Goal: Task Accomplishment & Management: Manage account settings

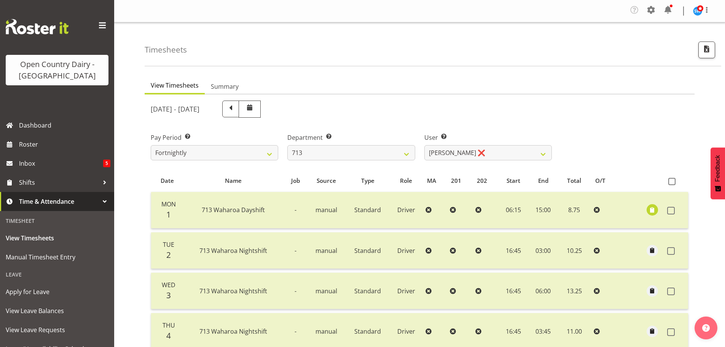
select select "716"
select select "10300"
click at [346, 151] on select "701 702 703 704 705 706 707 708 709 710 711 712 713 714 715 716 717 718 719 720" at bounding box center [350, 152] width 127 height 15
select select "808"
click at [287, 145] on select "701 702 703 704 705 706 707 708 709 710 711 712 713 714 715 716 717 718 719 720" at bounding box center [350, 152] width 127 height 15
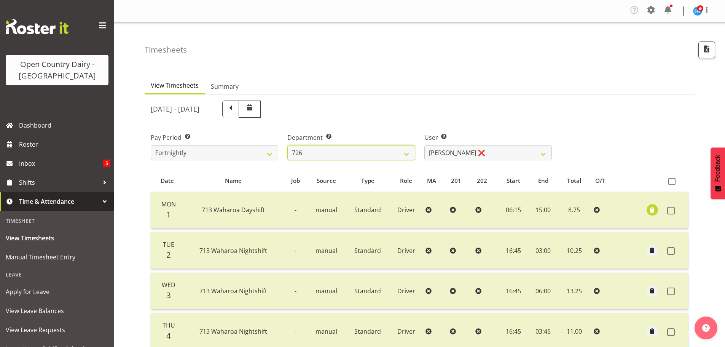
select select "10486"
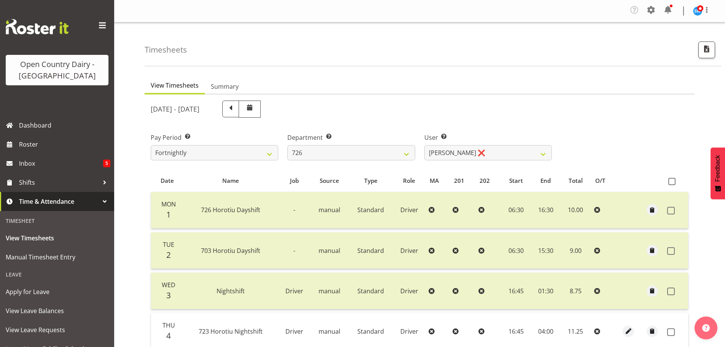
click at [363, 143] on div "Department Select which department you would like to view. 701 702 703 704 705 …" at bounding box center [350, 146] width 127 height 27
click at [362, 151] on select "701 702 703 704 705 706 707 708 709 710 711 712 713 714 715 716 717 718 719 720" at bounding box center [350, 152] width 127 height 15
select select "758"
click at [287, 145] on select "701 702 703 704 705 706 707 708 709 710 711 712 713 714 715 716 717 718 719 720" at bounding box center [350, 152] width 127 height 15
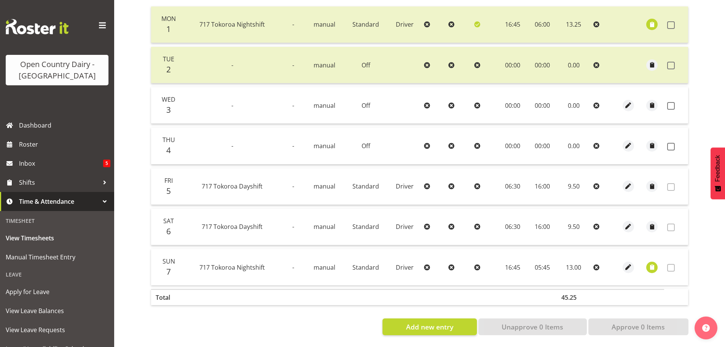
scroll to position [38, 0]
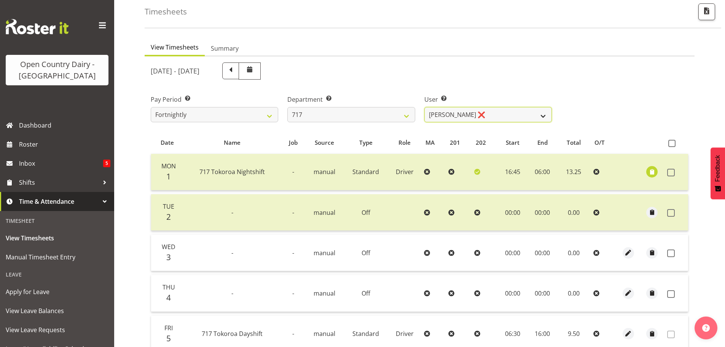
click at [496, 114] on select "[PERSON_NAME] ❌ Dodge [PERSON_NAME] ✔ [PERSON_NAME] ❌ [PERSON_NAME] ❌" at bounding box center [487, 114] width 127 height 15
select select "10294"
click at [424, 107] on select "[PERSON_NAME] ❌ Dodge [PERSON_NAME] ✔ [PERSON_NAME] ❌ [PERSON_NAME] ❌" at bounding box center [487, 114] width 127 height 15
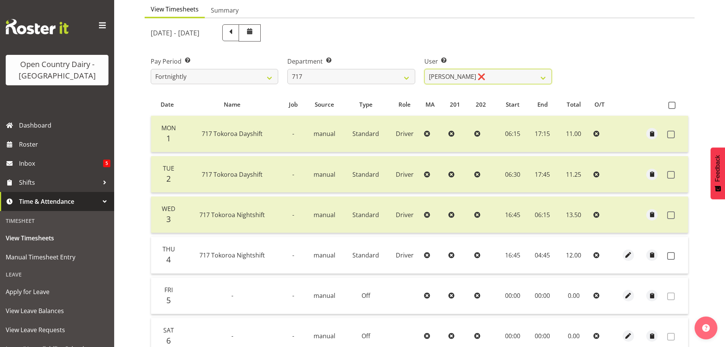
scroll to position [114, 0]
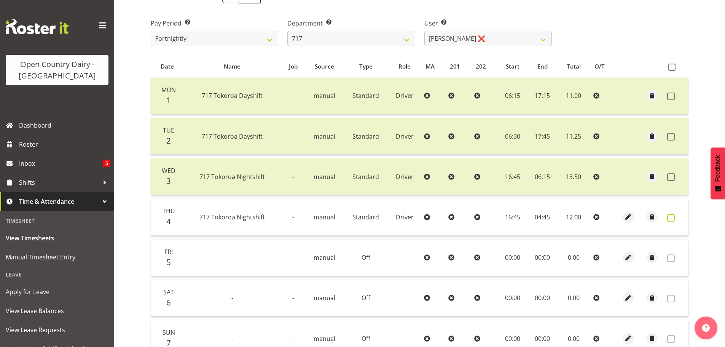
click at [671, 216] on span at bounding box center [671, 218] width 8 height 8
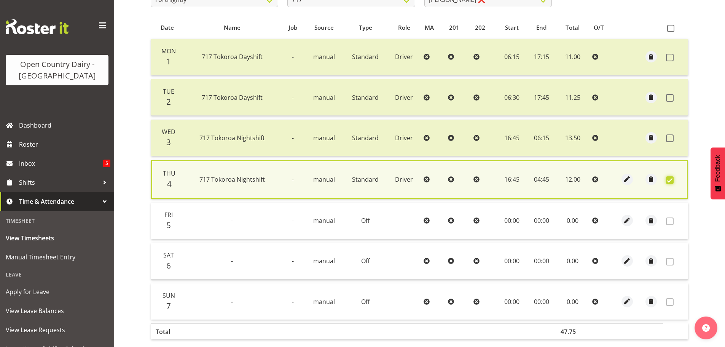
scroll to position [193, 0]
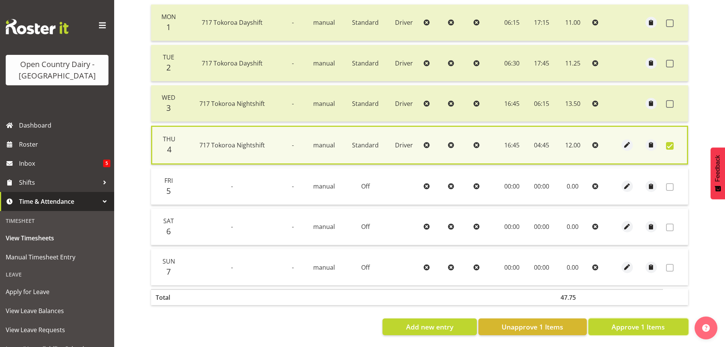
click at [649, 322] on span "Approve 1 Items" at bounding box center [637, 326] width 53 height 10
checkbox input "false"
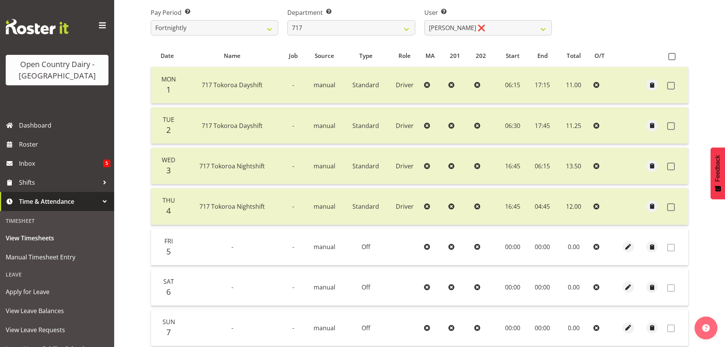
scroll to position [39, 0]
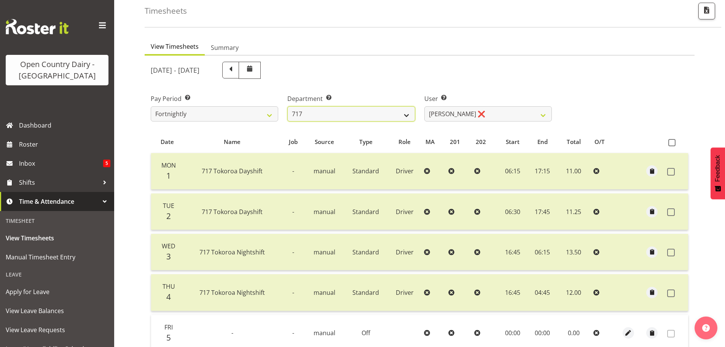
click at [337, 113] on select "701 702 703 704 705 706 707 708 709 710 711 712 713 714 715 716 717 718 719 720" at bounding box center [350, 113] width 127 height 15
select select "808"
click at [287, 106] on select "701 702 703 704 705 706 707 708 709 710 711 712 713 714 715 716 717 718 719 720" at bounding box center [350, 113] width 127 height 15
select select "10486"
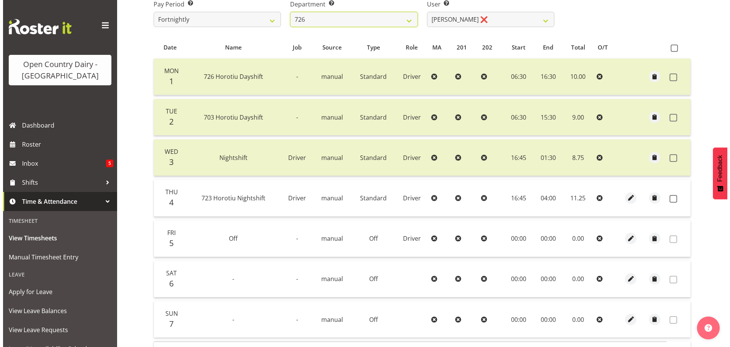
scroll to position [191, 0]
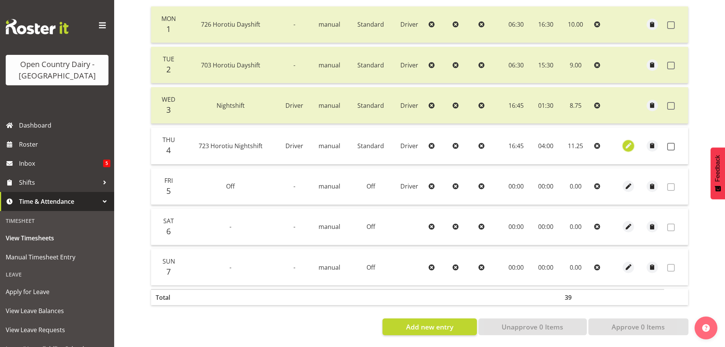
click at [631, 141] on span "button" at bounding box center [628, 145] width 9 height 9
select select "Standard"
select select "819"
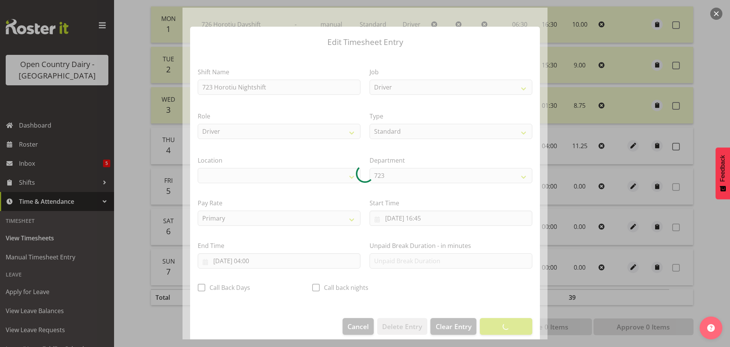
select select "1054"
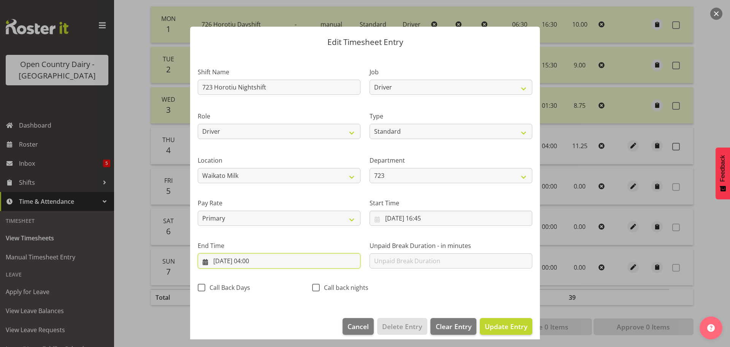
click at [262, 262] on input "[DATE] 04:00" at bounding box center [279, 260] width 163 height 15
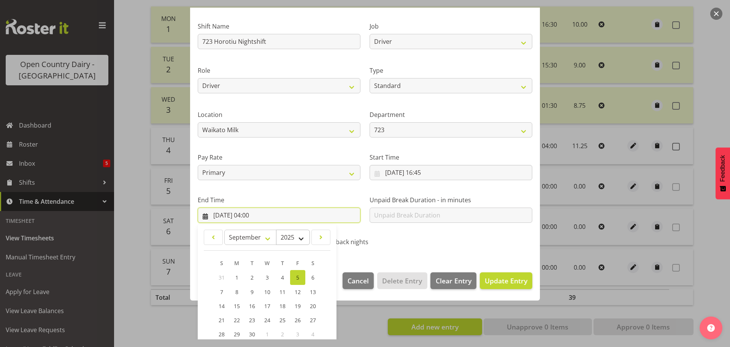
scroll to position [103, 0]
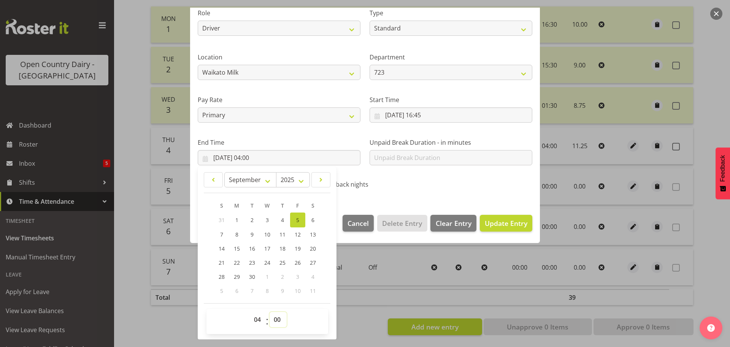
click at [279, 324] on select "00 01 02 03 04 05 06 07 08 09 10 11 12 13 14 15 16 17 18 19 20 21 22 23 24 25 2…" at bounding box center [278, 319] width 17 height 15
select select "45"
click at [270, 312] on select "00 01 02 03 04 05 06 07 08 09 10 11 12 13 14 15 16 17 18 19 20 21 22 23 24 25 2…" at bounding box center [278, 319] width 17 height 15
type input "[DATE] 04:45"
click at [508, 223] on span "Update Entry" at bounding box center [506, 222] width 43 height 9
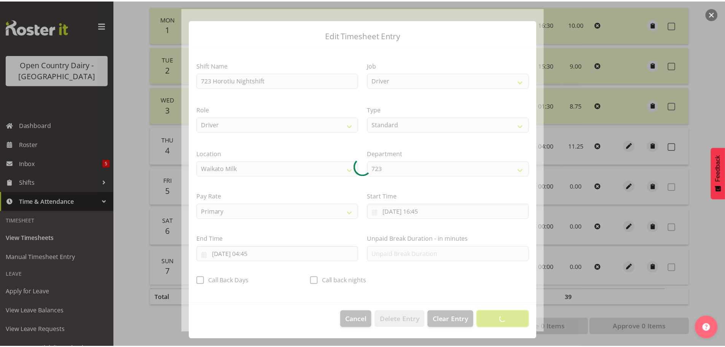
scroll to position [7, 0]
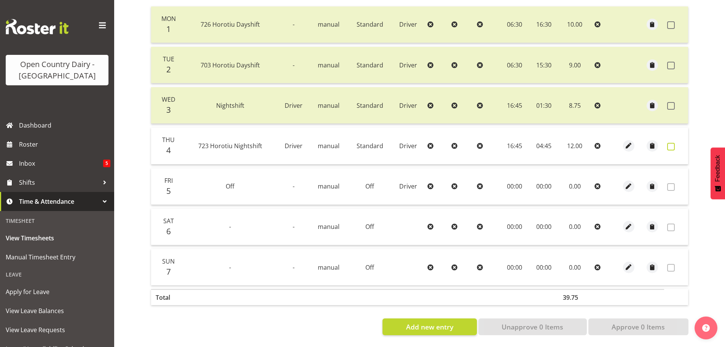
click at [670, 143] on span at bounding box center [671, 147] width 8 height 8
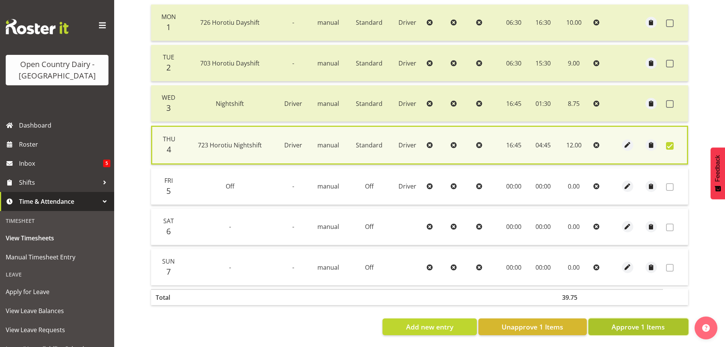
click at [620, 324] on span "Approve 1 Items" at bounding box center [637, 326] width 53 height 10
checkbox input "false"
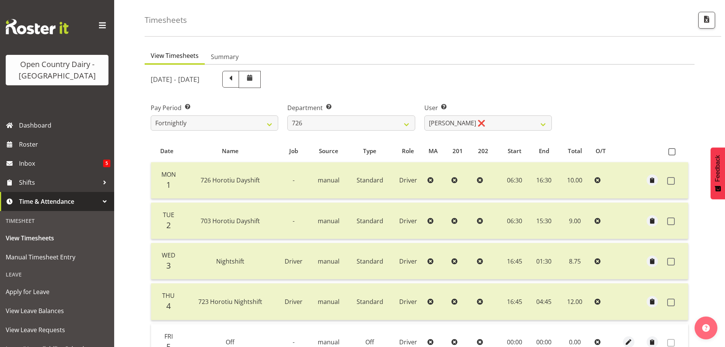
scroll to position [0, 0]
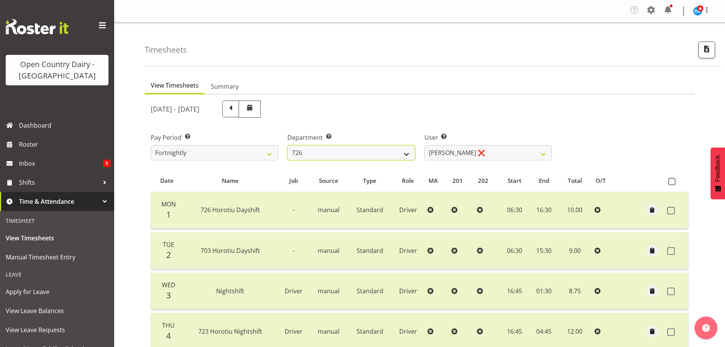
click at [361, 150] on select "701 702 703 704 705 706 707 708 709 710 711 712 713 714 715 716 717 718 719 720" at bounding box center [350, 152] width 127 height 15
click at [287, 145] on select "701 702 703 704 705 706 707 708 709 710 711 712 713 714 715 716 717 718 719 720" at bounding box center [350, 152] width 127 height 15
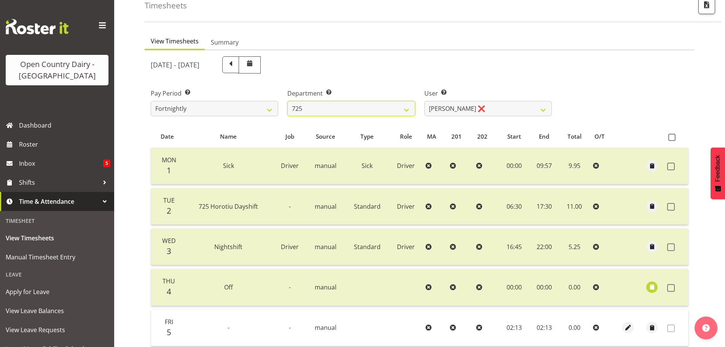
scroll to position [114, 0]
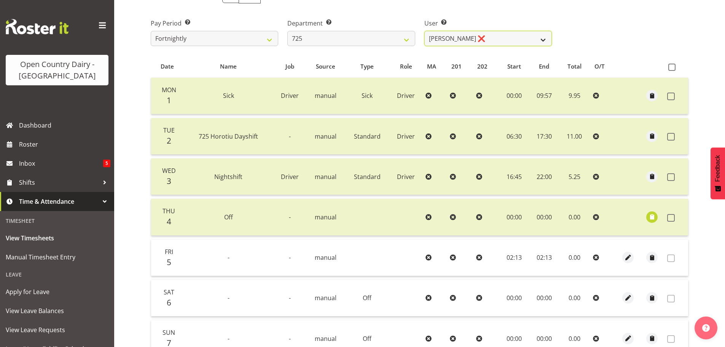
click at [515, 37] on select "[PERSON_NAME] ❌ [PERSON_NAME] [PERSON_NAME] ❌ [PERSON_NAME] ❌ [PERSON_NAME] ❌" at bounding box center [487, 38] width 127 height 15
click at [579, 41] on div "Pay Period Select which pay period you would like to view. Fortnightly Departme…" at bounding box center [419, 29] width 547 height 43
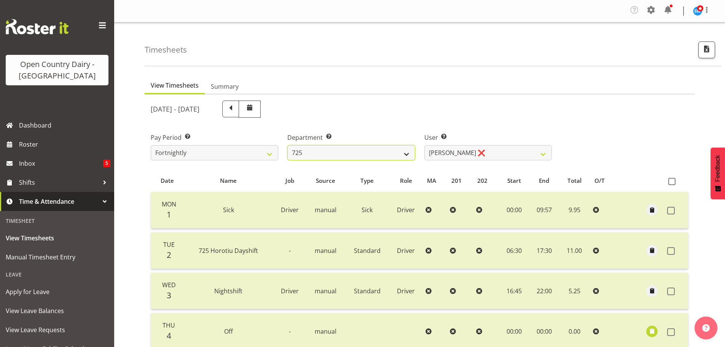
click at [392, 153] on select "701 702 703 704 705 706 707 708 709 710 711 712 713 714 715 716 717 718 719 720" at bounding box center [350, 152] width 127 height 15
select select "808"
click at [287, 145] on select "701 702 703 704 705 706 707 708 709 710 711 712 713 714 715 716 717 718 719 720" at bounding box center [350, 152] width 127 height 15
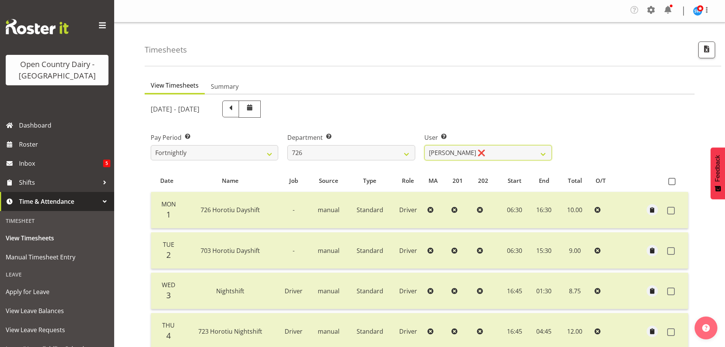
drag, startPoint x: 501, startPoint y: 148, endPoint x: 549, endPoint y: 142, distance: 48.7
click at [501, 148] on select "[PERSON_NAME] ❌ [PERSON_NAME] ❌ [PERSON_NAME] ❌ [PERSON_NAME] ❌" at bounding box center [487, 152] width 127 height 15
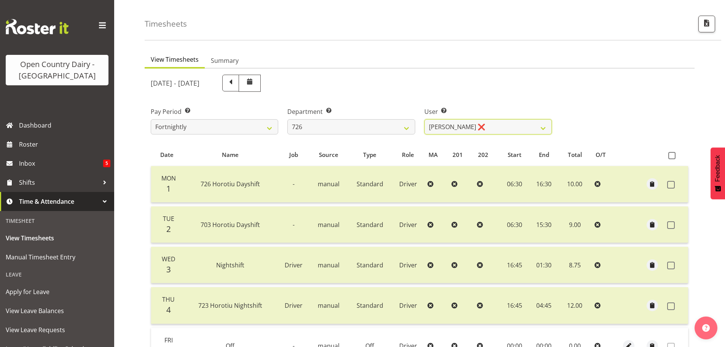
scroll to position [38, 0]
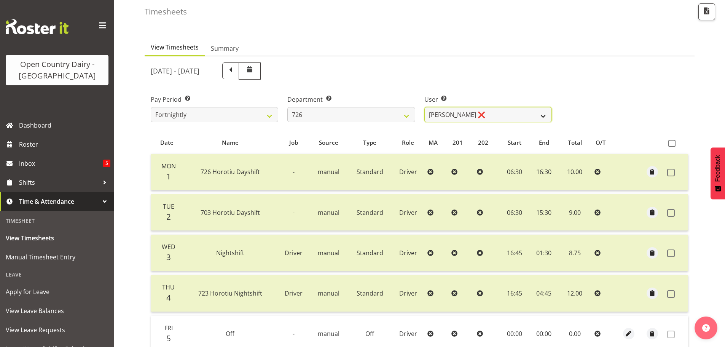
drag, startPoint x: 488, startPoint y: 115, endPoint x: 488, endPoint y: 119, distance: 4.2
click at [488, 115] on select "[PERSON_NAME] ❌ [PERSON_NAME] ❌ [PERSON_NAME] ❌ [PERSON_NAME] ❌" at bounding box center [487, 114] width 127 height 15
select select "11081"
click at [424, 107] on select "[PERSON_NAME] ❌ [PERSON_NAME] ❌ [PERSON_NAME] ❌ [PERSON_NAME] ❌" at bounding box center [487, 114] width 127 height 15
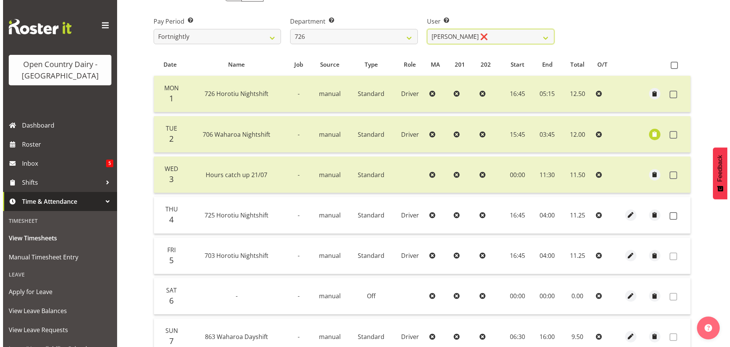
scroll to position [152, 0]
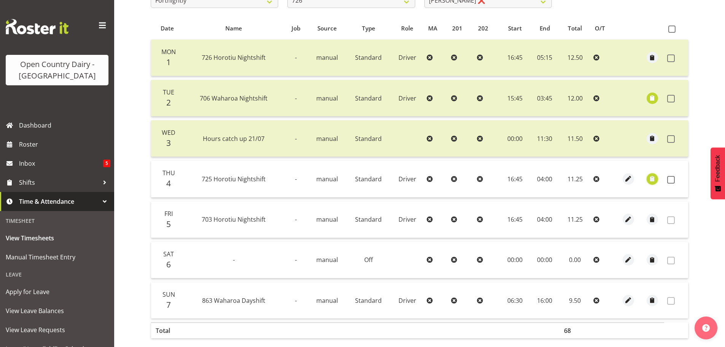
click at [649, 178] on span "button" at bounding box center [651, 178] width 9 height 9
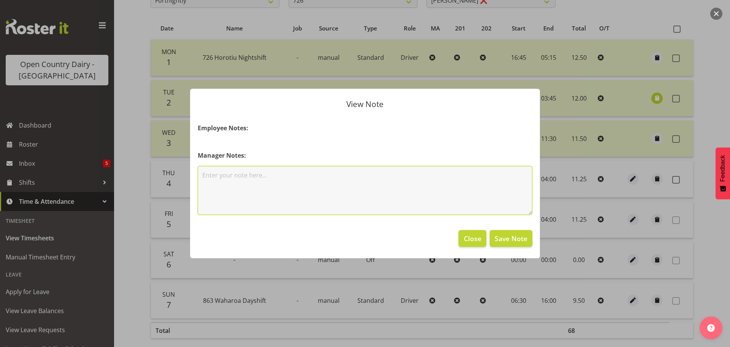
click at [250, 183] on textarea at bounding box center [365, 190] width 335 height 49
type textarea "swapping with [PERSON_NAME] for the [DATE]"
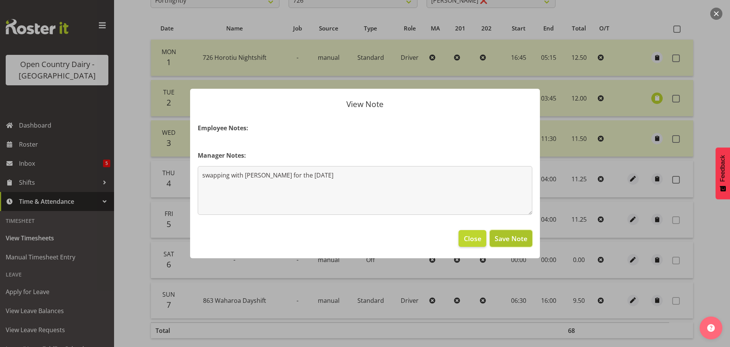
click at [515, 241] on span "Save Note" at bounding box center [511, 238] width 33 height 10
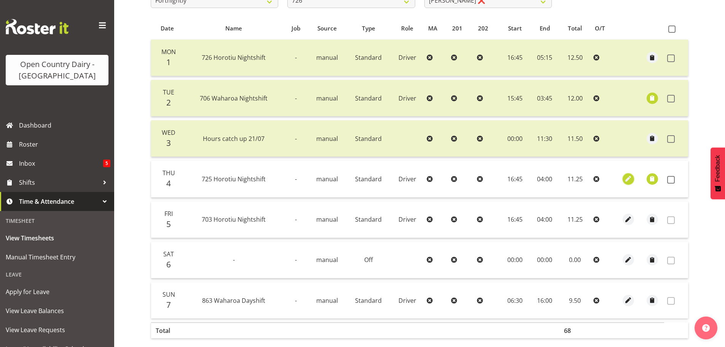
click at [629, 181] on span "button" at bounding box center [628, 178] width 9 height 9
select select "Standard"
select select "803"
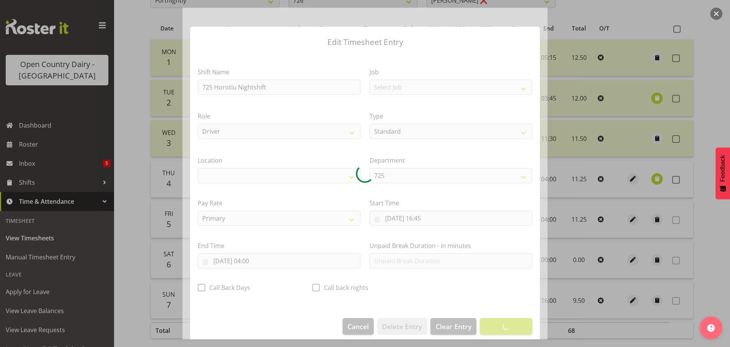
select select "1054"
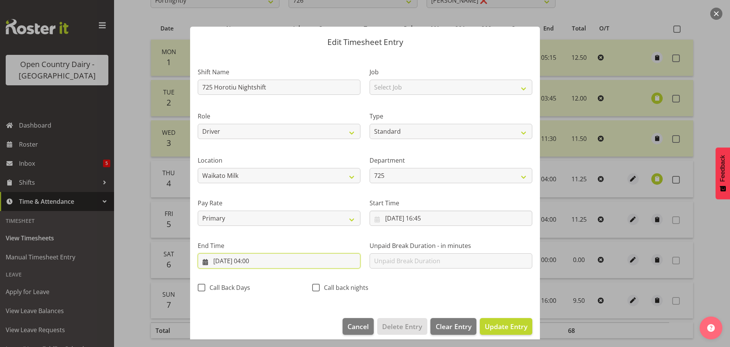
click at [264, 264] on input "[DATE] 04:00" at bounding box center [279, 260] width 163 height 15
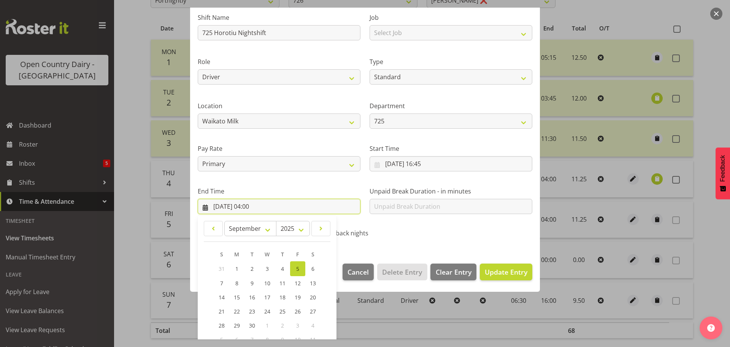
scroll to position [103, 0]
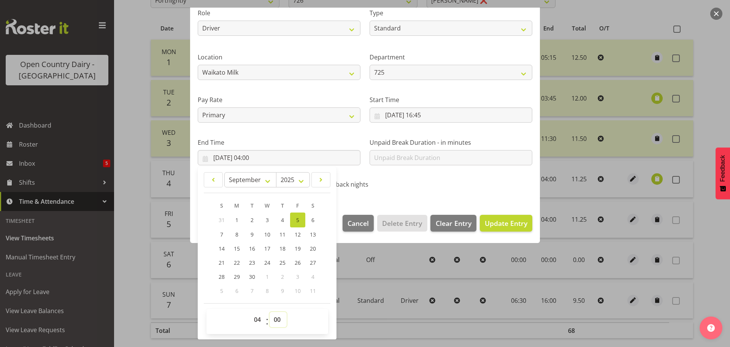
click at [277, 319] on select "00 01 02 03 04 05 06 07 08 09 10 11 12 13 14 15 16 17 18 19 20 21 22 23 24 25 2…" at bounding box center [278, 319] width 17 height 15
select select "45"
click at [270, 312] on select "00 01 02 03 04 05 06 07 08 09 10 11 12 13 14 15 16 17 18 19 20 21 22 23 24 25 2…" at bounding box center [278, 319] width 17 height 15
type input "[DATE] 04:45"
click at [487, 221] on span "Update Entry" at bounding box center [506, 222] width 43 height 9
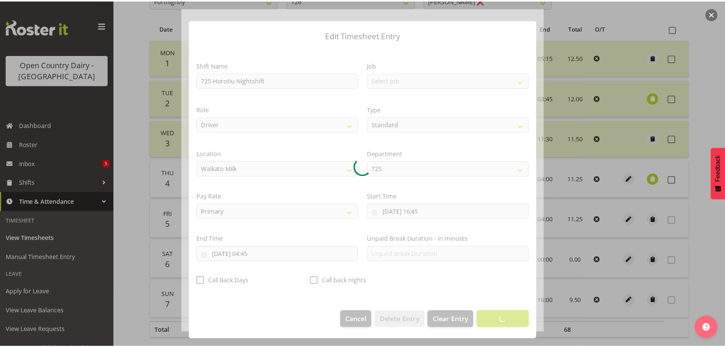
scroll to position [7, 0]
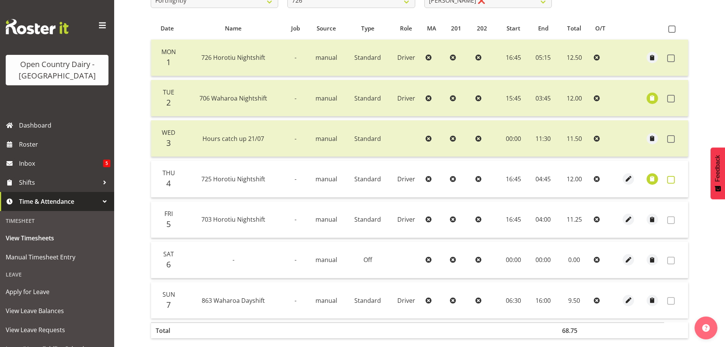
click at [672, 183] on span at bounding box center [671, 180] width 8 height 8
checkbox input "true"
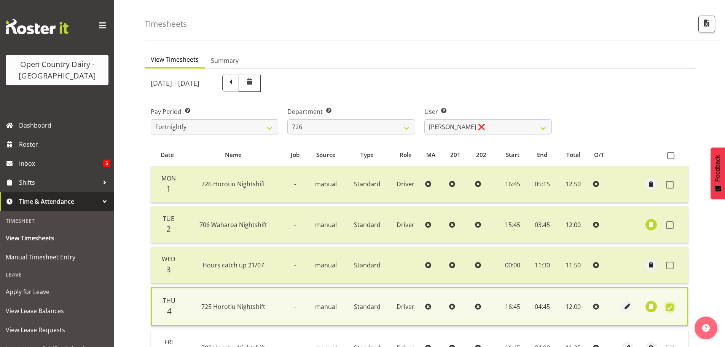
scroll to position [0, 0]
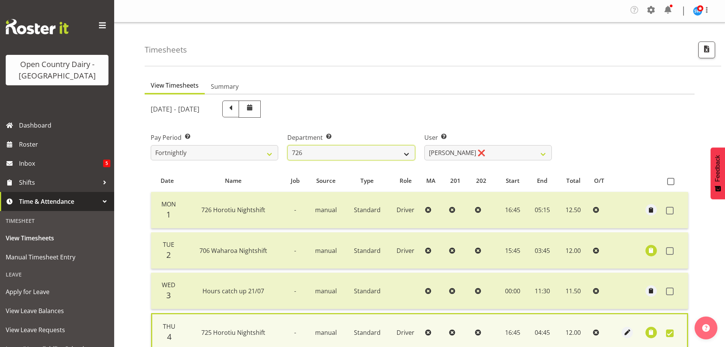
click at [390, 150] on select "701 702 703 704 705 706 707 708 709 710 711 712 713 714 715 716 717 718 719 720" at bounding box center [350, 152] width 127 height 15
select select "823"
click at [287, 145] on select "701 702 703 704 705 706 707 708 709 710 711 712 713 714 715 716 717 718 719 720" at bounding box center [350, 152] width 127 height 15
select select "10099"
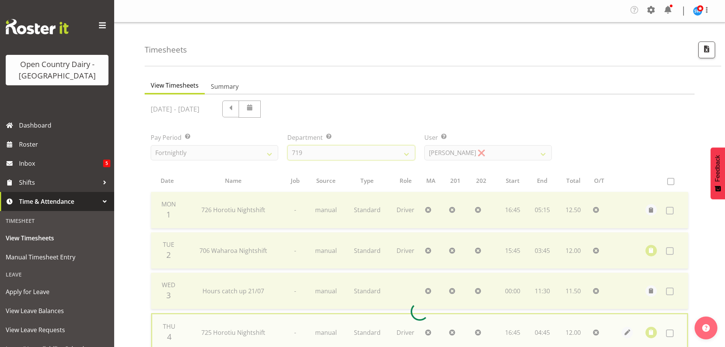
checkbox input "false"
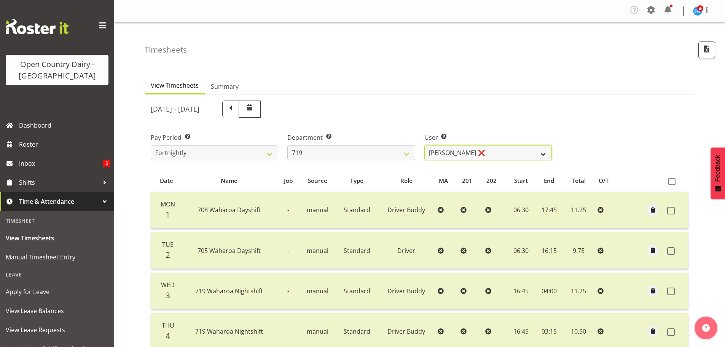
click at [504, 148] on select "[PERSON_NAME] ❌ [PERSON_NAME] ❌ [PERSON_NAME] ❌" at bounding box center [487, 152] width 127 height 15
click at [339, 152] on select "701 702 703 704 705 706 707 708 709 710 711 712 713 714 715 716 717 718 719 720" at bounding box center [350, 152] width 127 height 15
click at [498, 157] on select "[PERSON_NAME] ❌ [PERSON_NAME] ❌ [PERSON_NAME] ❌" at bounding box center [487, 152] width 127 height 15
click at [357, 149] on select "701 702 703 704 705 706 707 708 709 710 711 712 713 714 715 716 717 718 719 720" at bounding box center [350, 152] width 127 height 15
click at [287, 145] on select "701 702 703 704 705 706 707 708 709 710 711 712 713 714 715 716 717 718 719 720" at bounding box center [350, 152] width 127 height 15
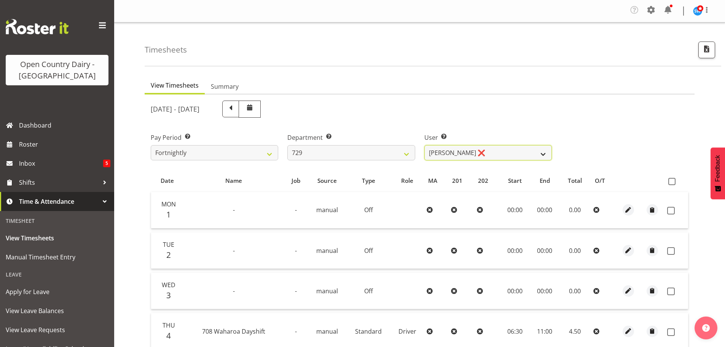
click at [501, 153] on select "[PERSON_NAME] ❌ [PERSON_NAME] ❌ [PERSON_NAME] ❌ [PERSON_NAME] ❌" at bounding box center [487, 152] width 127 height 15
drag, startPoint x: 501, startPoint y: 153, endPoint x: 472, endPoint y: 150, distance: 28.7
click at [501, 153] on select "[PERSON_NAME] ❌ [PERSON_NAME] ❌ [PERSON_NAME] ❌ [PERSON_NAME] ❌" at bounding box center [487, 152] width 127 height 15
click at [367, 157] on select "701 702 703 704 705 706 707 708 709 710 711 712 713 714 715 716 717 718 719 720" at bounding box center [350, 152] width 127 height 15
select select "714"
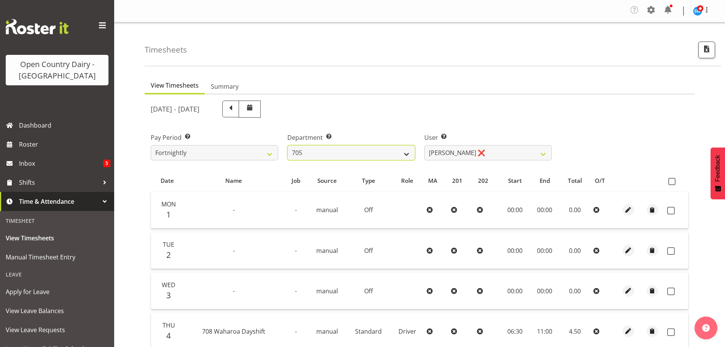
click at [287, 145] on select "701 702 703 704 705 706 707 708 709 710 711 712 713 714 715 716 717 718 719 720" at bounding box center [350, 152] width 127 height 15
click at [488, 152] on select "[PERSON_NAME] ❌ [PERSON_NAME] ❌ [PERSON_NAME] ❌ [PERSON_NAME] ❌" at bounding box center [487, 152] width 127 height 15
select select "11696"
click at [424, 145] on select "[PERSON_NAME] ❌ [PERSON_NAME] ❌ [PERSON_NAME] ❌ [PERSON_NAME] ❌" at bounding box center [487, 152] width 127 height 15
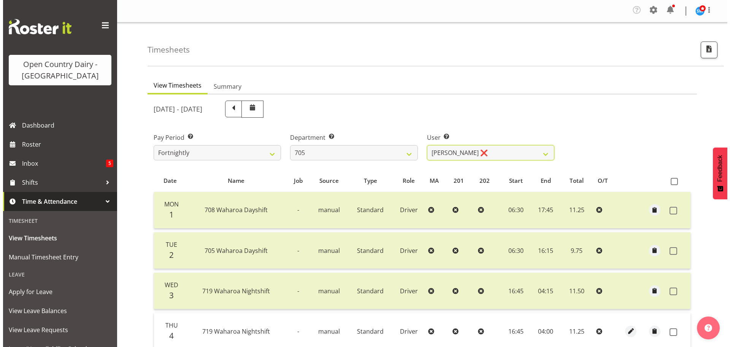
scroll to position [76, 0]
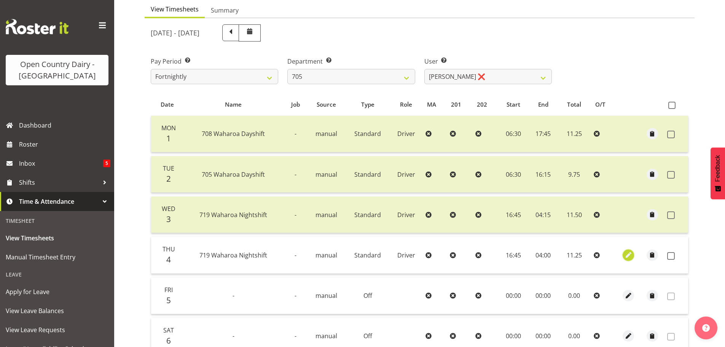
click at [625, 258] on span "button" at bounding box center [628, 254] width 9 height 9
select select "Standard"
select select "823"
select select "8"
select select "2025"
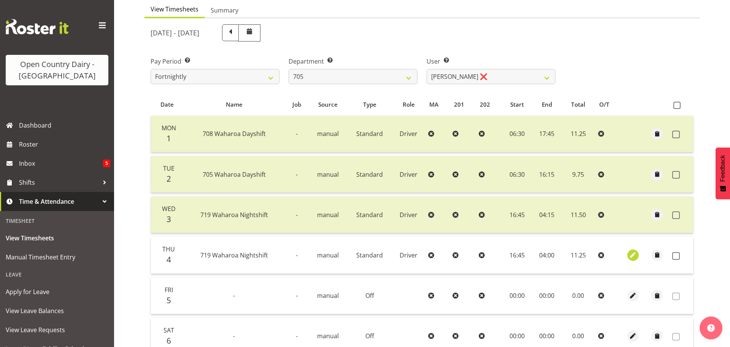
select select "4"
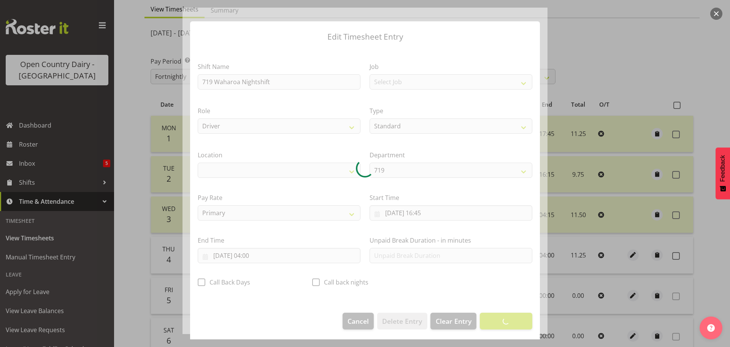
scroll to position [7, 0]
select select "1054"
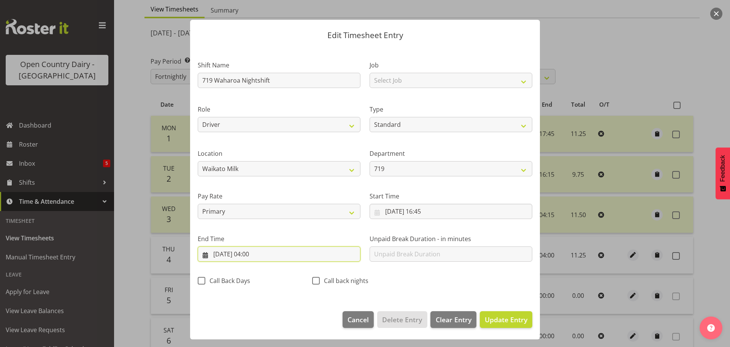
click at [260, 254] on input "[DATE] 04:00" at bounding box center [279, 253] width 163 height 15
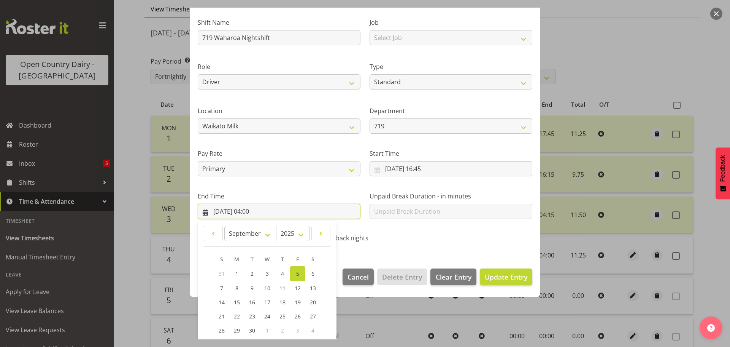
scroll to position [103, 0]
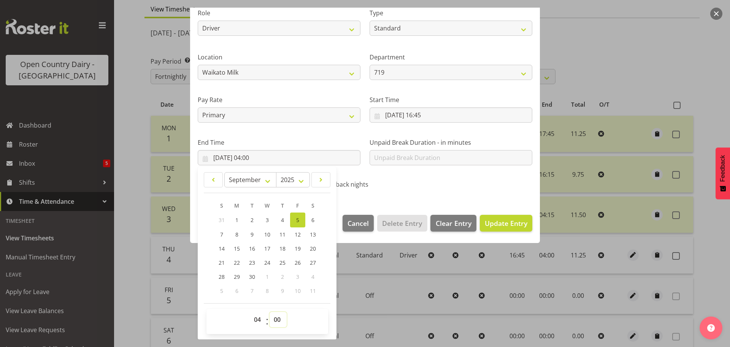
click at [276, 319] on select "00 01 02 03 04 05 06 07 08 09 10 11 12 13 14 15 16 17 18 19 20 21 22 23 24 25 2…" at bounding box center [278, 319] width 17 height 15
select select "45"
click at [270, 312] on select "00 01 02 03 04 05 06 07 08 09 10 11 12 13 14 15 16 17 18 19 20 21 22 23 24 25 2…" at bounding box center [278, 319] width 17 height 15
type input "[DATE] 04:45"
click at [490, 224] on span "Update Entry" at bounding box center [506, 222] width 43 height 9
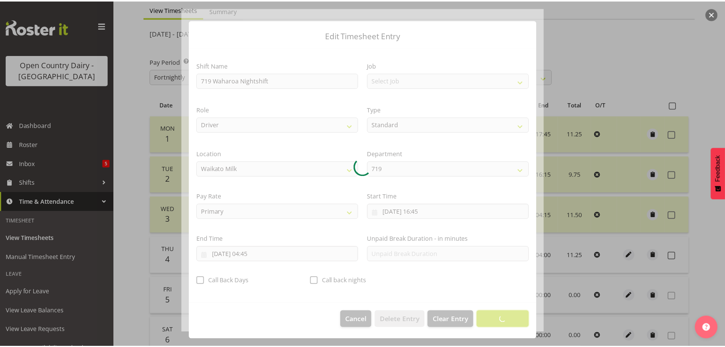
scroll to position [7, 0]
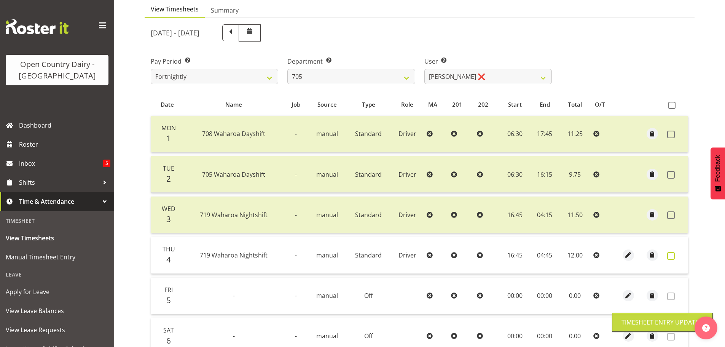
click at [672, 255] on span at bounding box center [671, 256] width 8 height 8
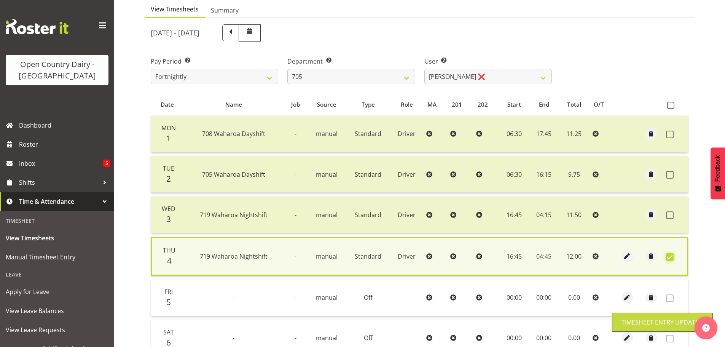
scroll to position [193, 0]
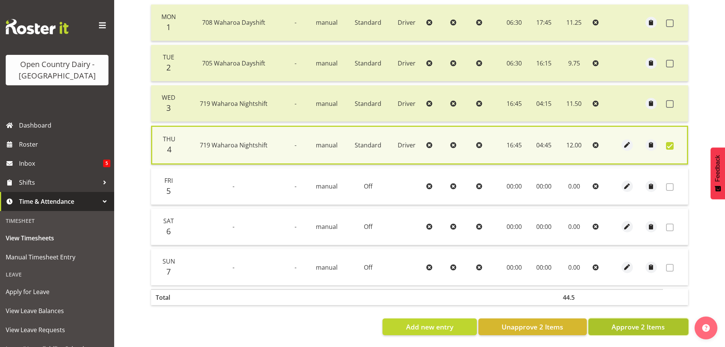
click at [637, 324] on span "Approve 2 Items" at bounding box center [637, 326] width 53 height 10
checkbox input "false"
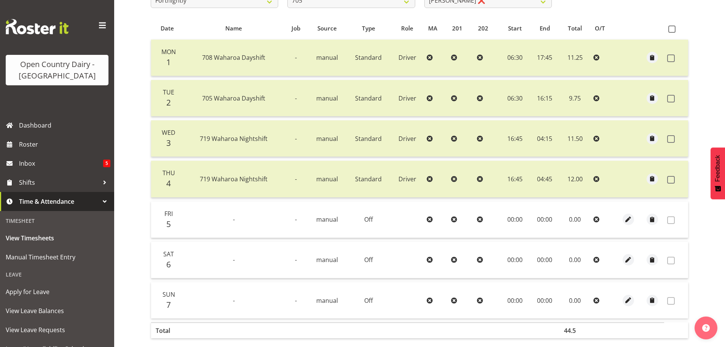
scroll to position [0, 0]
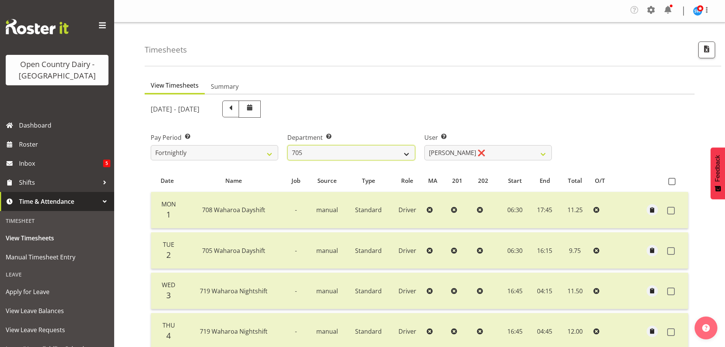
click at [353, 150] on select "701 702 703 704 705 706 707 708 709 710 711 712 713 714 715 716 717 718 719 720" at bounding box center [350, 152] width 127 height 15
select select "874"
click at [287, 145] on select "701 702 703 704 705 706 707 708 709 710 711 712 713 714 715 716 717 718 719 720" at bounding box center [350, 152] width 127 height 15
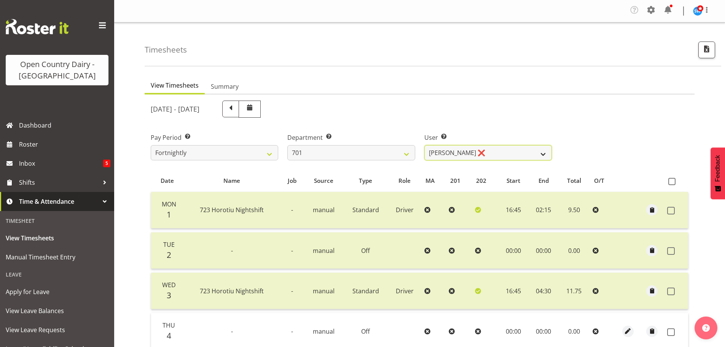
click at [488, 152] on select "[PERSON_NAME] ❌ [PERSON_NAME] ❌ [PERSON_NAME] ❌ [PERSON_NAME] ❌" at bounding box center [487, 152] width 127 height 15
select select "8383"
click at [424, 145] on select "[PERSON_NAME] ❌ [PERSON_NAME] ❌ [PERSON_NAME] ❌ [PERSON_NAME] ❌" at bounding box center [487, 152] width 127 height 15
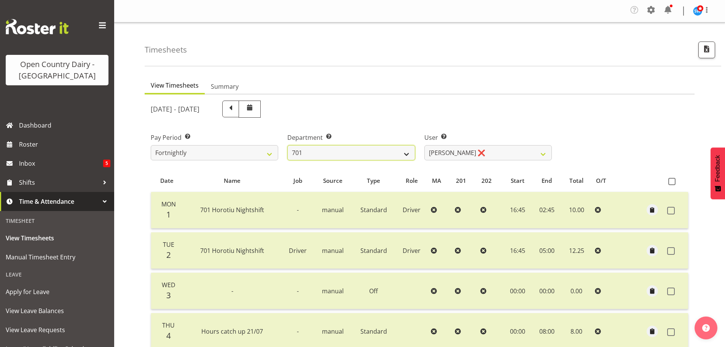
click at [344, 151] on select "701 702 703 704 705 706 707 708 709 710 711 712 713 714 715 716 717 718 719 720" at bounding box center [350, 152] width 127 height 15
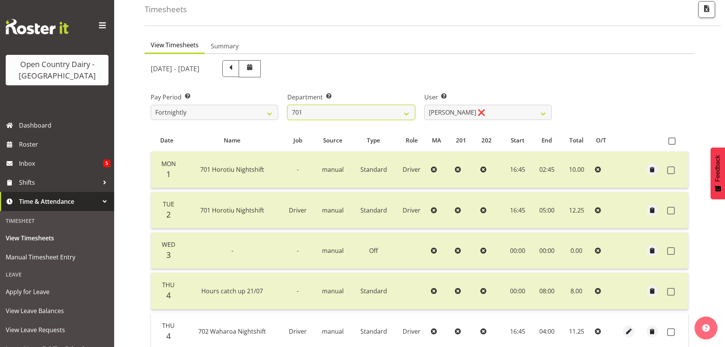
scroll to position [38, 0]
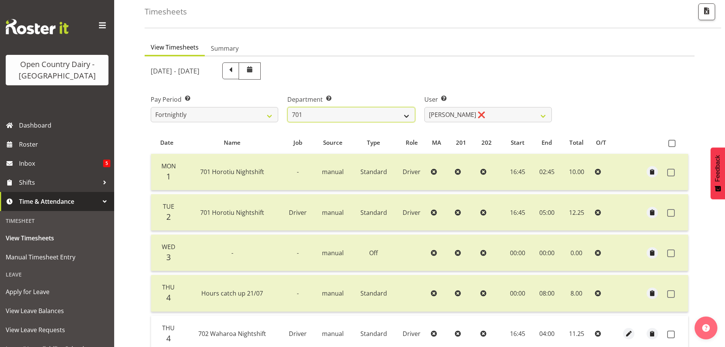
click at [355, 112] on select "701 702 703 704 705 706 707 708 709 710 711 712 713 714 715 716 717 718 719 720" at bounding box center [350, 114] width 127 height 15
select select "727"
click at [287, 107] on select "701 702 703 704 705 706 707 708 709 710 711 712 713 714 715 716 717 718 719 720" at bounding box center [350, 114] width 127 height 15
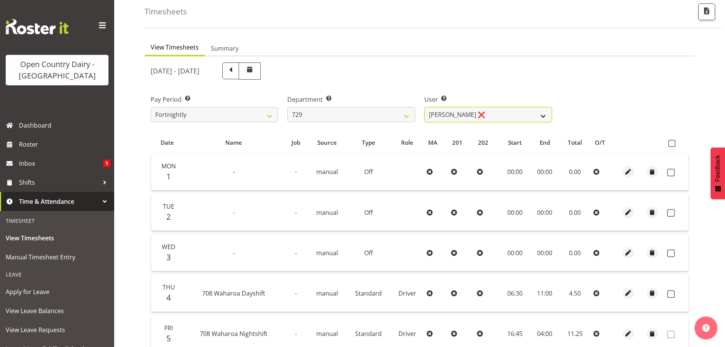
click at [509, 112] on select "[PERSON_NAME] ❌ [PERSON_NAME] ❌ [PERSON_NAME] ❌ [PERSON_NAME] ❌" at bounding box center [487, 114] width 127 height 15
select select "9997"
click at [424, 107] on select "[PERSON_NAME] ❌ [PERSON_NAME] ❌ [PERSON_NAME] ❌ [PERSON_NAME] ❌" at bounding box center [487, 114] width 127 height 15
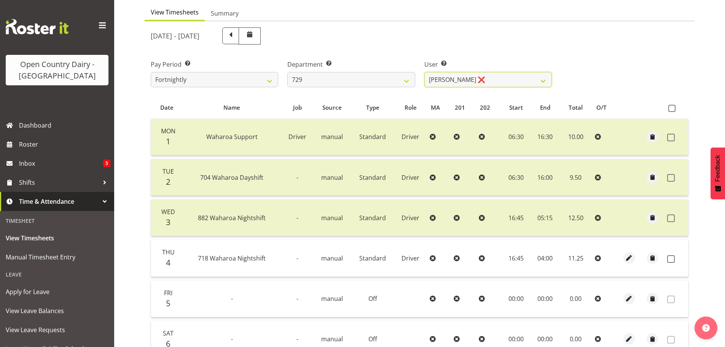
scroll to position [0, 0]
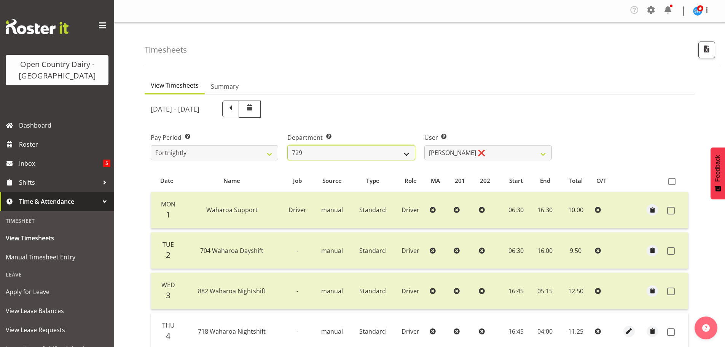
click at [317, 154] on select "701 702 703 704 705 706 707 708 709 710 711 712 713 714 715 716 717 718 719 720" at bounding box center [350, 152] width 127 height 15
select select "820"
click at [287, 145] on select "701 702 703 704 705 706 707 708 709 710 711 712 713 714 715 716 717 718 719 720" at bounding box center [350, 152] width 127 height 15
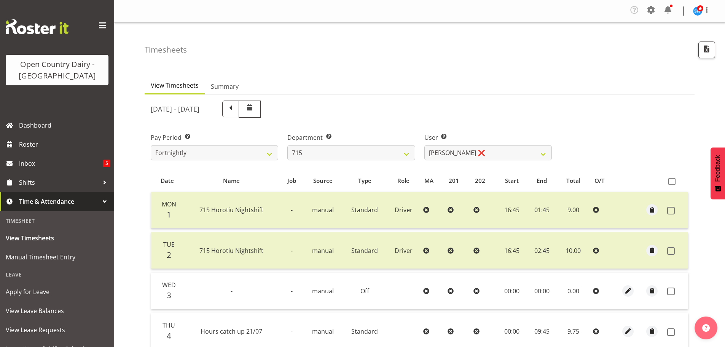
click at [499, 144] on div "User Select user. Note: This is filtered down by the previous two drop-down ite…" at bounding box center [487, 146] width 127 height 27
click at [486, 154] on select "[PERSON_NAME] ❌ [PERSON_NAME] ❌ [PERSON_NAME] ❌ [PERSON_NAME] ❌" at bounding box center [487, 152] width 127 height 15
select select "9837"
click at [424, 145] on select "[PERSON_NAME] ❌ [PERSON_NAME] ❌ [PERSON_NAME] ❌ [PERSON_NAME] ❌" at bounding box center [487, 152] width 127 height 15
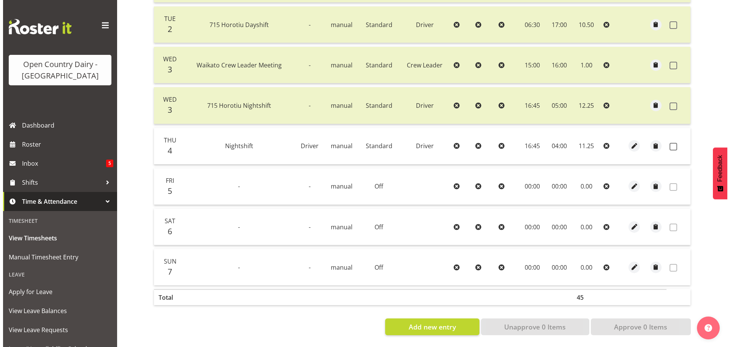
scroll to position [228, 0]
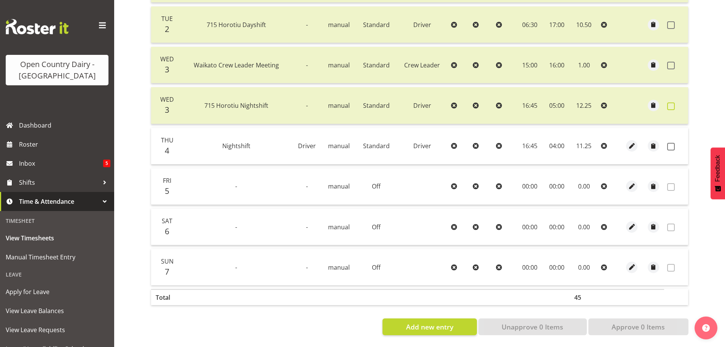
click at [671, 103] on span at bounding box center [671, 106] width 8 height 8
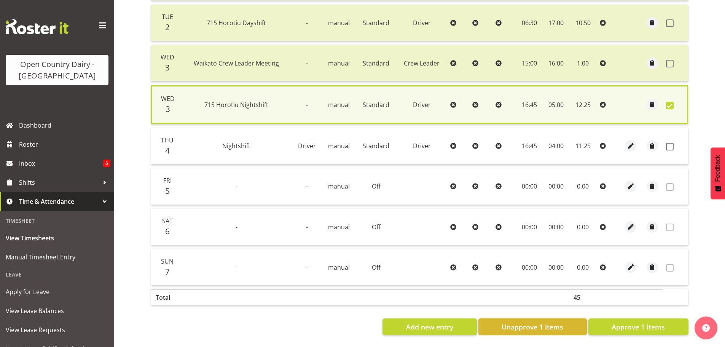
click at [537, 327] on span "Unapprove 1 Items" at bounding box center [532, 326] width 62 height 10
checkbox input "false"
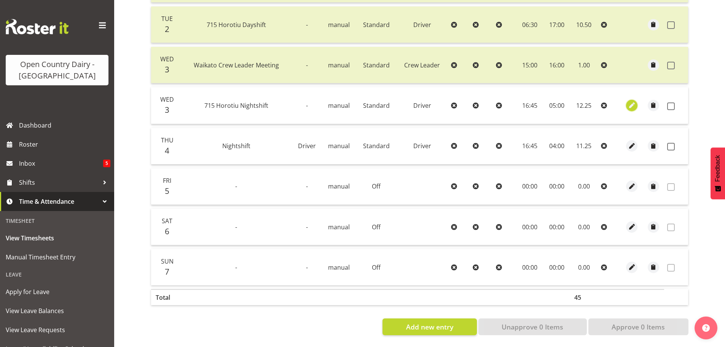
click at [632, 105] on span "button" at bounding box center [631, 105] width 9 height 9
select select "Standard"
select select "8"
select select "2025"
select select "16"
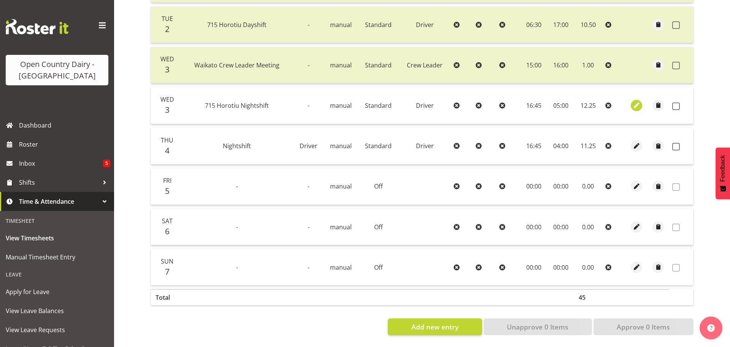
select select "45"
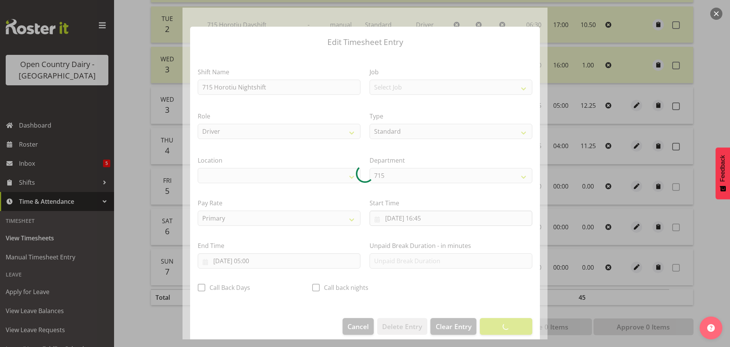
select select "1054"
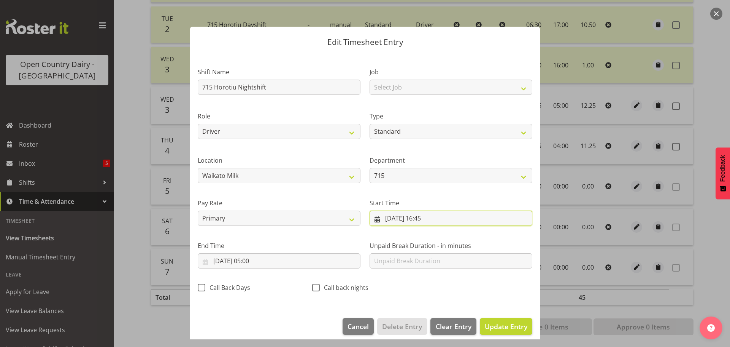
click at [432, 218] on input "[DATE] 16:45" at bounding box center [451, 217] width 163 height 15
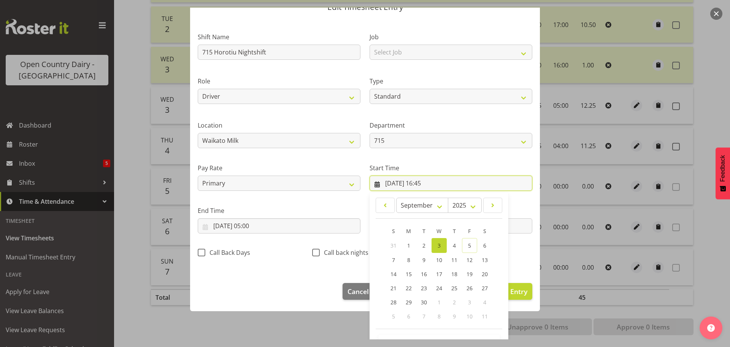
scroll to position [60, 0]
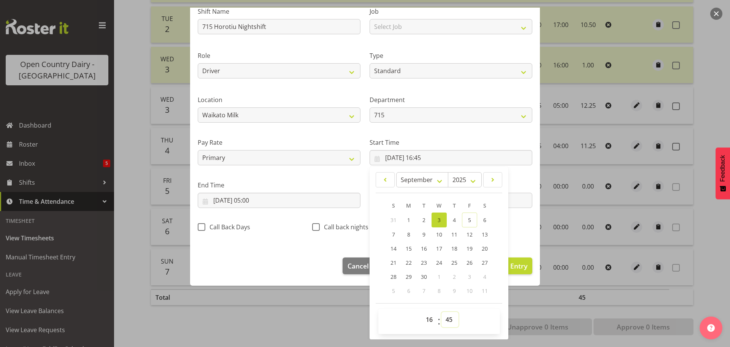
click at [447, 319] on select "00 01 02 03 04 05 06 07 08 09 10 11 12 13 14 15 16 17 18 19 20 21 22 23 24 25 2…" at bounding box center [450, 319] width 17 height 15
select select "0"
click at [442, 312] on select "00 01 02 03 04 05 06 07 08 09 10 11 12 13 14 15 16 17 18 19 20 21 22 23 24 25 2…" at bounding box center [450, 319] width 17 height 15
type input "[DATE] 16:00"
click at [514, 264] on span "Update Entry" at bounding box center [506, 265] width 43 height 9
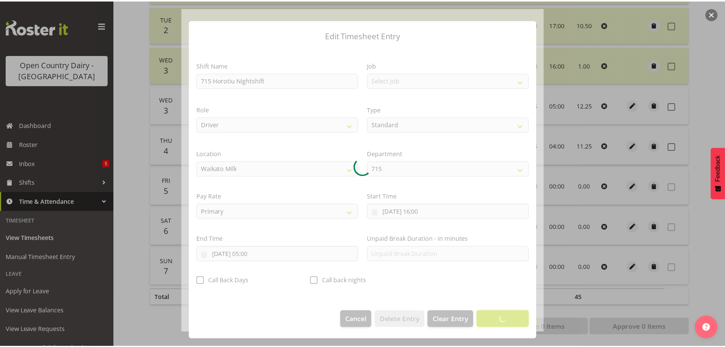
scroll to position [7, 0]
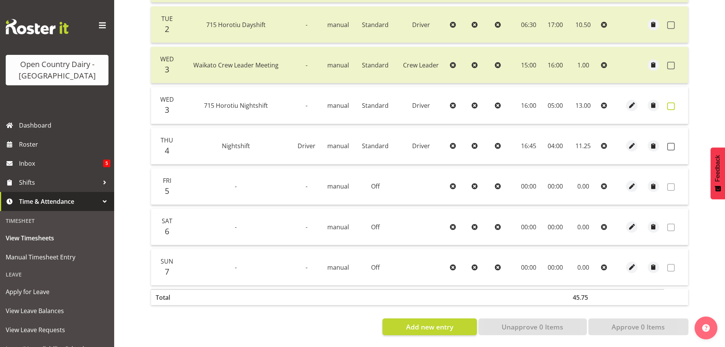
click at [672, 102] on span at bounding box center [671, 106] width 8 height 8
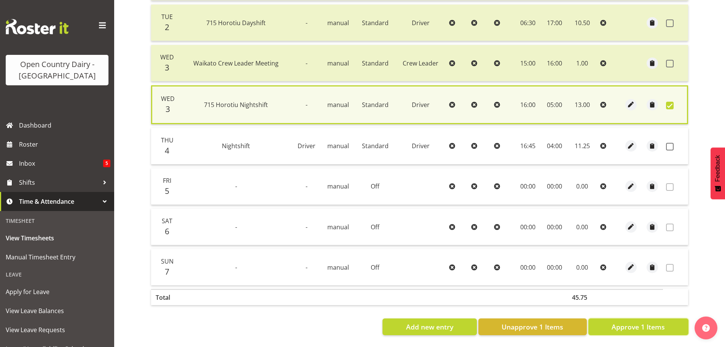
click at [663, 325] on span "Approve 1 Items" at bounding box center [637, 326] width 53 height 10
checkbox input "false"
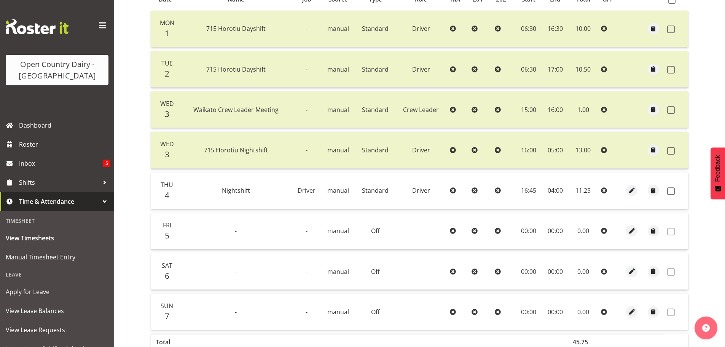
scroll to position [41, 0]
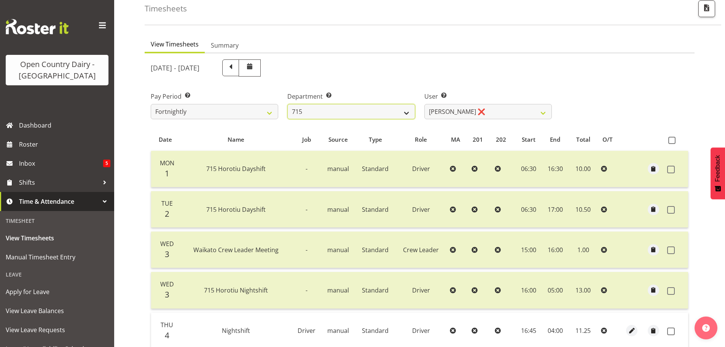
click at [353, 113] on select "701 702 703 704 705 706 707 708 709 710 711 712 713 714 715 716 717 718 719 720" at bounding box center [350, 111] width 127 height 15
select select "754"
click at [287, 104] on select "701 702 703 704 705 706 707 708 709 710 711 712 713 714 715 716 717 718 719 720" at bounding box center [350, 111] width 127 height 15
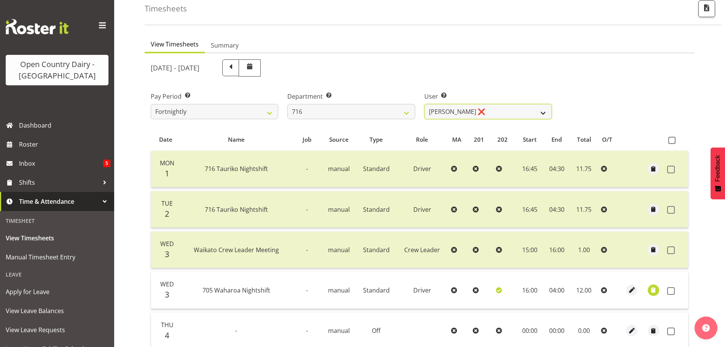
click at [508, 110] on select "[PERSON_NAME] ❌ [PERSON_NAME] ❌ [PERSON_NAME] ❌ [PERSON_NAME]" at bounding box center [487, 111] width 127 height 15
select select "10867"
click at [424, 104] on select "[PERSON_NAME] ❌ [PERSON_NAME] ❌ [PERSON_NAME] ❌ [PERSON_NAME]" at bounding box center [487, 111] width 127 height 15
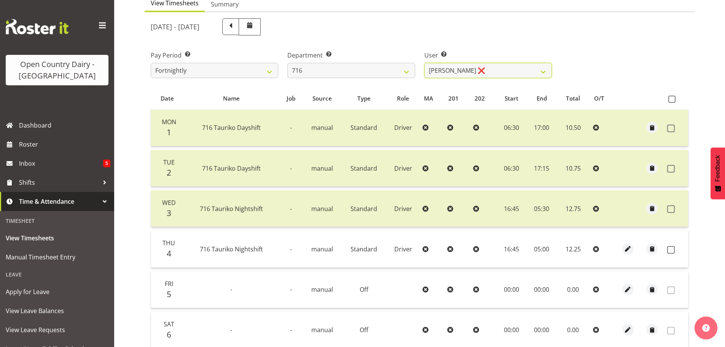
scroll to position [155, 0]
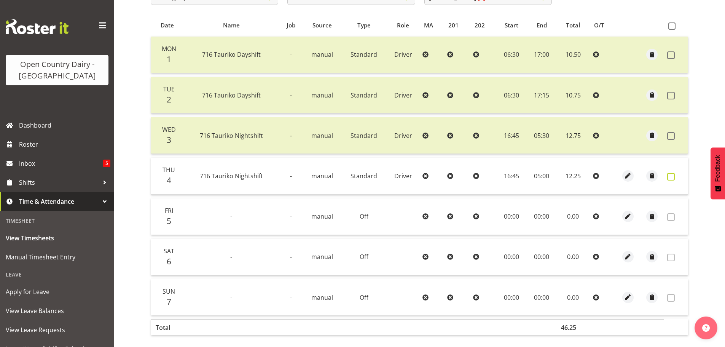
click at [669, 178] on span at bounding box center [671, 177] width 8 height 8
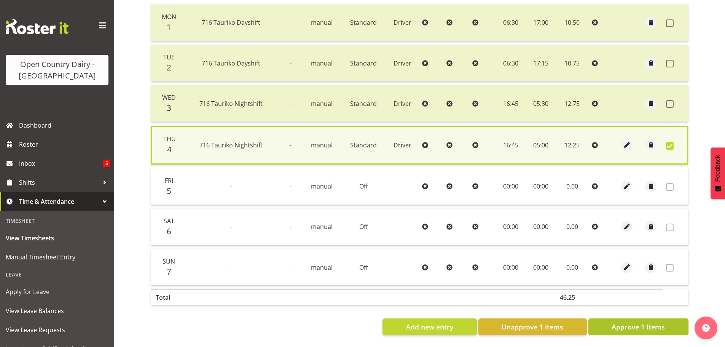
click at [637, 321] on span "Approve 1 Items" at bounding box center [637, 326] width 53 height 10
checkbox input "false"
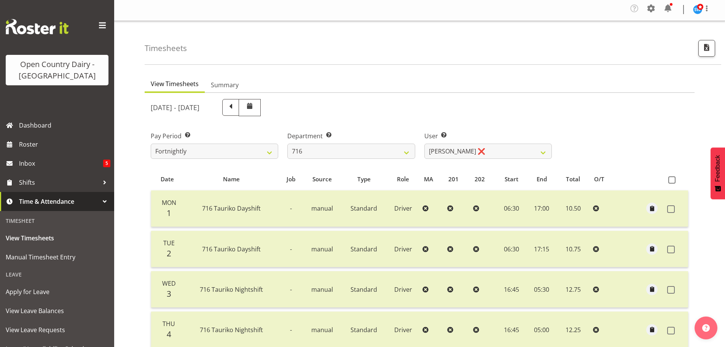
scroll to position [1, 0]
drag, startPoint x: 316, startPoint y: 145, endPoint x: 318, endPoint y: 150, distance: 4.6
click at [318, 145] on select "701 702 703 704 705 706 707 708 709 710 711 712 713 714 715 716 717 718 719 720" at bounding box center [350, 151] width 127 height 15
click at [342, 148] on select "701 702 703 704 705 706 707 708 709 710 711 712 713 714 715 716 717 718 719 720" at bounding box center [350, 151] width 127 height 15
select select "727"
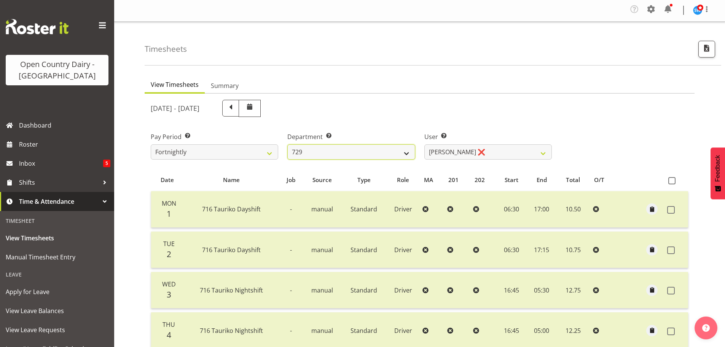
click at [287, 144] on select "701 702 703 704 705 706 707 708 709 710 711 712 713 714 715 716 717 718 719 720" at bounding box center [350, 151] width 127 height 15
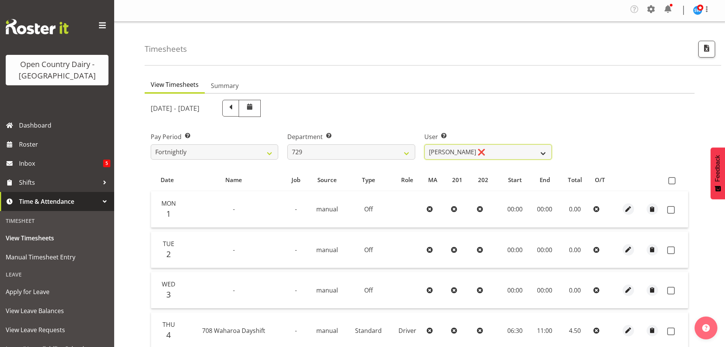
click at [527, 151] on select "[PERSON_NAME] ❌ [PERSON_NAME] ❌ [PERSON_NAME] ❌ [PERSON_NAME] ❌" at bounding box center [487, 151] width 127 height 15
select select "9997"
click at [424, 144] on select "[PERSON_NAME] ❌ [PERSON_NAME] ❌ [PERSON_NAME] ❌ [PERSON_NAME] ❌" at bounding box center [487, 151] width 127 height 15
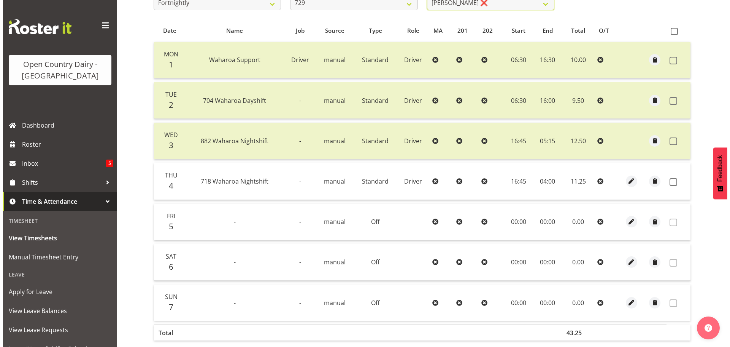
scroll to position [153, 0]
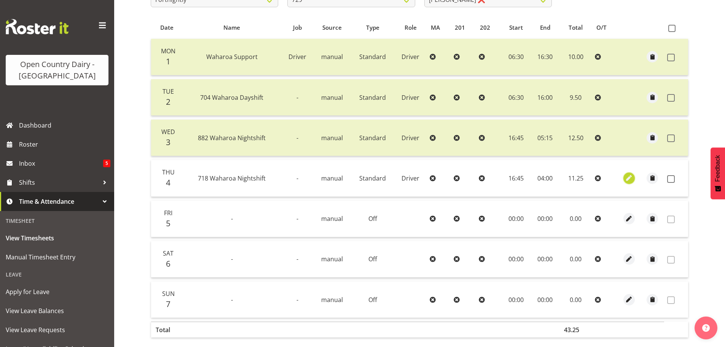
click at [627, 179] on span "button" at bounding box center [628, 177] width 9 height 9
select select "Standard"
select select "757"
select select "8"
select select "2025"
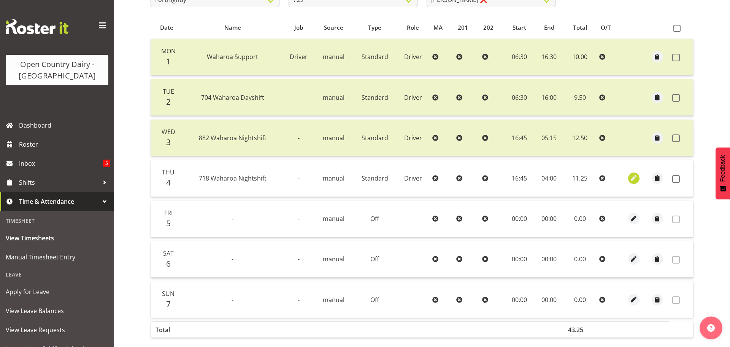
select select "4"
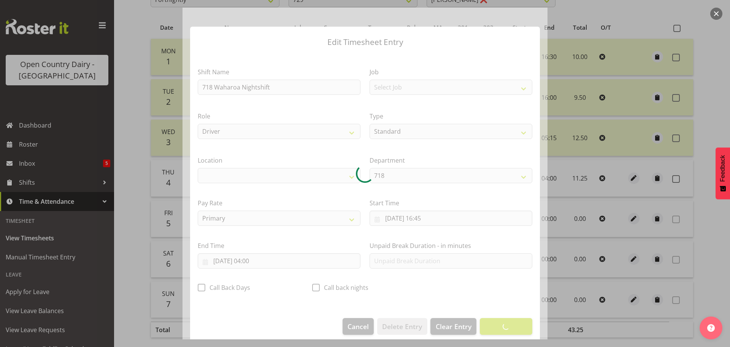
click at [251, 261] on div at bounding box center [365, 173] width 365 height 331
select select "1054"
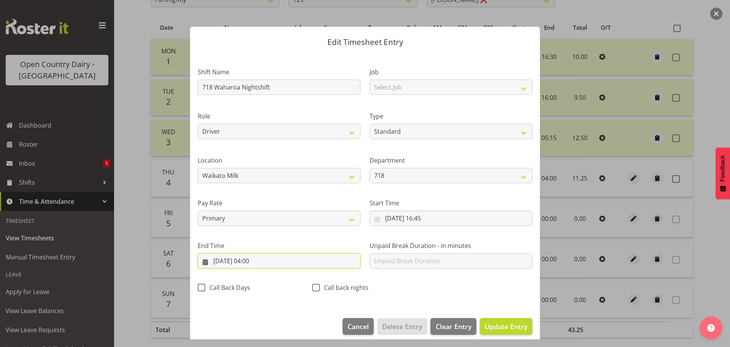
click at [251, 261] on input "[DATE] 04:00" at bounding box center [279, 260] width 163 height 15
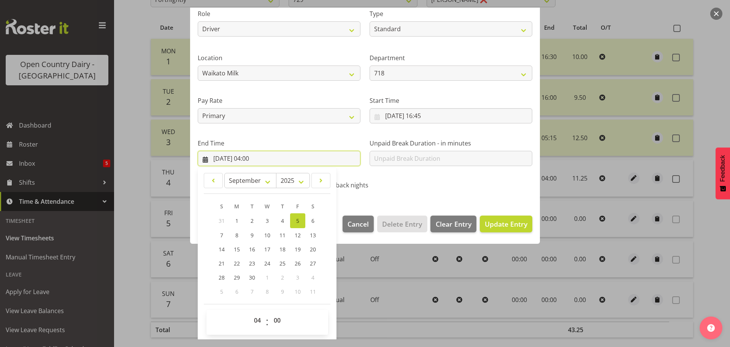
scroll to position [103, 0]
drag, startPoint x: 256, startPoint y: 322, endPoint x: 257, endPoint y: 314, distance: 8.1
click at [256, 322] on select "00 01 02 03 04 05 06 07 08 09 10 11 12 13 14 15 16 17 18 19 20 21 22 23" at bounding box center [258, 319] width 17 height 15
select select "3"
click at [250, 312] on select "00 01 02 03 04 05 06 07 08 09 10 11 12 13 14 15 16 17 18 19 20 21 22 23" at bounding box center [258, 319] width 17 height 15
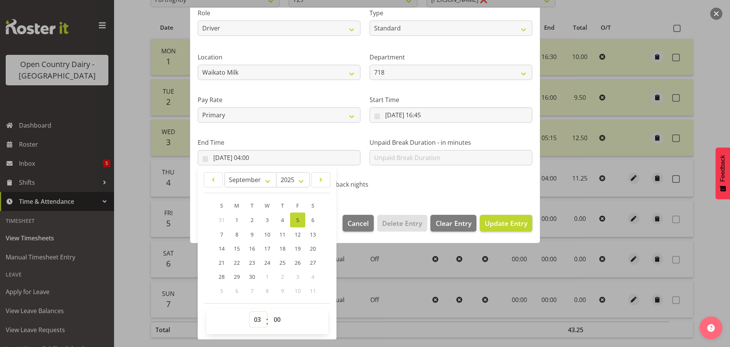
type input "[DATE] 03:00"
click at [275, 321] on select "00 01 02 03 04 05 06 07 08 09 10 11 12 13 14 15 16 17 18 19 20 21 22 23 24 25 2…" at bounding box center [278, 319] width 17 height 15
select select "30"
click at [270, 312] on select "00 01 02 03 04 05 06 07 08 09 10 11 12 13 14 15 16 17 18 19 20 21 22 23 24 25 2…" at bounding box center [278, 319] width 17 height 15
type input "[DATE] 03:30"
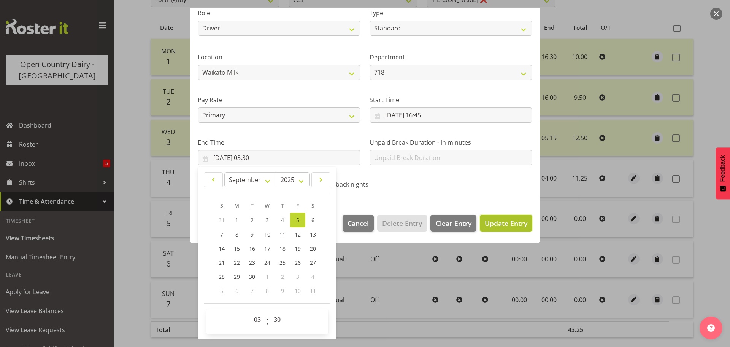
click at [493, 222] on span "Update Entry" at bounding box center [506, 222] width 43 height 9
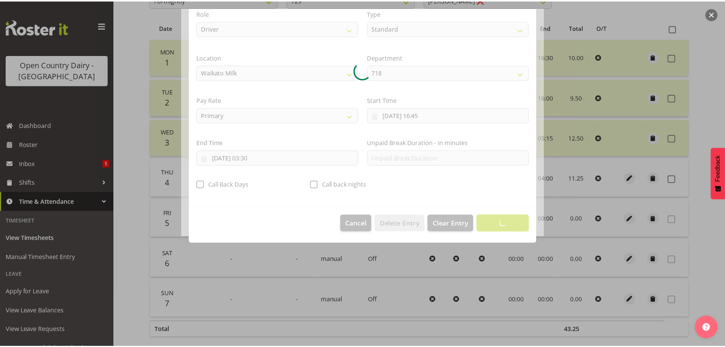
scroll to position [7, 0]
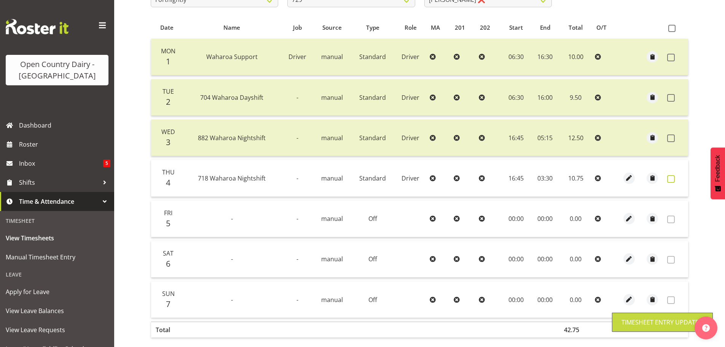
click at [670, 179] on span at bounding box center [671, 179] width 8 height 8
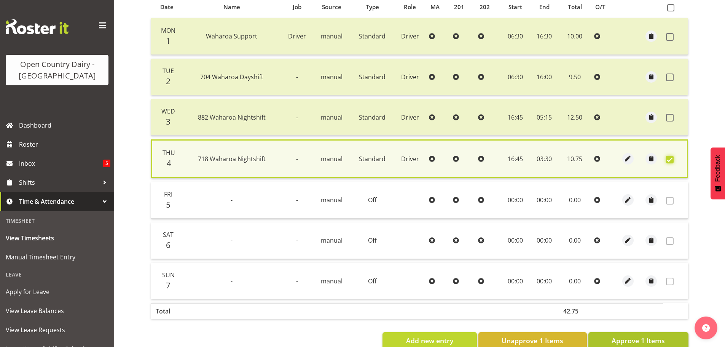
scroll to position [193, 0]
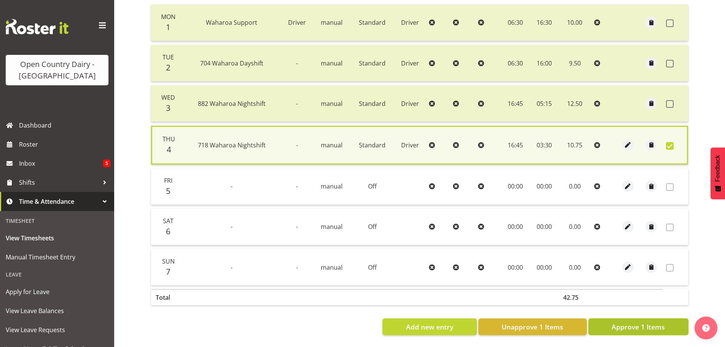
click at [646, 321] on span "Approve 1 Items" at bounding box center [637, 326] width 53 height 10
checkbox input "false"
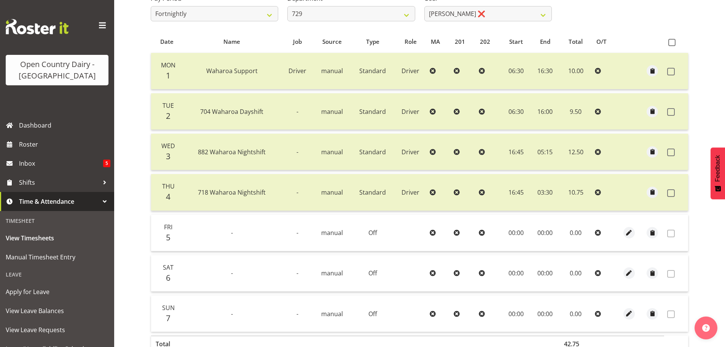
scroll to position [39, 0]
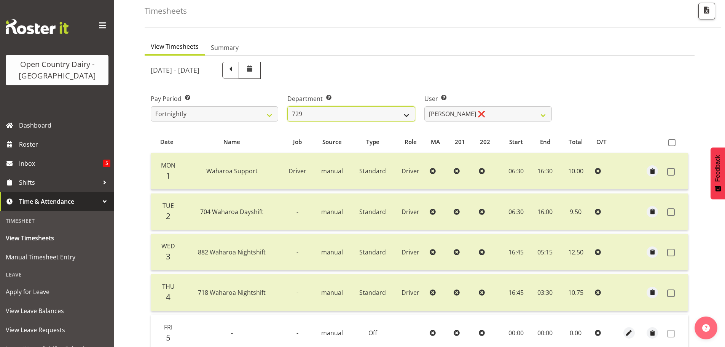
click at [318, 119] on select "701 702 703 704 705 706 707 708 709 710 711 712 713 714 715 716 717 718 719 720" at bounding box center [350, 113] width 127 height 15
select select "822"
click at [287, 106] on select "701 702 703 704 705 706 707 708 709 710 711 712 713 714 715 716 717 718 719 720" at bounding box center [350, 113] width 127 height 15
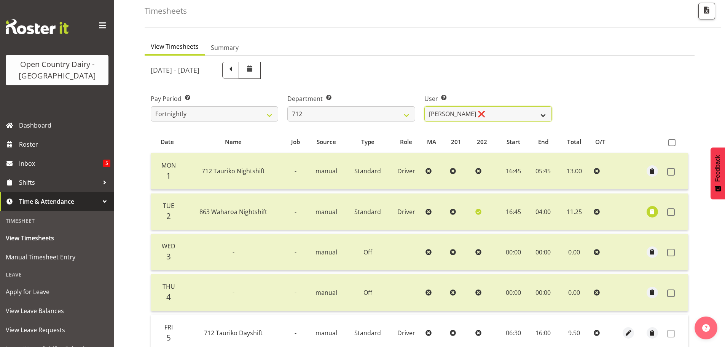
click at [497, 111] on select "[PERSON_NAME] ❌ [PERSON_NAME] ❌ Lucky Kau Kau ❌" at bounding box center [487, 113] width 127 height 15
select select "8250"
click at [424, 106] on select "[PERSON_NAME] ❌ [PERSON_NAME] ❌ Lucky Kau Kau ❌" at bounding box center [487, 113] width 127 height 15
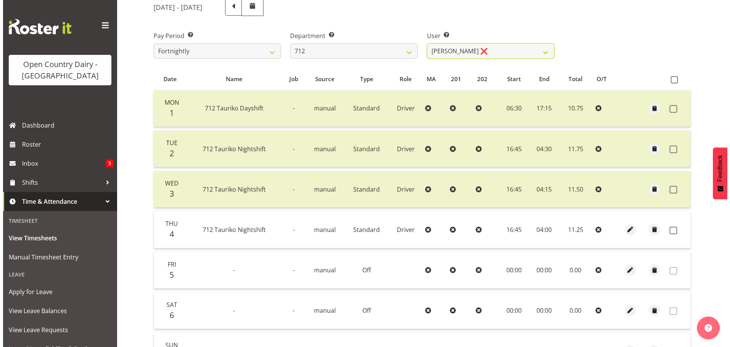
scroll to position [153, 0]
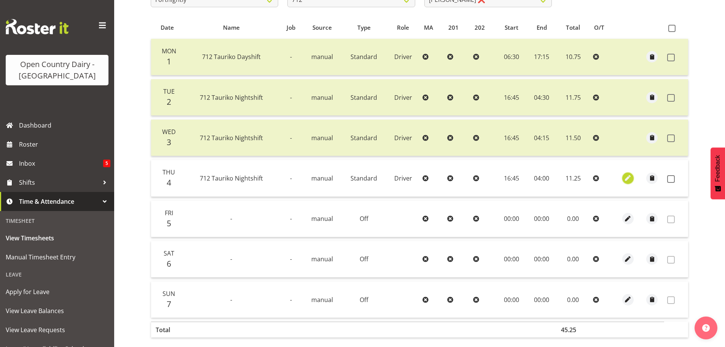
click at [630, 180] on span "button" at bounding box center [628, 177] width 9 height 9
select select "Standard"
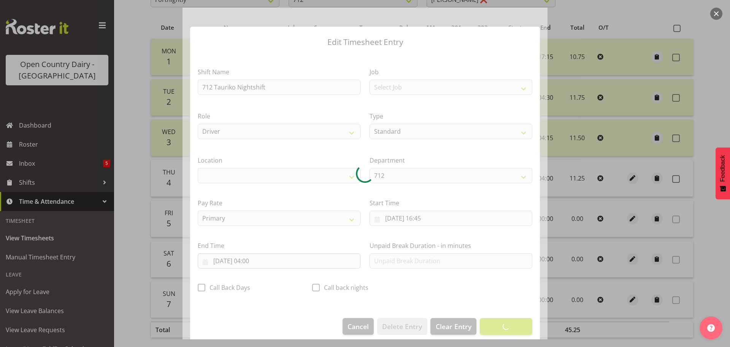
select select "1054"
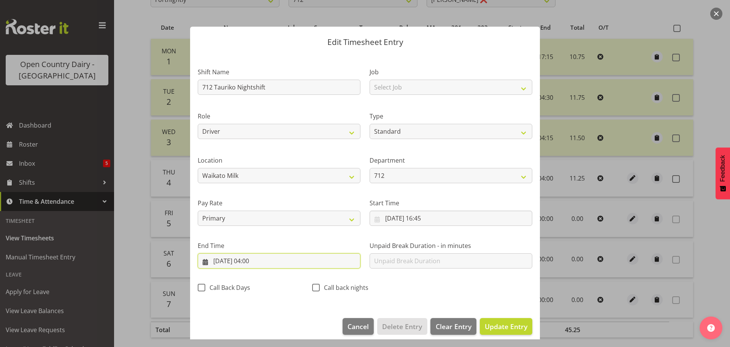
click at [262, 260] on input "[DATE] 04:00" at bounding box center [279, 260] width 163 height 15
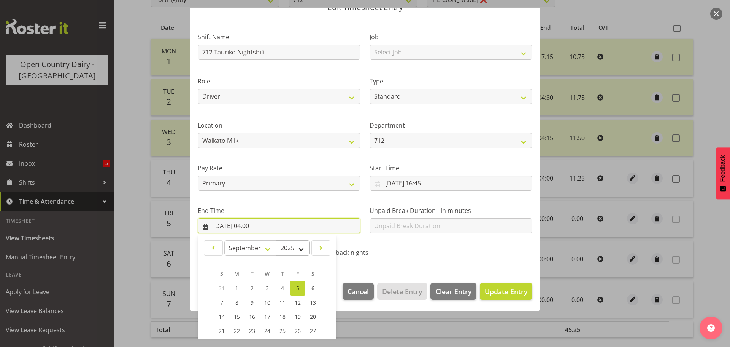
scroll to position [103, 0]
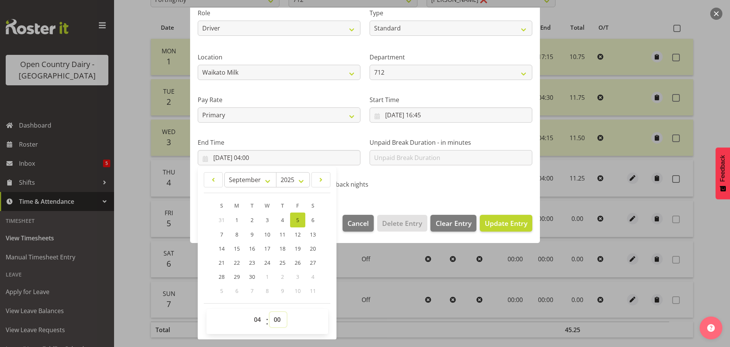
click at [278, 323] on select "00 01 02 03 04 05 06 07 08 09 10 11 12 13 14 15 16 17 18 19 20 21 22 23 24 25 2…" at bounding box center [278, 319] width 17 height 15
select select "45"
click at [270, 312] on select "00 01 02 03 04 05 06 07 08 09 10 11 12 13 14 15 16 17 18 19 20 21 22 23 24 25 2…" at bounding box center [278, 319] width 17 height 15
type input "[DATE] 04:45"
click at [488, 225] on span "Update Entry" at bounding box center [506, 222] width 43 height 9
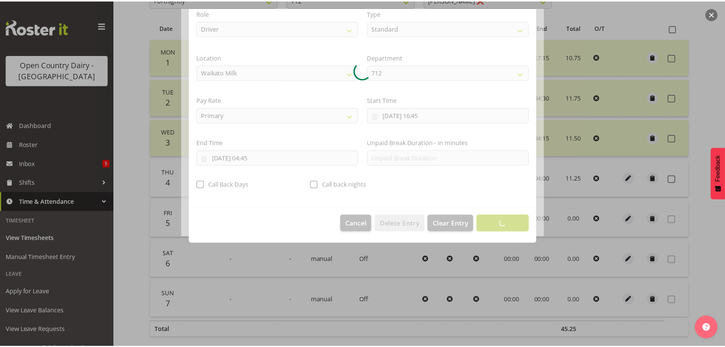
scroll to position [7, 0]
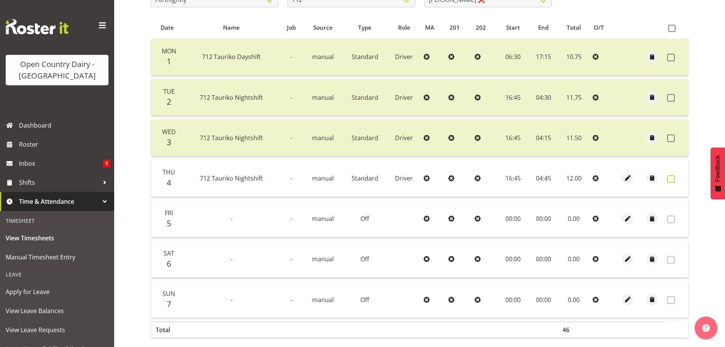
click at [672, 181] on span at bounding box center [671, 179] width 8 height 8
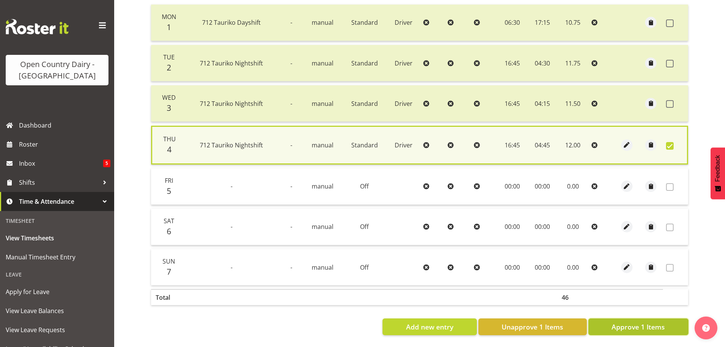
click at [621, 323] on span "Approve 1 Items" at bounding box center [637, 326] width 53 height 10
checkbox input "false"
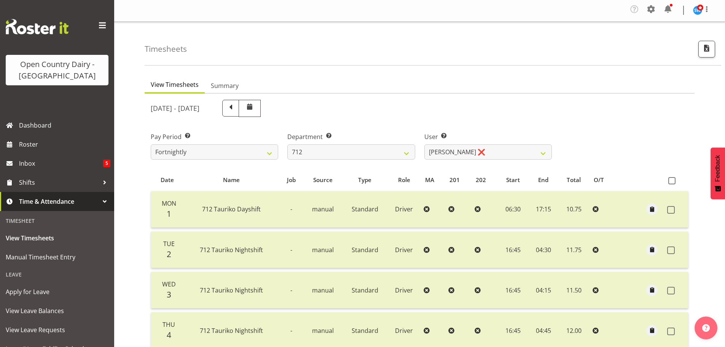
scroll to position [0, 0]
click at [356, 156] on select "701 702 703 704 705 706 707 708 709 710 711 712 713 714 715 716 717 718 719 720" at bounding box center [350, 152] width 127 height 15
select select "842"
click at [287, 145] on select "701 702 703 704 705 706 707 708 709 710 711 712 713 714 715 716 717 718 719 720" at bounding box center [350, 152] width 127 height 15
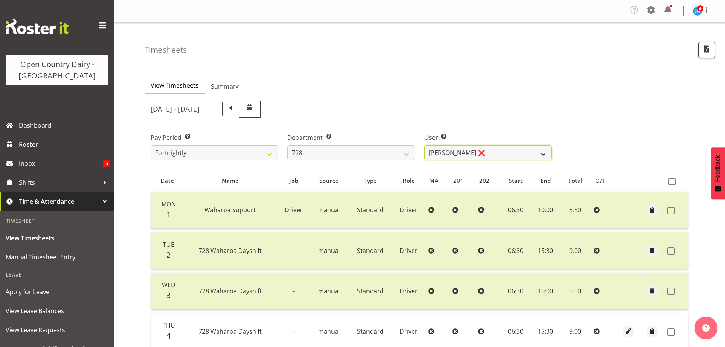
click at [482, 153] on select "[PERSON_NAME] ❌ [PERSON_NAME] ❌ [PERSON_NAME] [PERSON_NAME] ❌ [PERSON_NAME] ❌ […" at bounding box center [487, 152] width 127 height 15
select select "8207"
click at [424, 145] on select "[PERSON_NAME] ❌ [PERSON_NAME] ❌ [PERSON_NAME] [PERSON_NAME] ❌ [PERSON_NAME] ❌ […" at bounding box center [487, 152] width 127 height 15
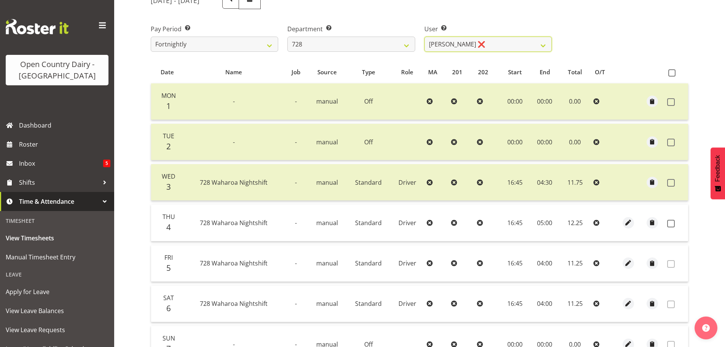
scroll to position [152, 0]
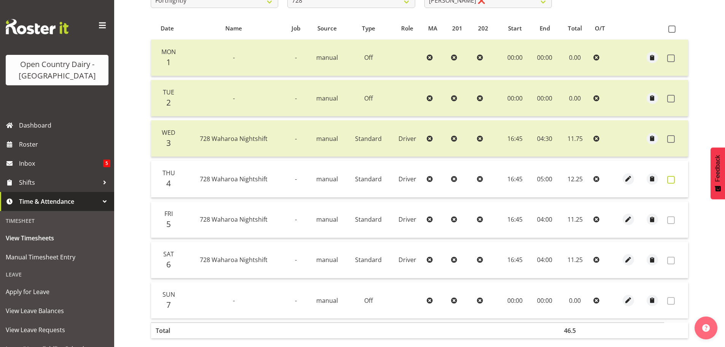
click at [671, 181] on span at bounding box center [671, 180] width 8 height 8
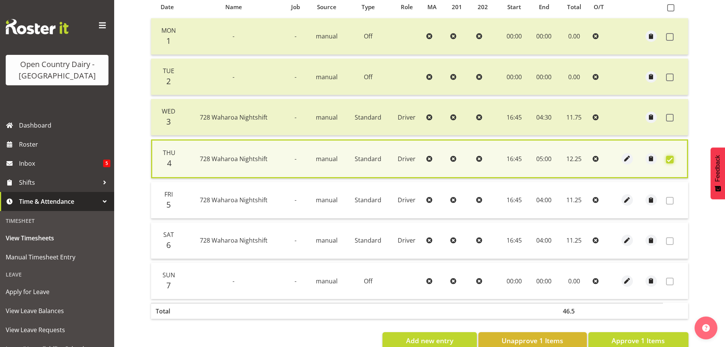
scroll to position [193, 0]
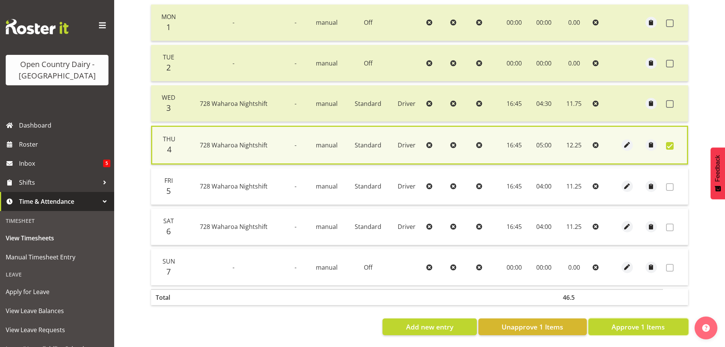
click at [665, 318] on button "Approve 1 Items" at bounding box center [638, 326] width 100 height 17
checkbox input "false"
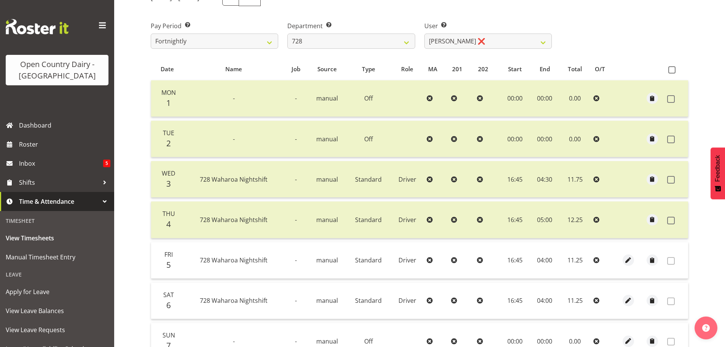
scroll to position [1, 0]
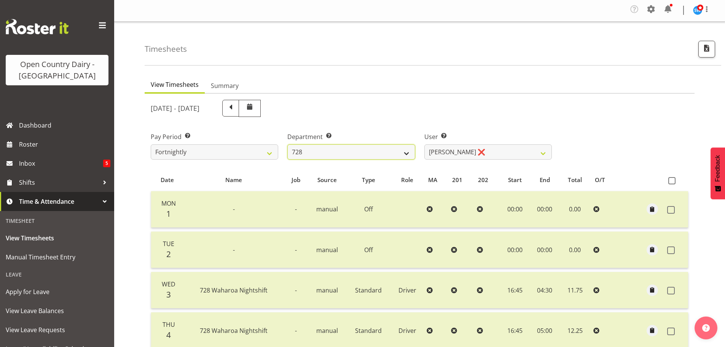
click at [349, 153] on select "701 702 703 704 705 706 707 708 709 710 711 712 713 714 715 716 717 718 719 720" at bounding box center [350, 151] width 127 height 15
select select "814"
click at [287, 144] on select "701 702 703 704 705 706 707 708 709 710 711 712 713 714 715 716 717 718 719 720" at bounding box center [350, 151] width 127 height 15
select select "10132"
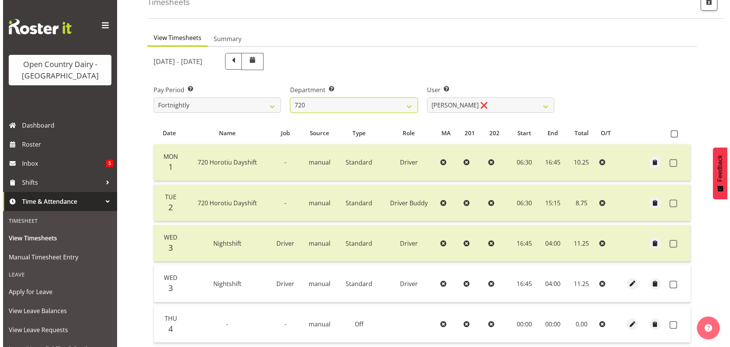
scroll to position [115, 0]
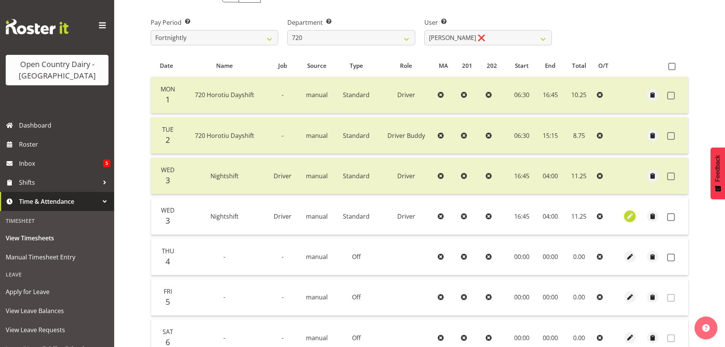
click at [628, 215] on span "button" at bounding box center [629, 216] width 9 height 9
select select "Standard"
select select "8"
select select "2025"
select select "4"
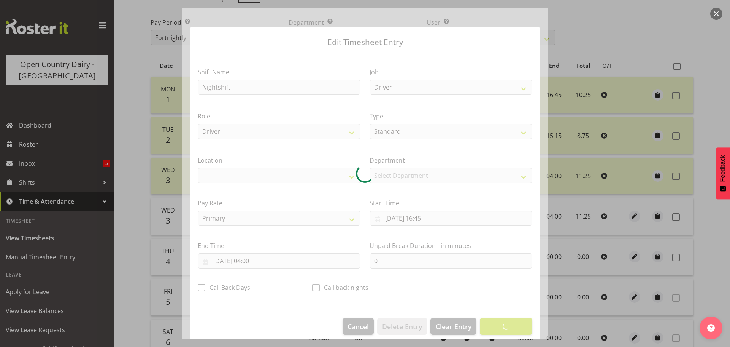
select select "1054"
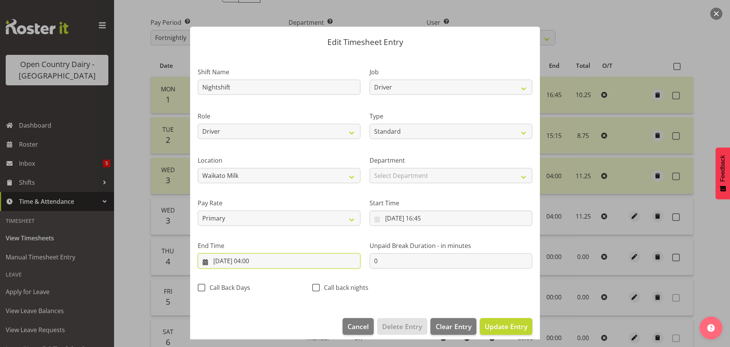
click at [251, 259] on input "[DATE] 04:00" at bounding box center [279, 260] width 163 height 15
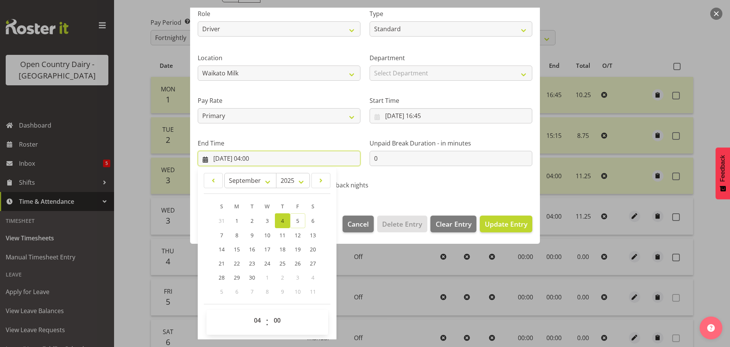
scroll to position [103, 0]
click at [257, 321] on select "00 01 02 03 04 05 06 07 08 09 10 11 12 13 14 15 16 17 18 19 20 21 22 23" at bounding box center [258, 319] width 17 height 15
select select "5"
click at [250, 312] on select "00 01 02 03 04 05 06 07 08 09 10 11 12 13 14 15 16 17 18 19 20 21 22 23" at bounding box center [258, 319] width 17 height 15
type input "[DATE] 05:00"
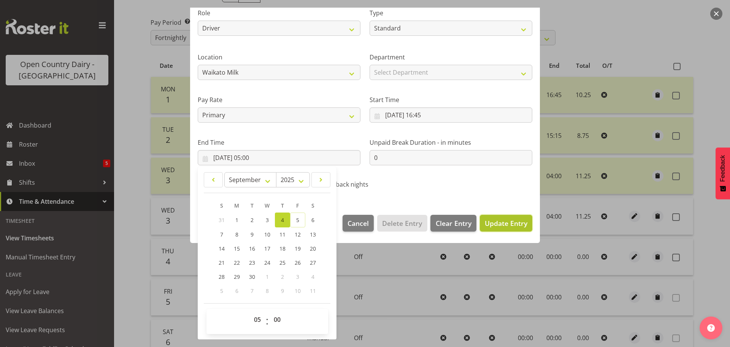
click at [511, 225] on span "Update Entry" at bounding box center [506, 222] width 43 height 9
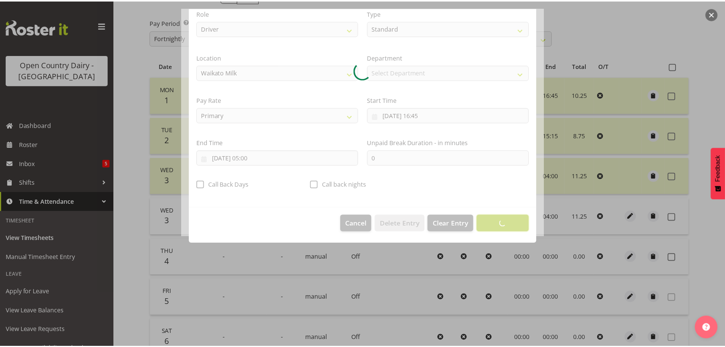
scroll to position [7, 0]
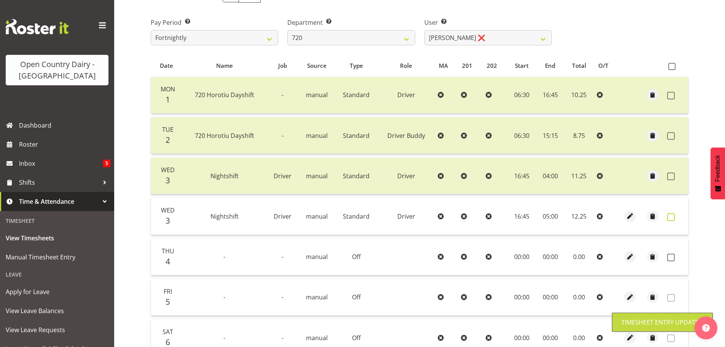
click at [673, 217] on span at bounding box center [671, 217] width 8 height 8
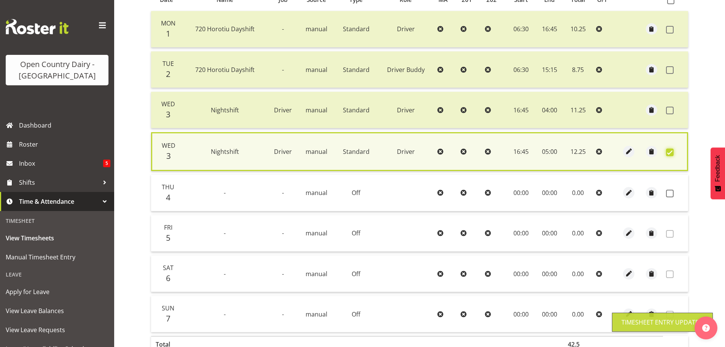
scroll to position [233, 0]
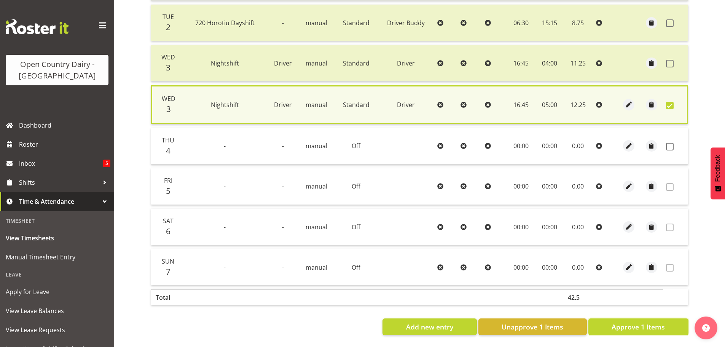
click at [614, 321] on span "Approve 1 Items" at bounding box center [637, 326] width 53 height 10
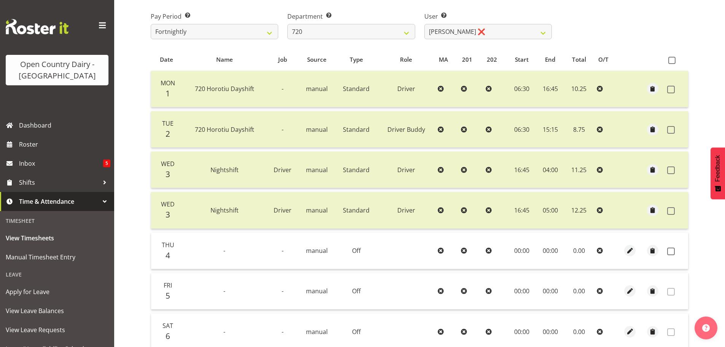
scroll to position [117, 0]
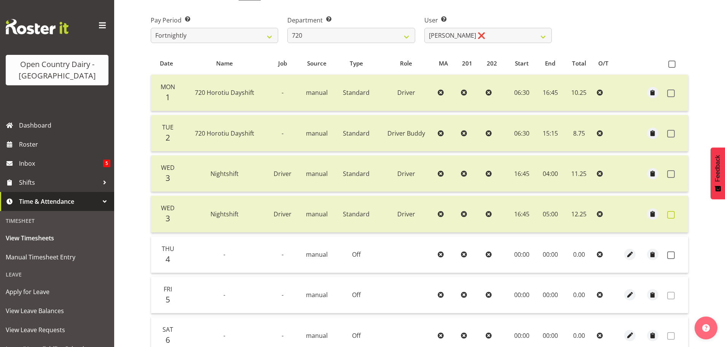
click at [673, 217] on span at bounding box center [671, 215] width 8 height 8
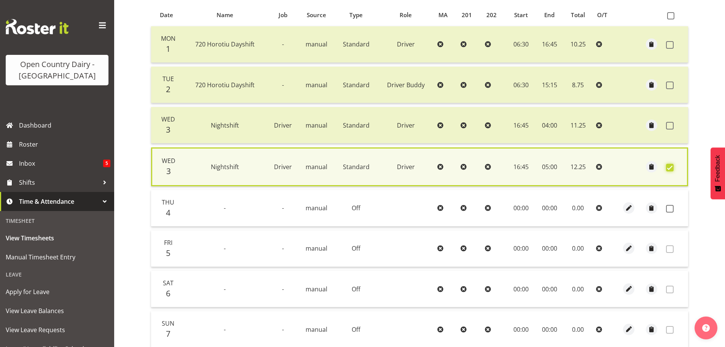
scroll to position [157, 0]
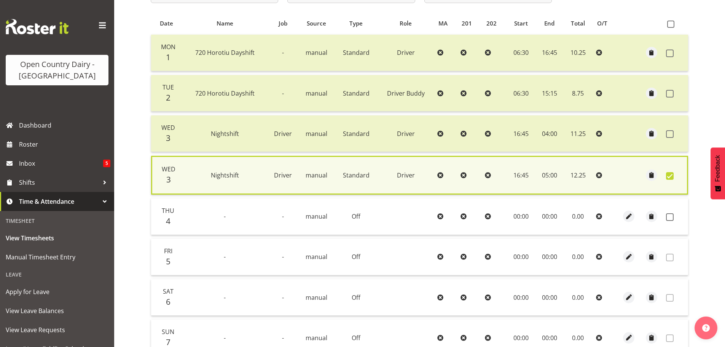
click at [670, 177] on span at bounding box center [670, 176] width 8 height 8
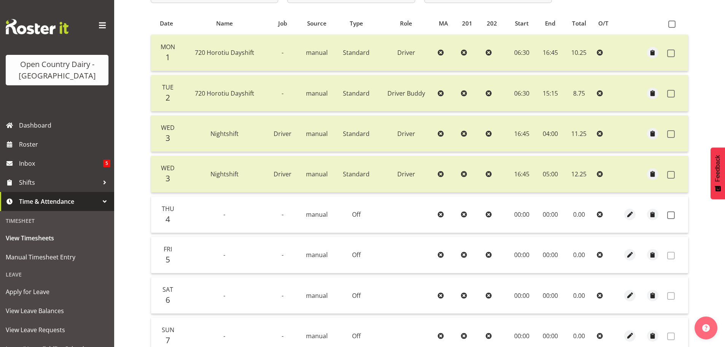
click at [634, 178] on td at bounding box center [629, 174] width 23 height 37
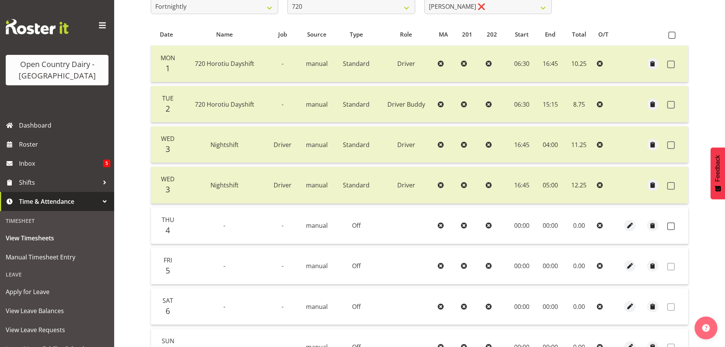
scroll to position [195, 0]
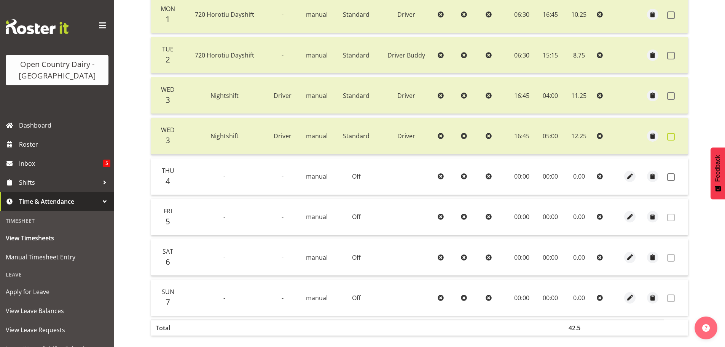
click at [669, 136] on span at bounding box center [671, 137] width 8 height 8
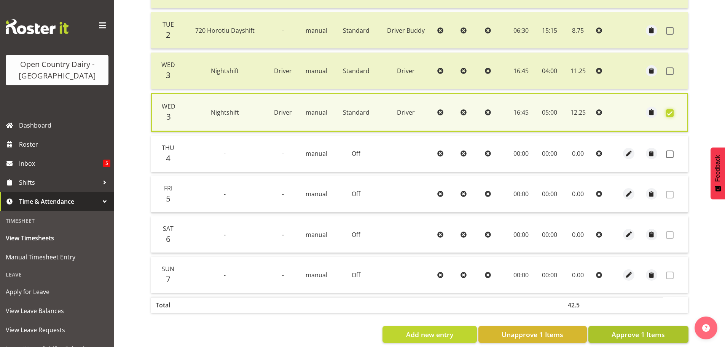
scroll to position [233, 0]
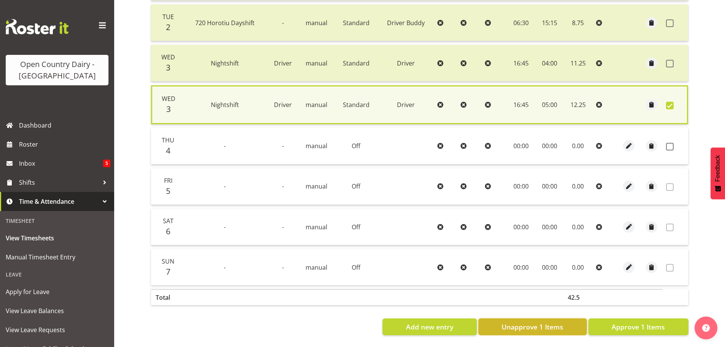
click at [505, 322] on span "Unapprove 1 Items" at bounding box center [532, 326] width 62 height 10
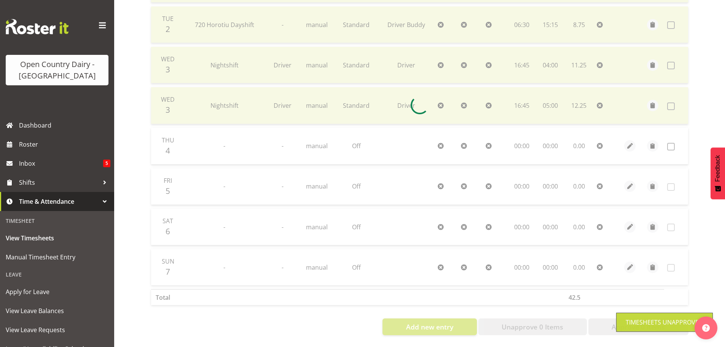
scroll to position [231, 0]
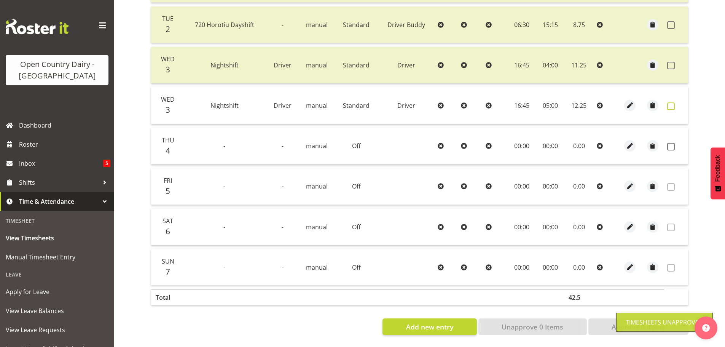
click at [671, 102] on span at bounding box center [671, 106] width 8 height 8
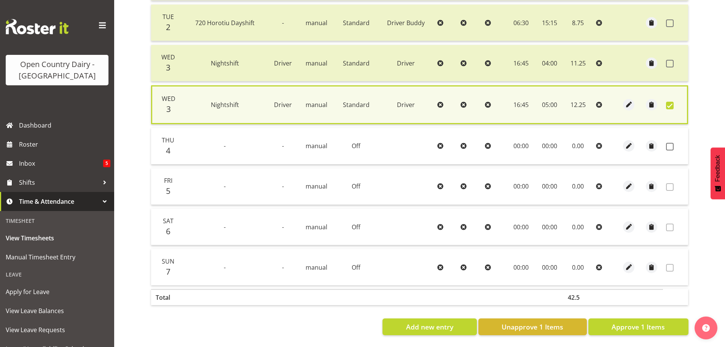
click at [702, 100] on div "View Timesheets Summary [DATE] - [DATE] Pay Period Select which pay period you …" at bounding box center [435, 95] width 580 height 502
click at [693, 119] on section "[DATE] - [DATE] Pay Period Select which pay period you would like to view. Fort…" at bounding box center [420, 104] width 550 height 474
click at [673, 102] on span at bounding box center [670, 106] width 8 height 8
checkbox input "false"
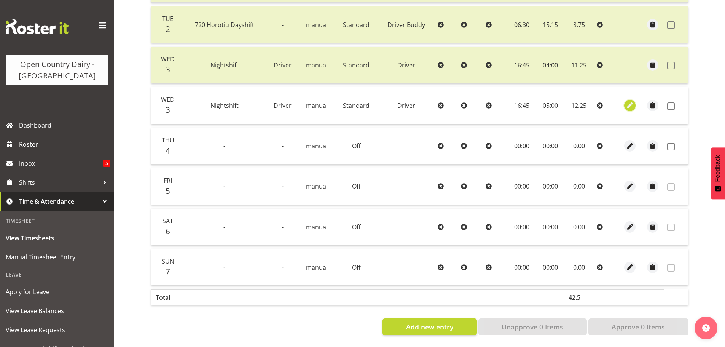
click at [634, 102] on button "button" at bounding box center [629, 105] width 11 height 11
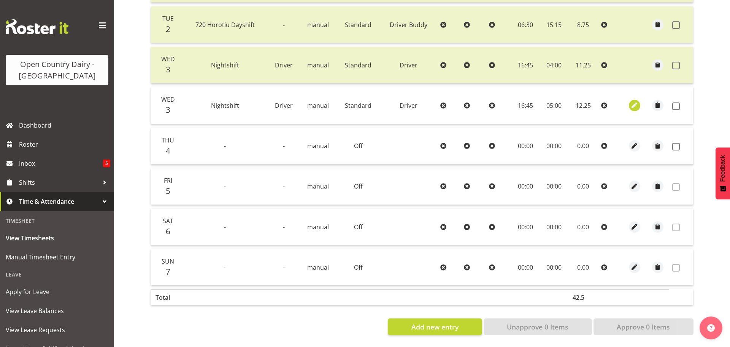
select select "Standard"
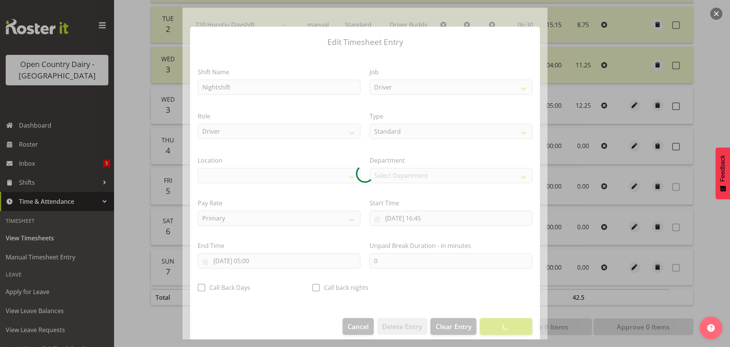
select select "1054"
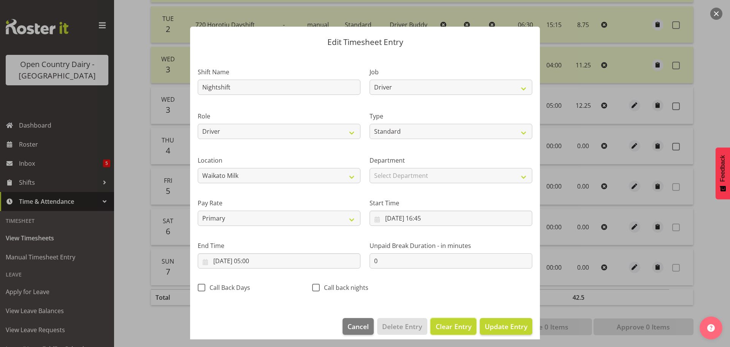
click at [458, 328] on span "Clear Entry" at bounding box center [454, 326] width 36 height 10
select select "Off"
select select
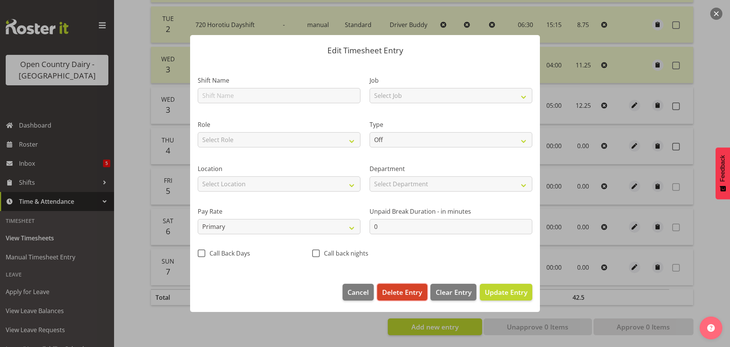
click at [389, 297] on button "Delete Entry" at bounding box center [402, 291] width 50 height 17
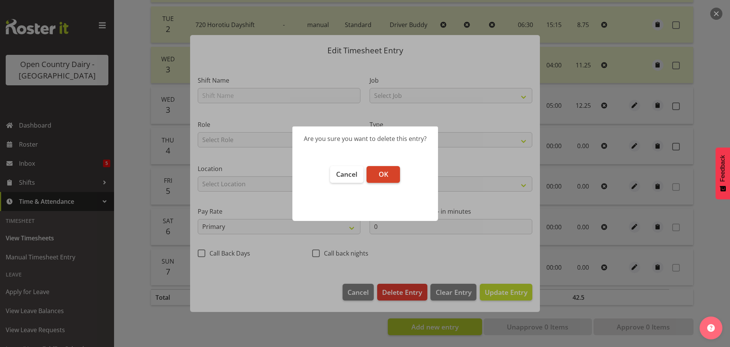
click at [391, 177] on button "OK" at bounding box center [383, 174] width 33 height 17
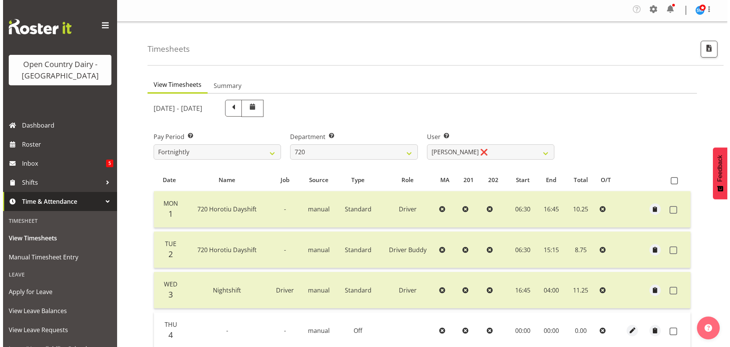
scroll to position [115, 0]
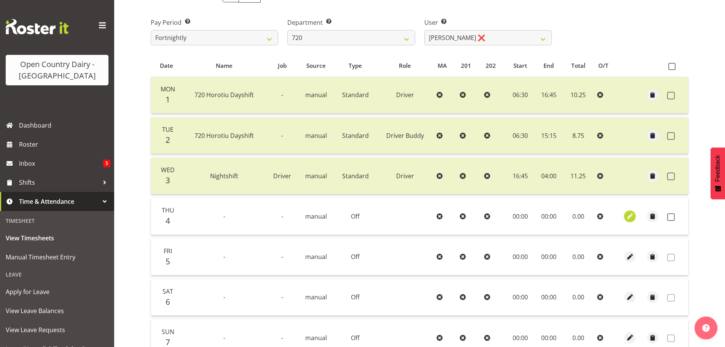
click at [628, 218] on span "button" at bounding box center [629, 216] width 9 height 9
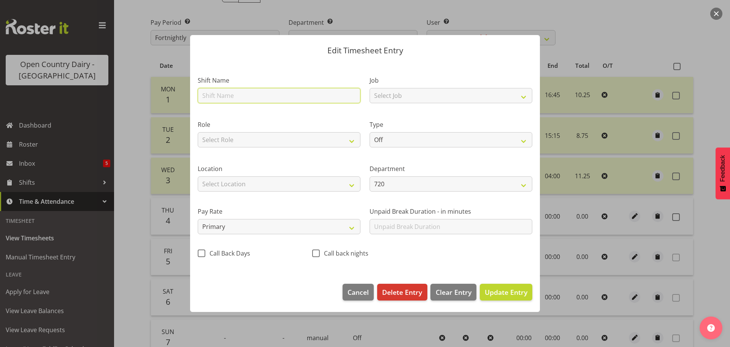
click at [258, 93] on input "text" at bounding box center [279, 95] width 163 height 15
type input "Nightshift"
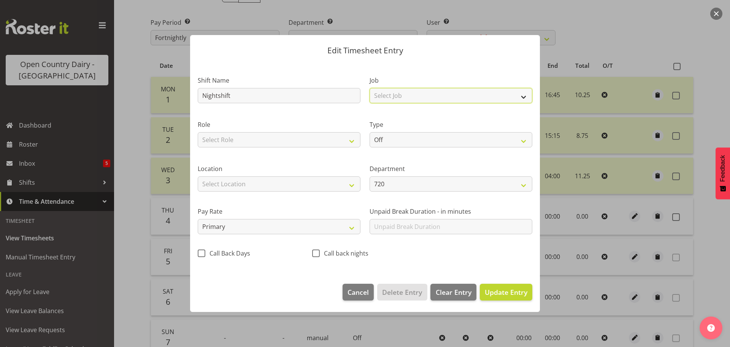
click at [396, 99] on select "Select Job Driver Driver supervisor Support" at bounding box center [451, 95] width 163 height 15
select select "9052"
click at [370, 88] on select "Select Job Driver Driver supervisor Support" at bounding box center [451, 95] width 163 height 15
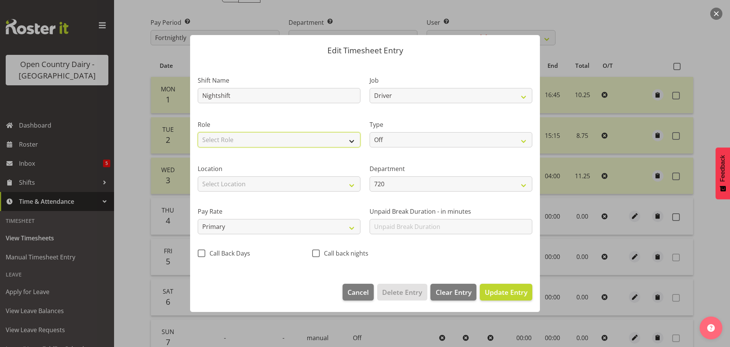
click at [255, 136] on select "Select Role Driver Driver [PERSON_NAME]" at bounding box center [279, 139] width 163 height 15
select select "1166"
click at [198, 132] on select "Select Role Driver Driver [PERSON_NAME]" at bounding box center [279, 139] width 163 height 15
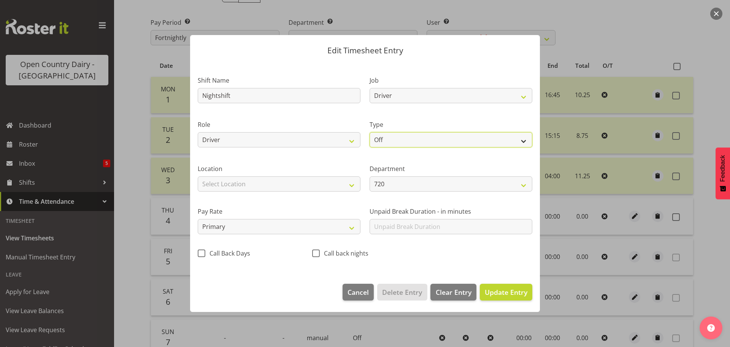
click at [400, 137] on select "Off Standard Public Holiday Public Holiday (Worked) Day In Lieu Annual Leave Si…" at bounding box center [451, 139] width 163 height 15
select select "Standard"
click at [370, 132] on select "Off Standard Public Holiday Public Holiday (Worked) Day In Lieu Annual Leave Si…" at bounding box center [451, 139] width 163 height 15
select select "8"
select select "2025"
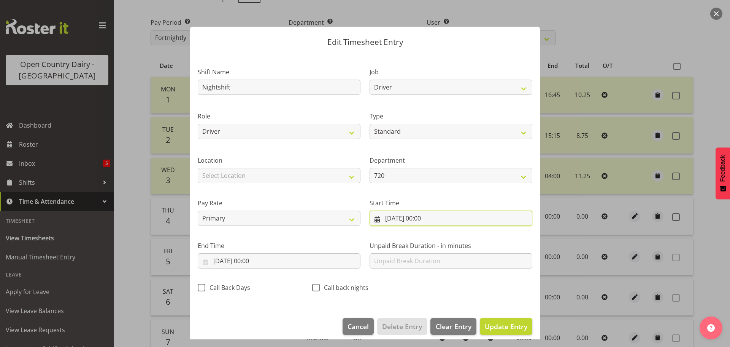
click at [417, 220] on input "[DATE] 00:00" at bounding box center [451, 217] width 163 height 15
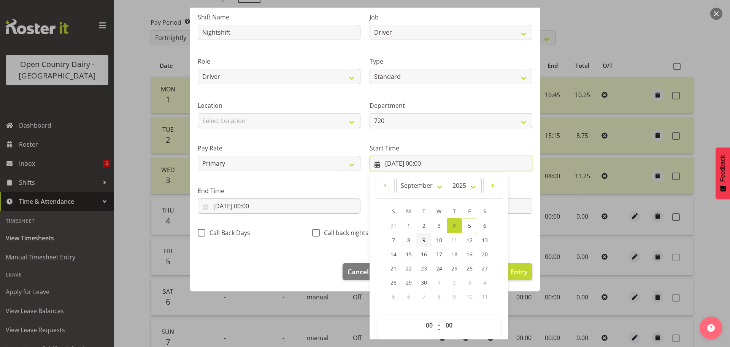
scroll to position [60, 0]
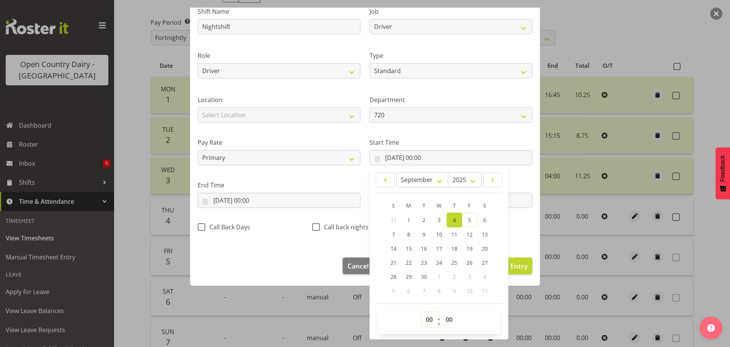
click at [430, 320] on select "00 01 02 03 04 05 06 07 08 09 10 11 12 13 14 15 16 17 18 19 20 21 22 23" at bounding box center [430, 319] width 17 height 15
select select "16"
click at [422, 312] on select "00 01 02 03 04 05 06 07 08 09 10 11 12 13 14 15 16 17 18 19 20 21 22 23" at bounding box center [430, 319] width 17 height 15
type input "[DATE] 16:00"
click at [445, 316] on select "00 01 02 03 04 05 06 07 08 09 10 11 12 13 14 15 16 17 18 19 20 21 22 23 24 25 2…" at bounding box center [450, 319] width 17 height 15
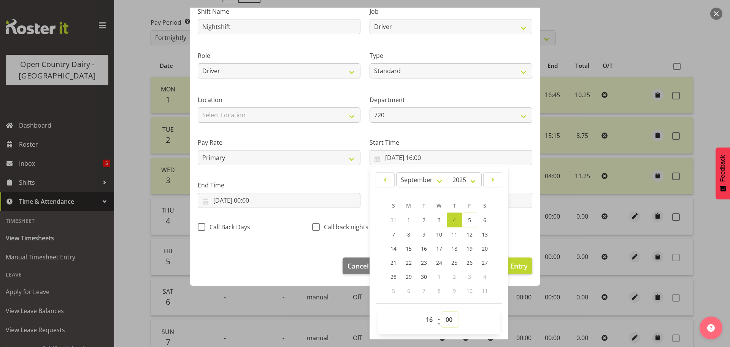
select select "45"
click at [442, 312] on select "00 01 02 03 04 05 06 07 08 09 10 11 12 13 14 15 16 17 18 19 20 21 22 23 24 25 2…" at bounding box center [450, 319] width 17 height 15
type input "[DATE] 16:45"
click at [245, 200] on input "[DATE] 00:00" at bounding box center [279, 199] width 163 height 15
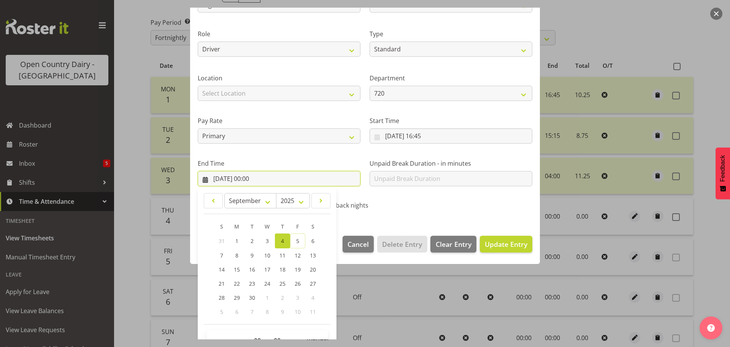
scroll to position [103, 0]
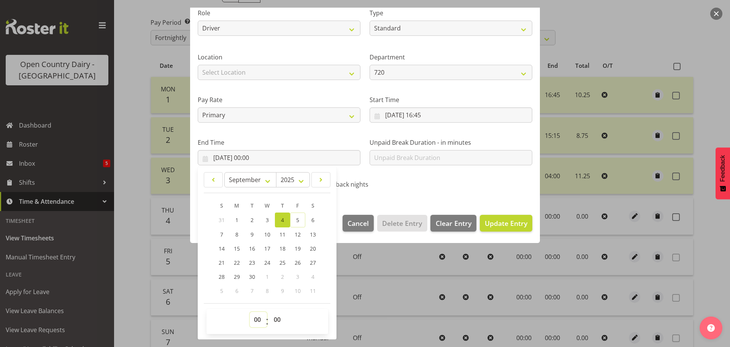
click at [255, 321] on select "00 01 02 03 04 05 06 07 08 09 10 11 12 13 14 15 16 17 18 19 20 21 22 23" at bounding box center [258, 319] width 17 height 15
select select "5"
click at [250, 312] on select "00 01 02 03 04 05 06 07 08 09 10 11 12 13 14 15 16 17 18 19 20 21 22 23" at bounding box center [258, 319] width 17 height 15
type input "[DATE] 05:00"
click at [503, 219] on span "Update Entry" at bounding box center [506, 222] width 43 height 9
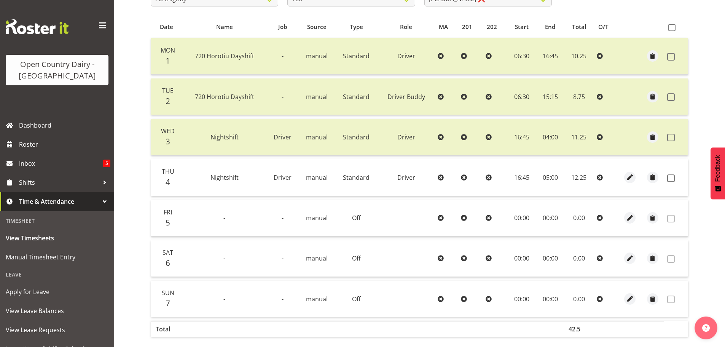
scroll to position [191, 0]
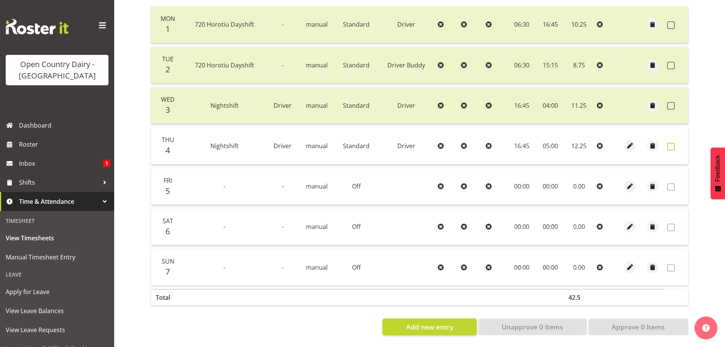
click at [671, 143] on span at bounding box center [671, 147] width 8 height 8
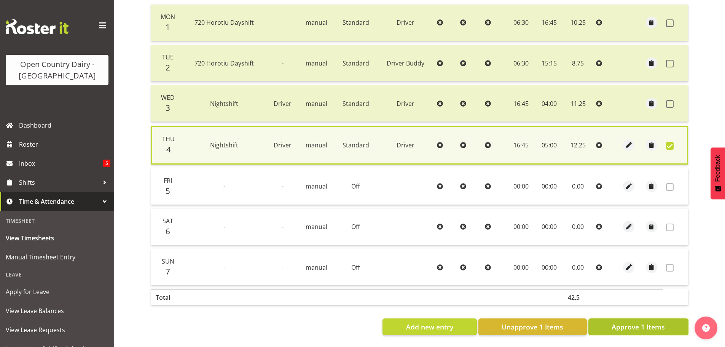
click at [625, 323] on span "Approve 1 Items" at bounding box center [637, 326] width 53 height 10
checkbox input "false"
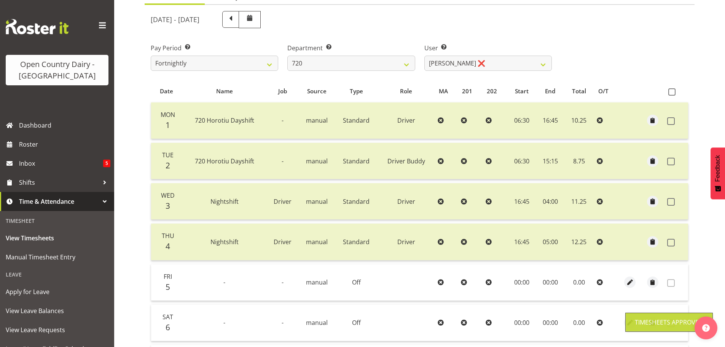
scroll to position [1, 0]
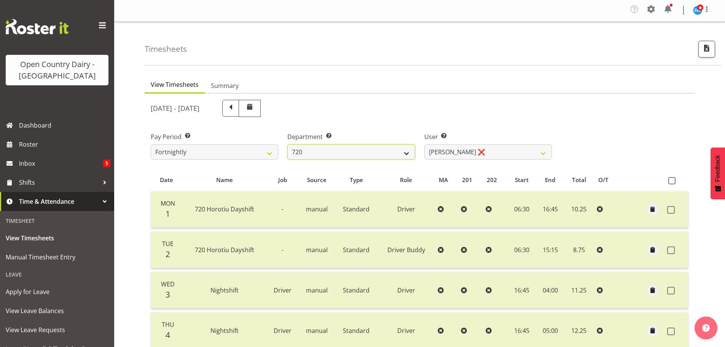
click at [317, 151] on select "701 702 703 704 705 706 707 708 709 710 711 712 713 714 715 716 717 718 719 720" at bounding box center [350, 151] width 127 height 15
select select "808"
click at [287, 144] on select "701 702 703 704 705 706 707 708 709 710 711 712 713 714 715 716 717 718 719 720" at bounding box center [350, 151] width 127 height 15
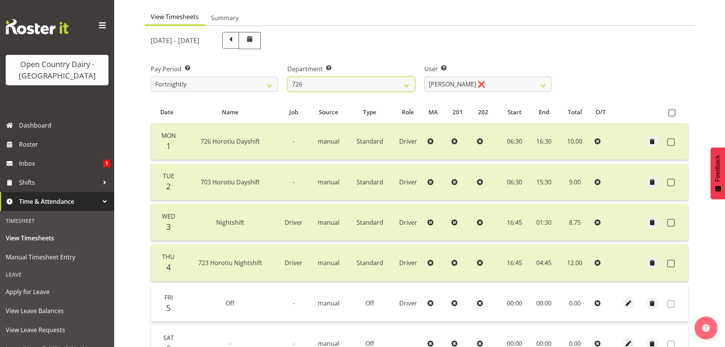
scroll to position [153, 0]
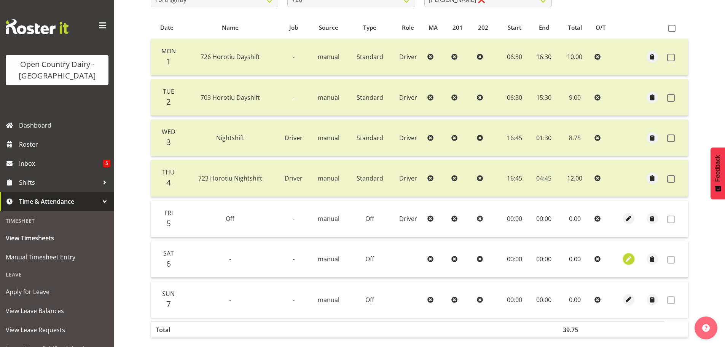
click at [633, 260] on button "button" at bounding box center [628, 258] width 11 height 11
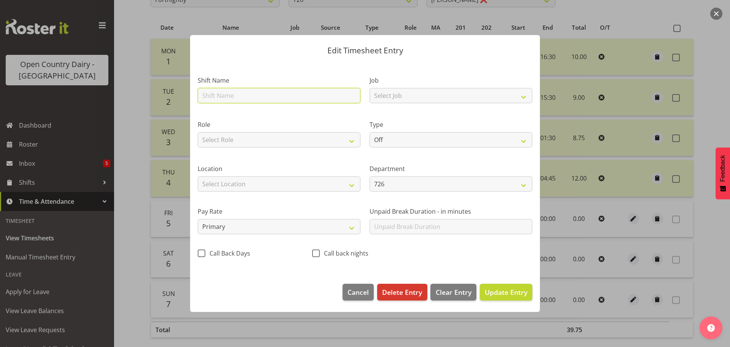
click at [224, 96] on input "text" at bounding box center [279, 95] width 163 height 15
type input "Off"
click at [514, 291] on span "Update Entry" at bounding box center [506, 291] width 43 height 9
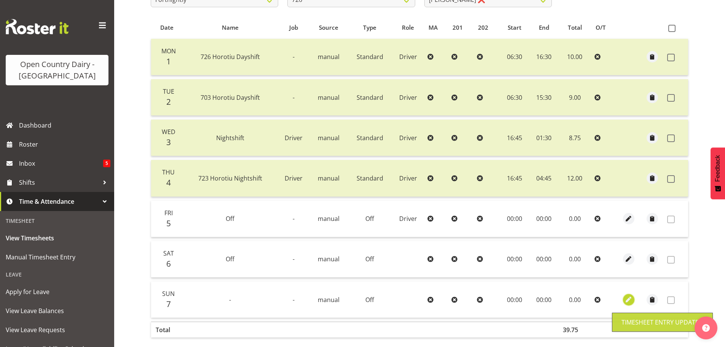
click at [628, 301] on span "button" at bounding box center [628, 299] width 9 height 9
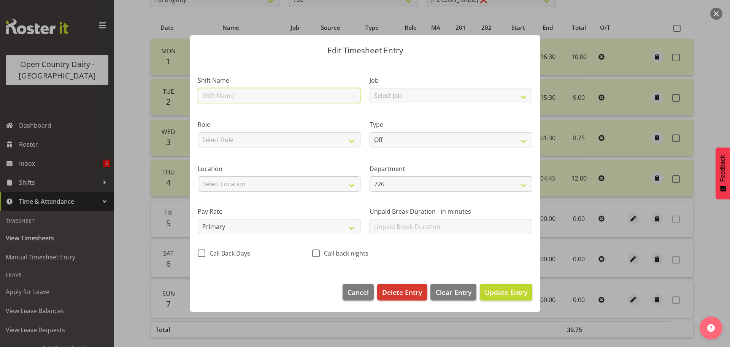
click at [221, 92] on input "text" at bounding box center [279, 95] width 163 height 15
type input "Off"
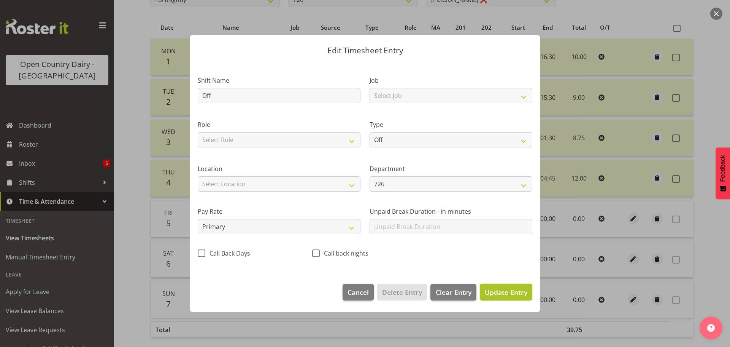
click at [503, 295] on span "Update Entry" at bounding box center [506, 291] width 43 height 9
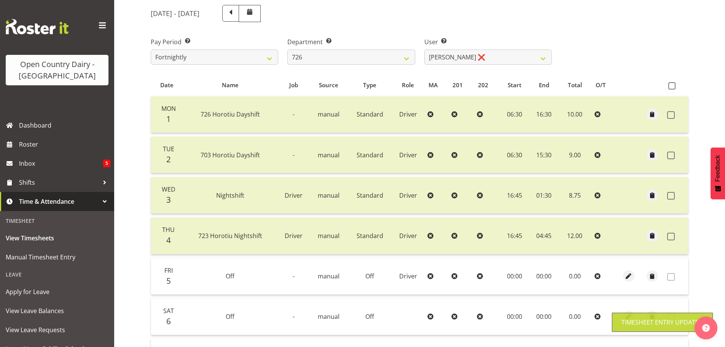
scroll to position [0, 0]
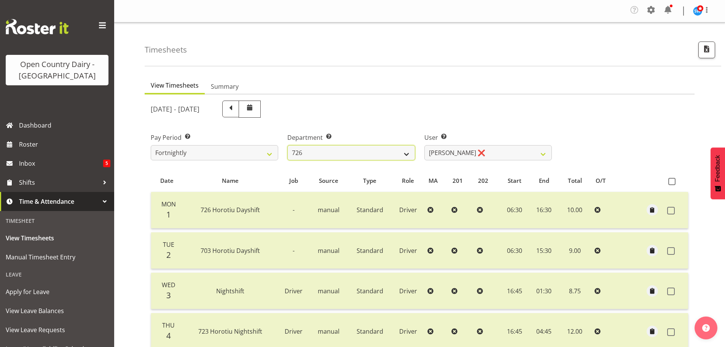
click at [362, 152] on select "701 702 703 704 705 706 707 708 709 710 711 712 713 714 715 716 717 718 719 720" at bounding box center [350, 152] width 127 height 15
select select "760"
click at [287, 145] on select "701 702 703 704 705 706 707 708 709 710 711 712 713 714 715 716 717 718 719 720" at bounding box center [350, 152] width 127 height 15
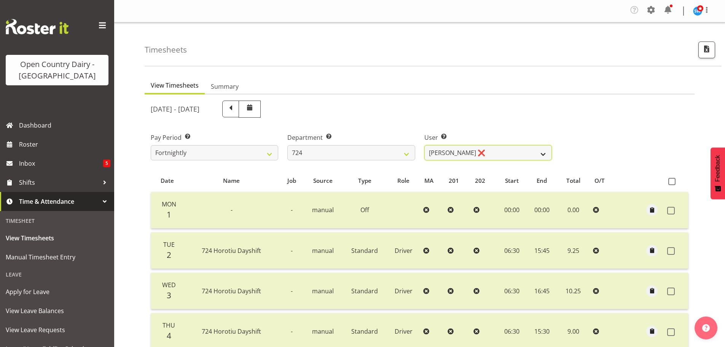
click at [496, 147] on select "[PERSON_NAME] ❌ [PERSON_NAME] ❌ [PERSON_NAME] ❌" at bounding box center [487, 152] width 127 height 15
select select "8189"
click at [424, 145] on select "[PERSON_NAME] ❌ [PERSON_NAME] ❌ [PERSON_NAME] ❌" at bounding box center [487, 152] width 127 height 15
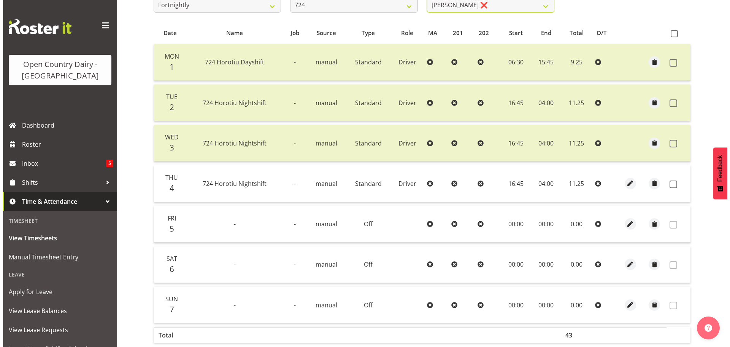
scroll to position [152, 0]
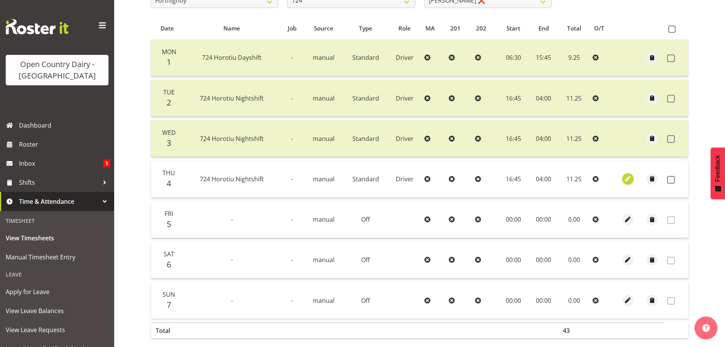
click at [625, 180] on span "button" at bounding box center [627, 178] width 9 height 9
select select "Standard"
select select "8"
select select "2025"
select select "4"
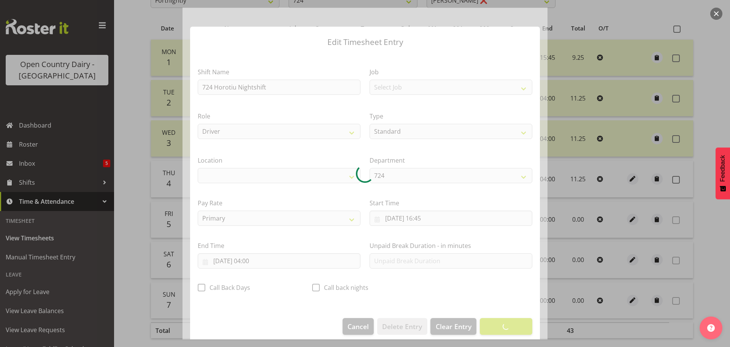
select select "1054"
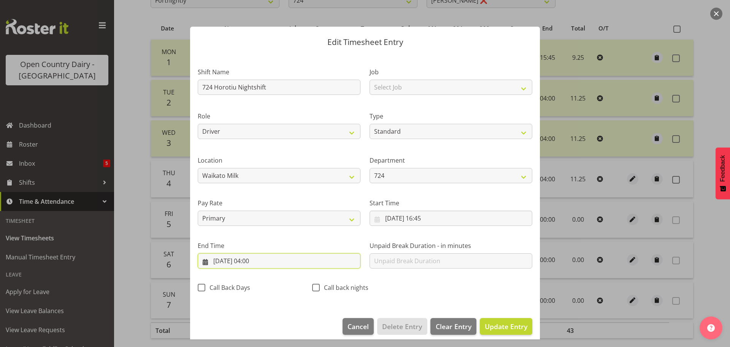
click at [251, 262] on input "[DATE] 04:00" at bounding box center [279, 260] width 163 height 15
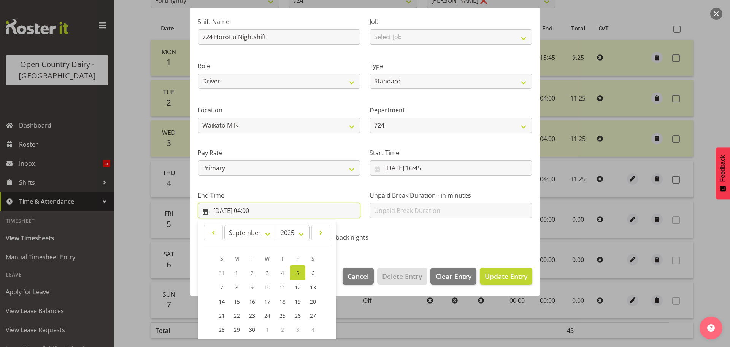
scroll to position [103, 0]
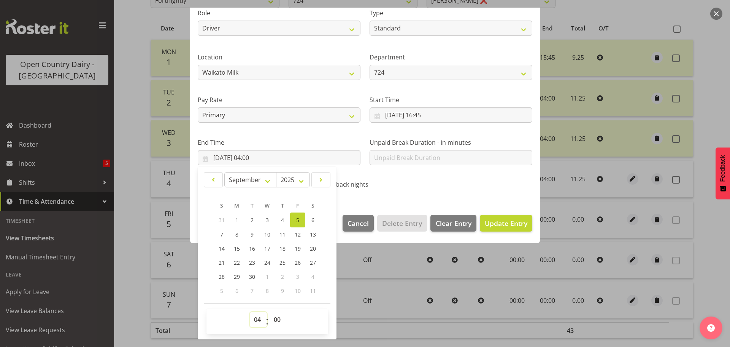
drag, startPoint x: 260, startPoint y: 320, endPoint x: 260, endPoint y: 312, distance: 8.4
click at [260, 320] on select "00 01 02 03 04 05 06 07 08 09 10 11 12 13 14 15 16 17 18 19 20 21 22 23" at bounding box center [258, 319] width 17 height 15
select select "5"
click at [250, 312] on select "00 01 02 03 04 05 06 07 08 09 10 11 12 13 14 15 16 17 18 19 20 21 22 23" at bounding box center [258, 319] width 17 height 15
type input "[DATE] 05:00"
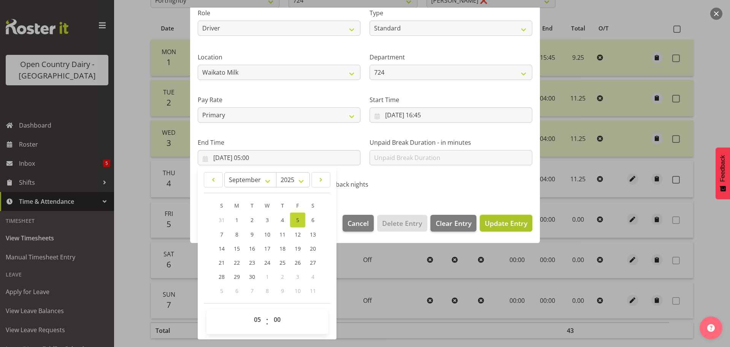
click at [504, 226] on span "Update Entry" at bounding box center [506, 222] width 43 height 9
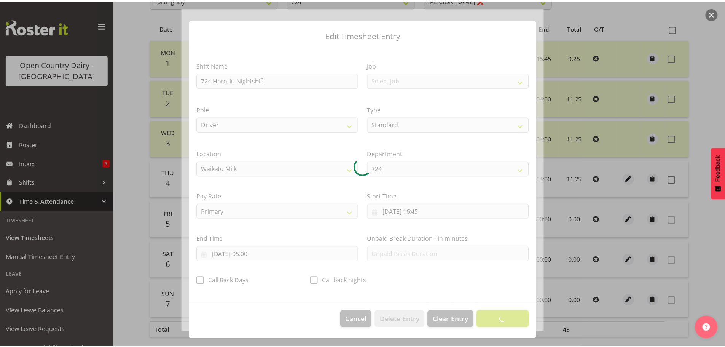
scroll to position [7, 0]
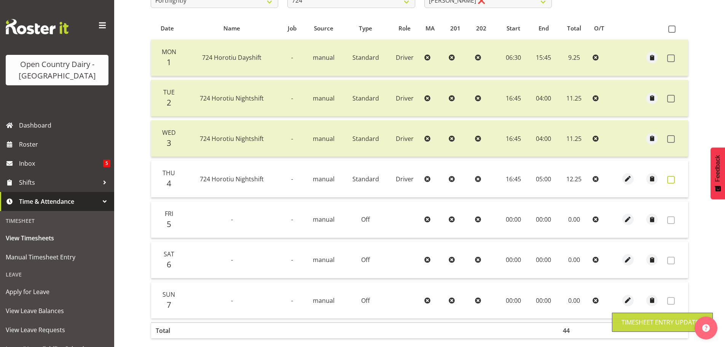
click at [669, 180] on span at bounding box center [671, 180] width 8 height 8
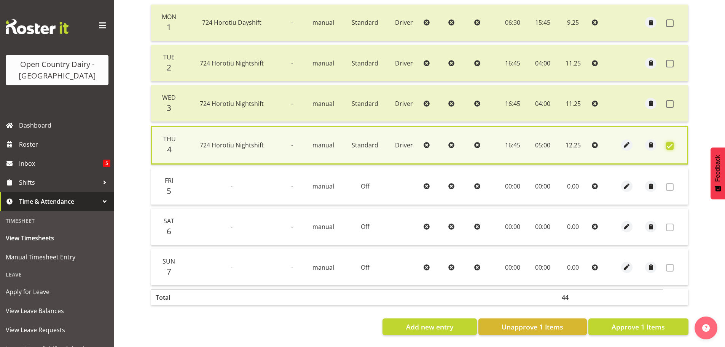
scroll to position [193, 0]
click at [667, 321] on button "Approve 1 Items" at bounding box center [638, 326] width 100 height 17
checkbox input "false"
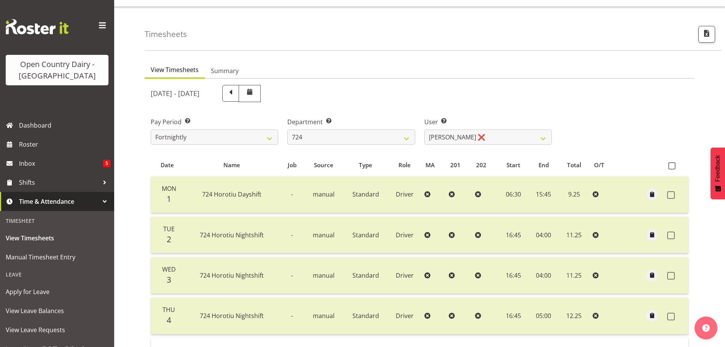
scroll to position [0, 0]
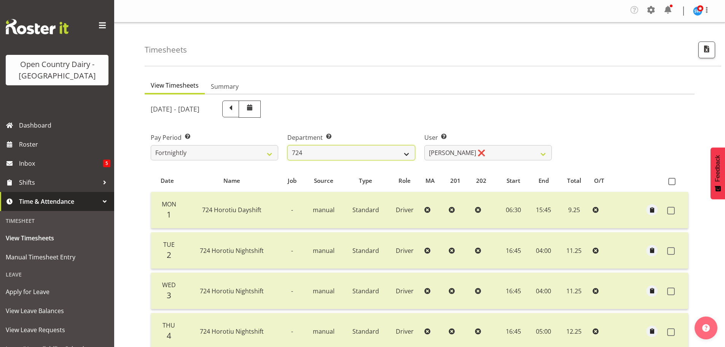
click at [371, 153] on select "701 702 703 704 705 706 707 708 709 710 711 712 713 714 715 716 717 718 719 720" at bounding box center [350, 152] width 127 height 15
select select "735"
click at [287, 145] on select "701 702 703 704 705 706 707 708 709 710 711 712 713 714 715 716 717 718 719 720" at bounding box center [350, 152] width 127 height 15
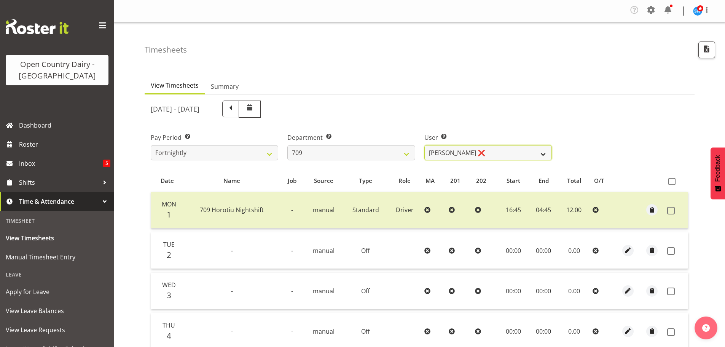
click at [479, 152] on select "[PERSON_NAME] ❌ [PERSON_NAME] ❌ [PERSON_NAME] ❌ [PERSON_NAME] ❌" at bounding box center [487, 152] width 127 height 15
select select "10973"
click at [424, 145] on select "[PERSON_NAME] ❌ [PERSON_NAME] ❌ [PERSON_NAME] ❌ [PERSON_NAME] ❌" at bounding box center [487, 152] width 127 height 15
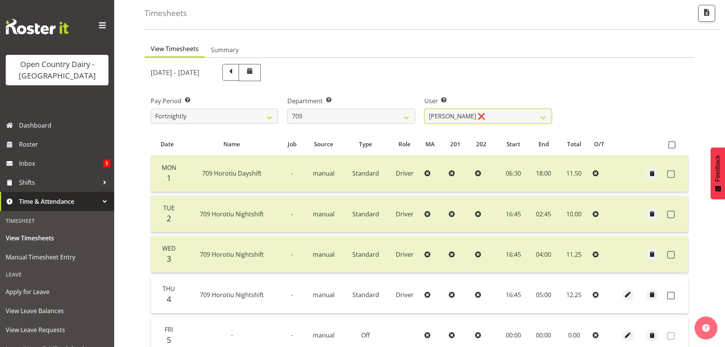
scroll to position [38, 0]
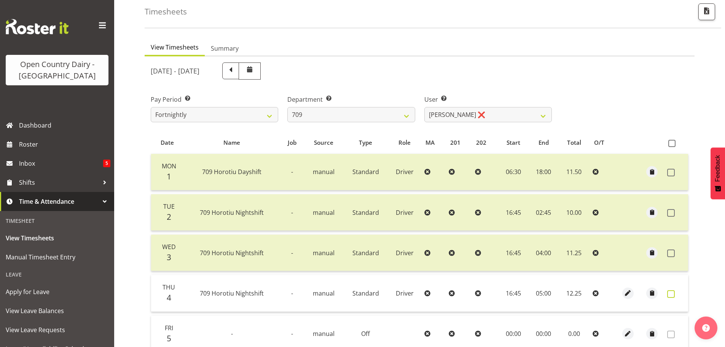
drag, startPoint x: 671, startPoint y: 293, endPoint x: 667, endPoint y: 292, distance: 4.6
click at [671, 293] on span at bounding box center [671, 294] width 8 height 8
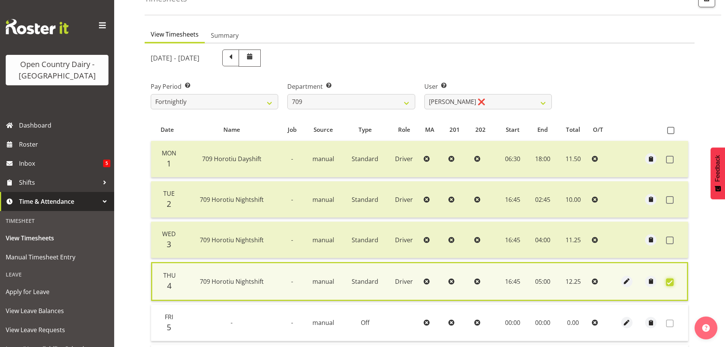
scroll to position [193, 0]
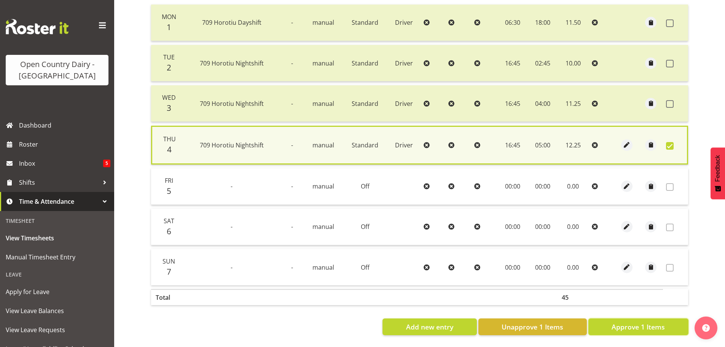
click at [670, 321] on button "Approve 1 Items" at bounding box center [638, 326] width 100 height 17
checkbox input "false"
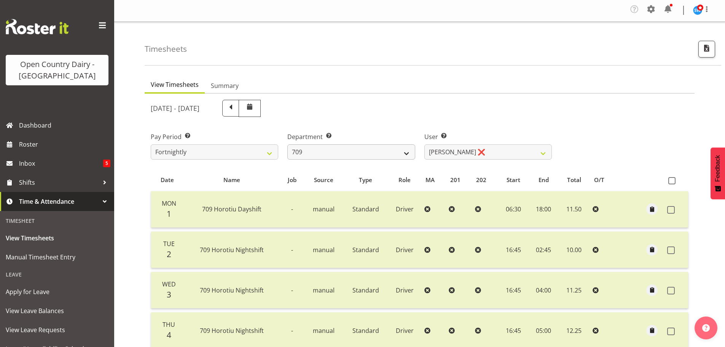
scroll to position [0, 0]
click at [374, 149] on select "701 702 703 704 705 706 707 708 709 710 711 712 713 714 715 716 717 718 719 720" at bounding box center [350, 152] width 127 height 15
select select "875"
click at [287, 145] on select "701 702 703 704 705 706 707 708 709 710 711 712 713 714 715 716 717 718 719 720" at bounding box center [350, 152] width 127 height 15
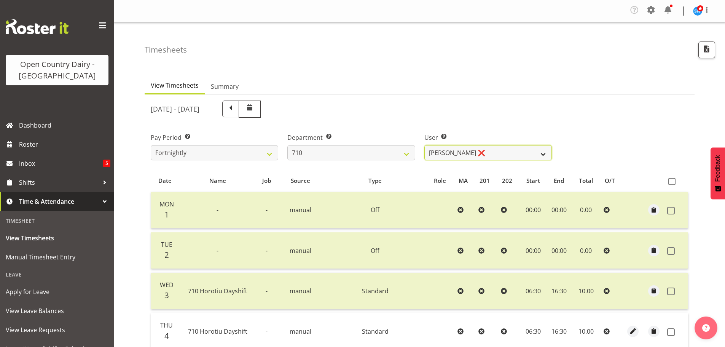
click at [514, 152] on select "[PERSON_NAME] ❌ [PERSON_NAME] ❌ [PERSON_NAME] ❌ [PERSON_NAME] ❌" at bounding box center [487, 152] width 127 height 15
select select "8203"
click at [424, 145] on select "[PERSON_NAME] ❌ [PERSON_NAME] ❌ [PERSON_NAME] ❌ [PERSON_NAME] ❌" at bounding box center [487, 152] width 127 height 15
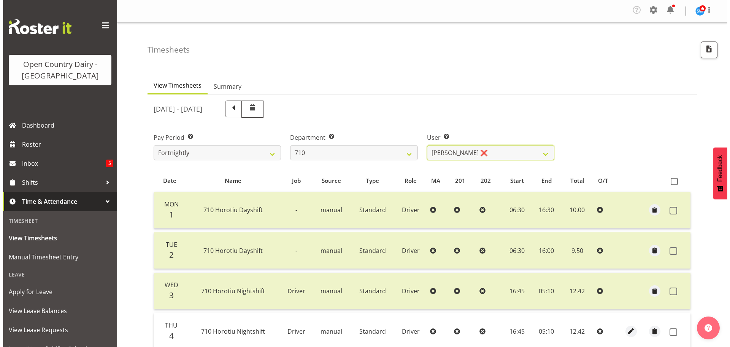
scroll to position [114, 0]
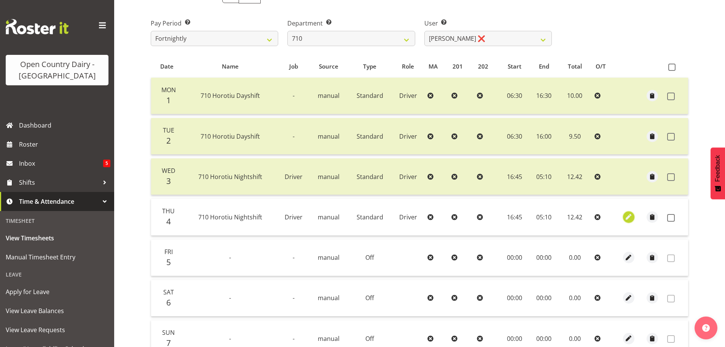
click at [627, 220] on span "button" at bounding box center [628, 216] width 9 height 9
select select "Standard"
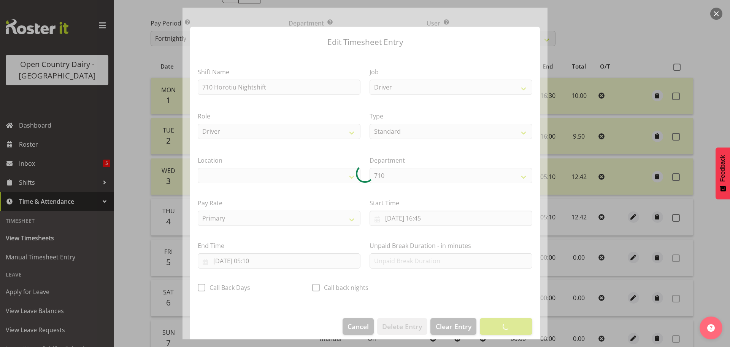
select select "1054"
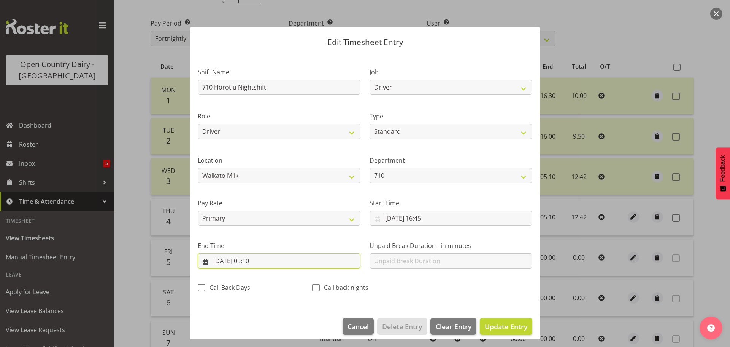
click at [261, 264] on input "[DATE] 05:10" at bounding box center [279, 260] width 163 height 15
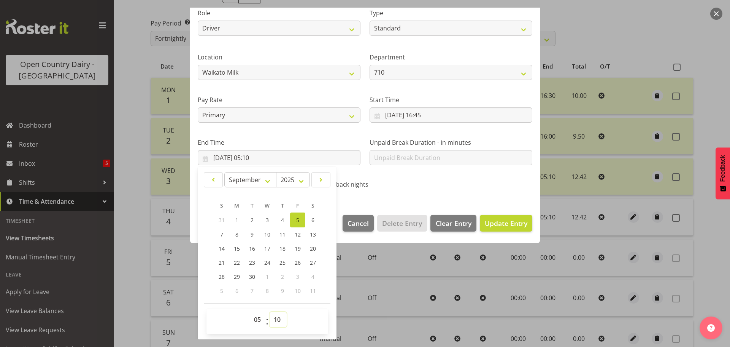
click at [278, 319] on select "00 01 02 03 04 05 06 07 08 09 10 11 12 13 14 15 16 17 18 19 20 21 22 23 24 25 2…" at bounding box center [278, 319] width 17 height 15
select select "15"
click at [270, 312] on select "00 01 02 03 04 05 06 07 08 09 10 11 12 13 14 15 16 17 18 19 20 21 22 23 24 25 2…" at bounding box center [278, 319] width 17 height 15
type input "[DATE] 05:15"
click at [492, 221] on span "Update Entry" at bounding box center [506, 222] width 43 height 9
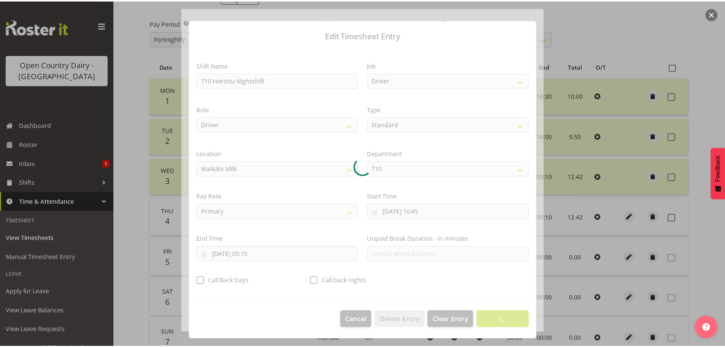
scroll to position [7, 0]
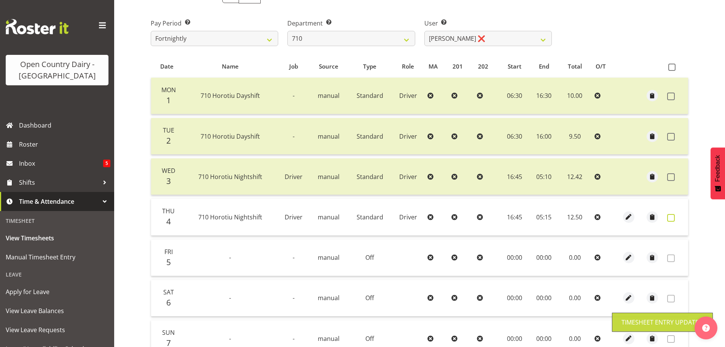
click at [671, 217] on span at bounding box center [671, 218] width 8 height 8
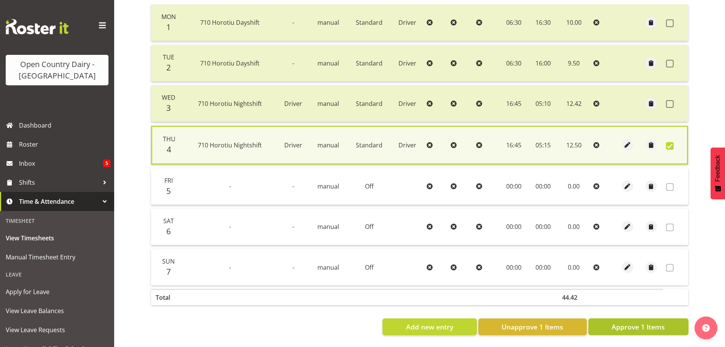
click at [613, 324] on span "Approve 1 Items" at bounding box center [637, 326] width 53 height 10
checkbox input "false"
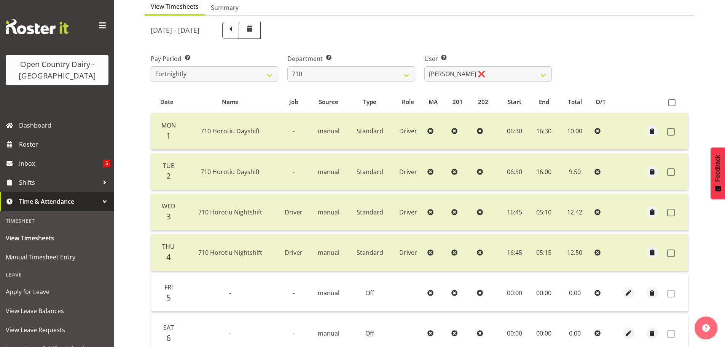
scroll to position [77, 0]
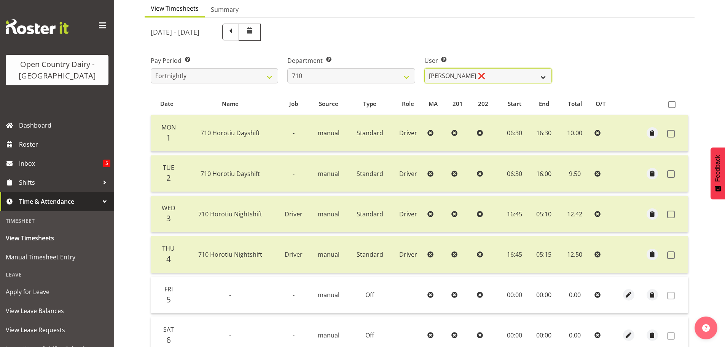
click at [519, 73] on select "[PERSON_NAME] ❌ [PERSON_NAME] ❌ [PERSON_NAME] ❌ [PERSON_NAME] ❌" at bounding box center [487, 75] width 127 height 15
click at [399, 77] on select "701 702 703 704 705 706 707 708 709 710 711 712 713 714 715 716 717 718 719 720" at bounding box center [350, 75] width 127 height 15
select select "763"
click at [287, 68] on select "701 702 703 704 705 706 707 708 709 710 711 712 713 714 715 716 717 718 719 720" at bounding box center [350, 75] width 127 height 15
select select "11695"
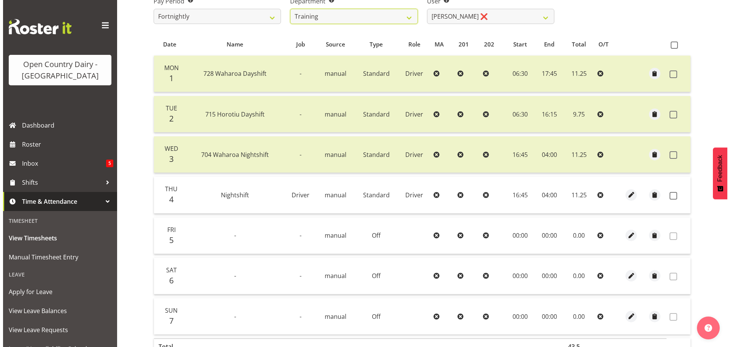
scroll to position [191, 0]
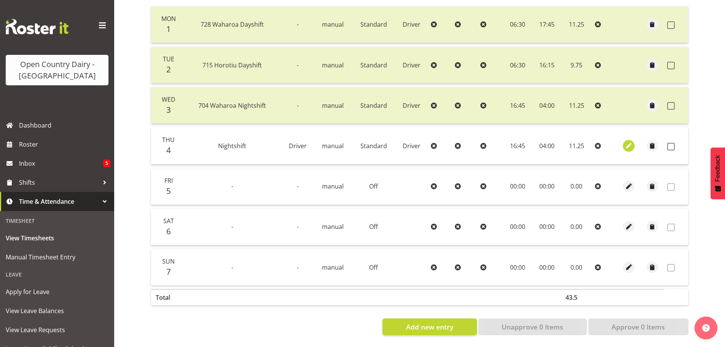
click at [632, 142] on span "button" at bounding box center [628, 145] width 9 height 9
select select "Standard"
select select "8"
select select "2025"
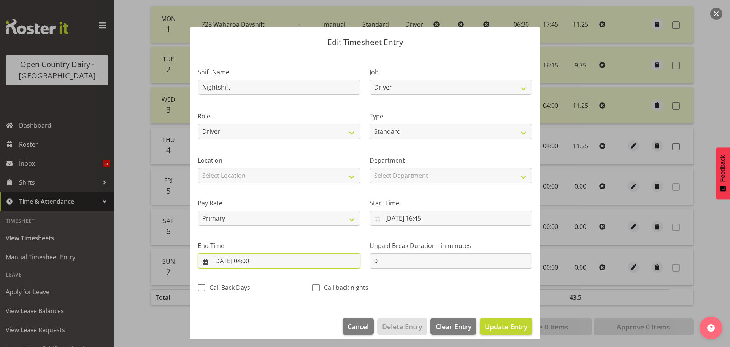
click at [253, 261] on input "[DATE] 04:00" at bounding box center [279, 260] width 163 height 15
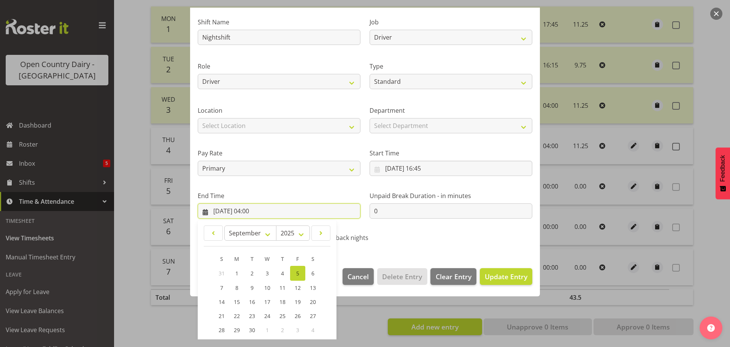
scroll to position [103, 0]
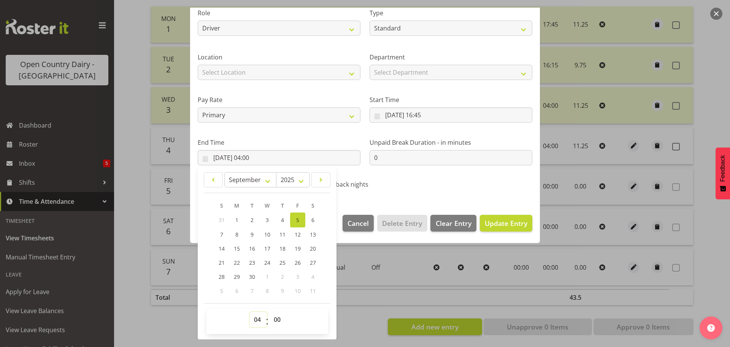
drag, startPoint x: 258, startPoint y: 324, endPoint x: 258, endPoint y: 315, distance: 9.5
click at [258, 324] on select "00 01 02 03 04 05 06 07 08 09 10 11 12 13 14 15 16 17 18 19 20 21 22 23" at bounding box center [258, 319] width 17 height 15
select select "5"
click at [250, 312] on select "00 01 02 03 04 05 06 07 08 09 10 11 12 13 14 15 16 17 18 19 20 21 22 23" at bounding box center [258, 319] width 17 height 15
type input "[DATE] 05:00"
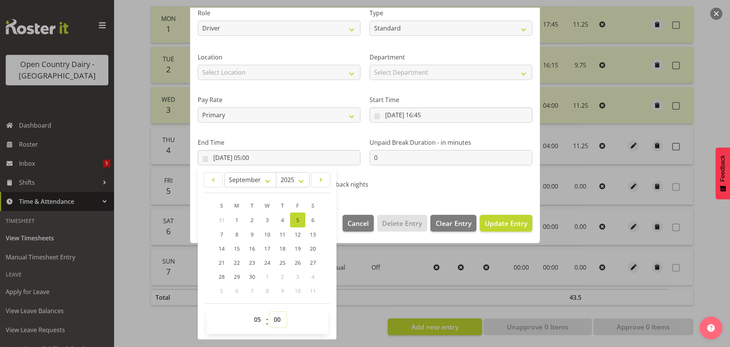
click at [278, 322] on select "00 01 02 03 04 05 06 07 08 09 10 11 12 13 14 15 16 17 18 19 20 21 22 23 24 25 2…" at bounding box center [278, 319] width 17 height 15
select select "15"
click at [270, 312] on select "00 01 02 03 04 05 06 07 08 09 10 11 12 13 14 15 16 17 18 19 20 21 22 23 24 25 2…" at bounding box center [278, 319] width 17 height 15
type input "[DATE] 05:15"
click at [496, 229] on button "Update Entry" at bounding box center [506, 223] width 52 height 17
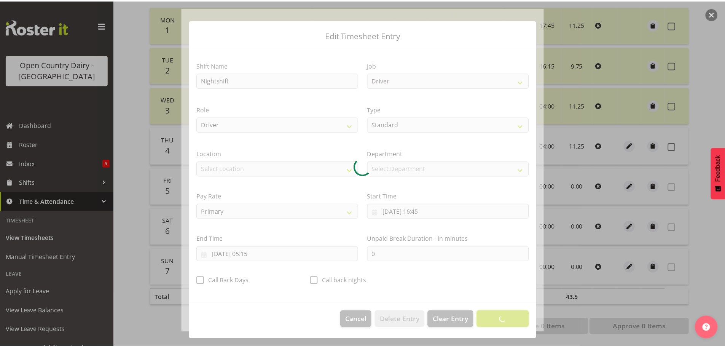
scroll to position [7, 0]
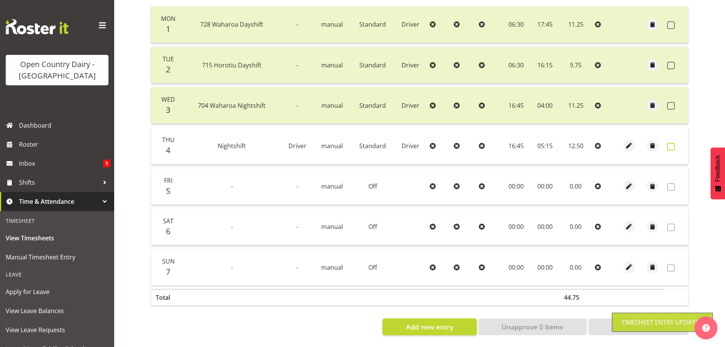
click at [671, 143] on span at bounding box center [671, 147] width 8 height 8
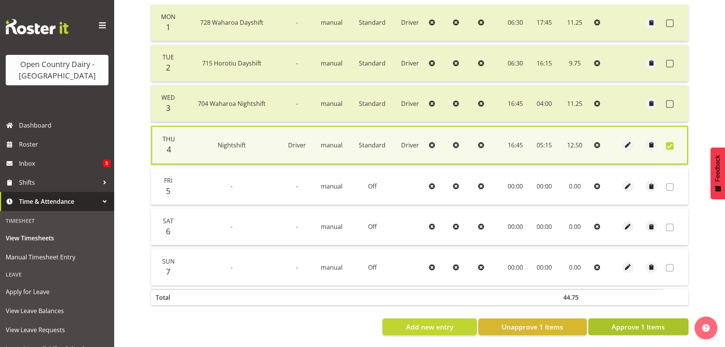
click at [631, 326] on span "Approve 1 Items" at bounding box center [637, 326] width 53 height 10
checkbox input "false"
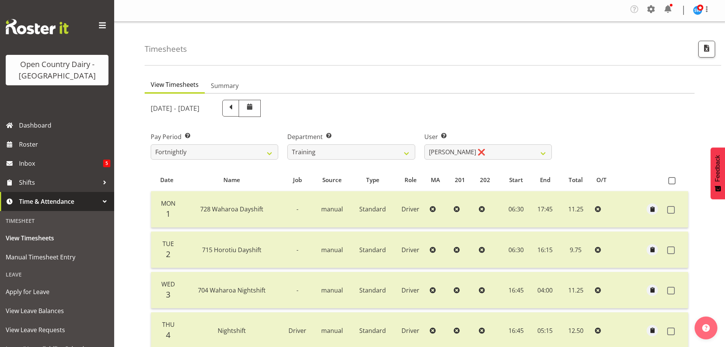
scroll to position [115, 0]
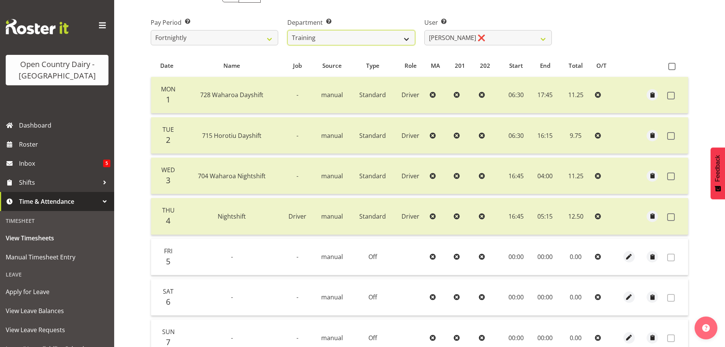
click at [355, 37] on select "701 702 703 704 705 706 707 708 709 710 711 712 713 714 715 716 717 718 719 720" at bounding box center [350, 37] width 127 height 15
select select "721"
click at [287, 30] on select "701 702 703 704 705 706 707 708 709 710 711 712 713 714 715 716 717 718 719 720" at bounding box center [350, 37] width 127 height 15
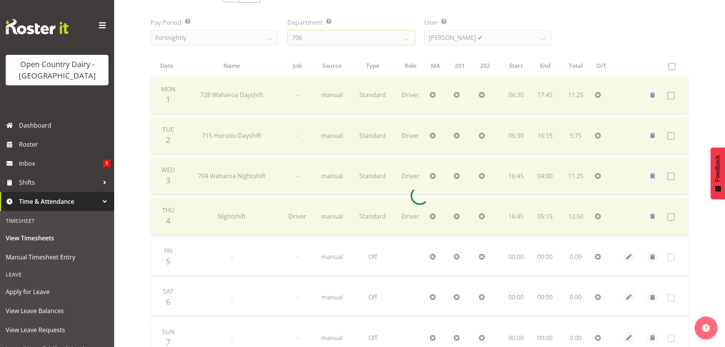
scroll to position [35, 0]
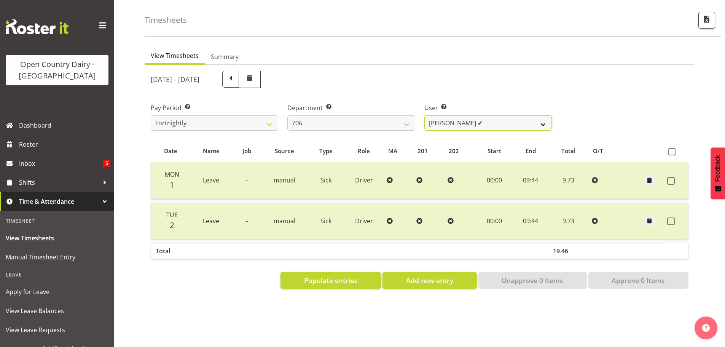
click at [491, 115] on select "[PERSON_NAME] ✔ [PERSON_NAME] ❌ [PERSON_NAME] ❌ [PERSON_NAME] ❌" at bounding box center [487, 122] width 127 height 15
select select "11079"
click at [424, 115] on select "[PERSON_NAME] ✔ [PERSON_NAME] ❌ [PERSON_NAME] ❌ [PERSON_NAME] ❌" at bounding box center [487, 122] width 127 height 15
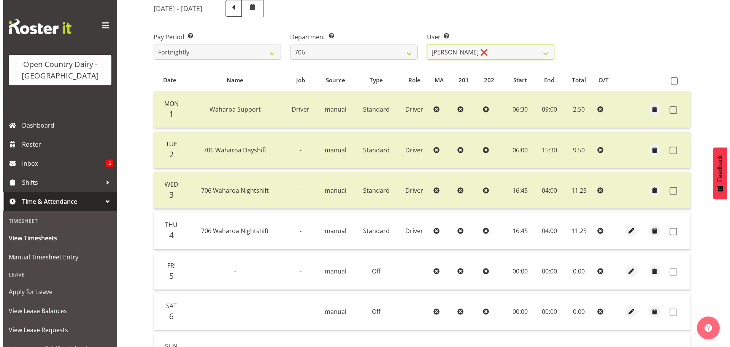
scroll to position [191, 0]
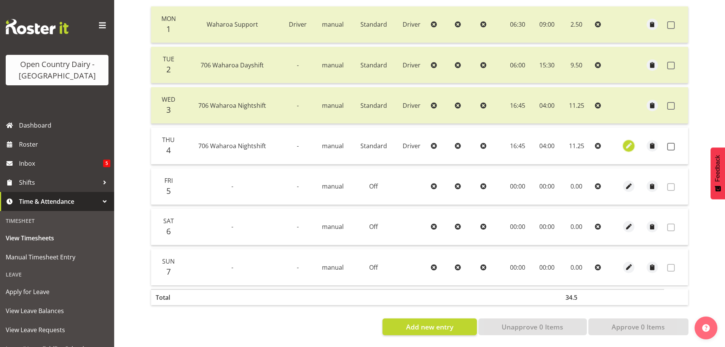
click at [630, 141] on span "button" at bounding box center [628, 145] width 9 height 9
select select "Standard"
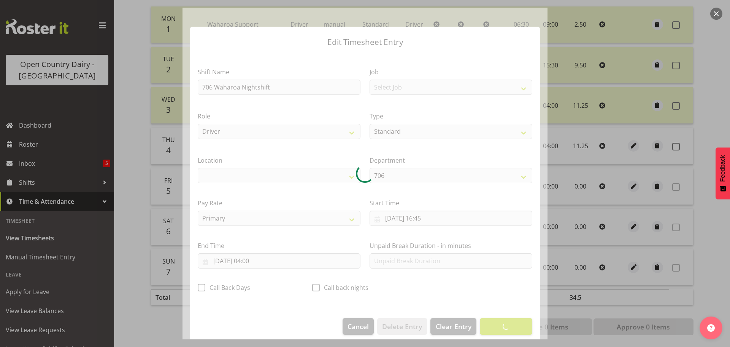
select select "1054"
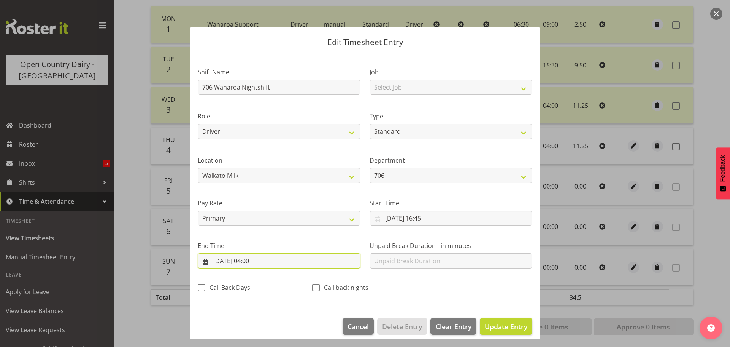
click at [254, 262] on input "[DATE] 04:00" at bounding box center [279, 260] width 163 height 15
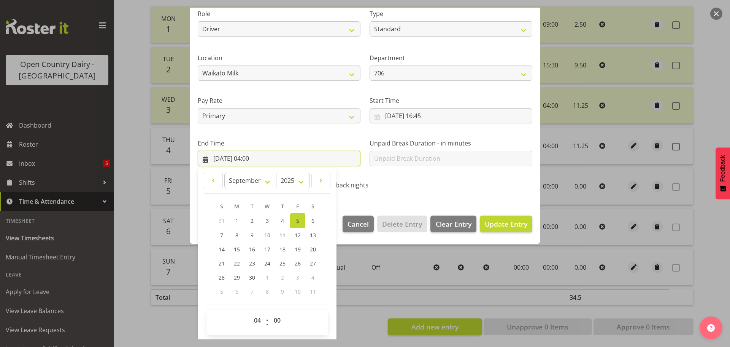
scroll to position [103, 0]
click at [258, 321] on select "00 01 02 03 04 05 06 07 08 09 10 11 12 13 14 15 16 17 18 19 20 21 22 23" at bounding box center [258, 319] width 17 height 15
select select "5"
click at [250, 312] on select "00 01 02 03 04 05 06 07 08 09 10 11 12 13 14 15 16 17 18 19 20 21 22 23" at bounding box center [258, 319] width 17 height 15
type input "[DATE] 05:00"
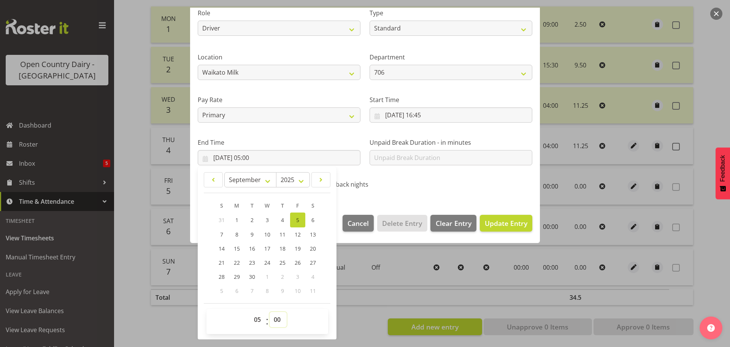
drag, startPoint x: 279, startPoint y: 319, endPoint x: 280, endPoint y: 315, distance: 4.3
click at [280, 319] on select "00 01 02 03 04 05 06 07 08 09 10 11 12 13 14 15 16 17 18 19 20 21 22 23 24 25 2…" at bounding box center [278, 319] width 17 height 15
select select "30"
click at [270, 312] on select "00 01 02 03 04 05 06 07 08 09 10 11 12 13 14 15 16 17 18 19 20 21 22 23 24 25 2…" at bounding box center [278, 319] width 17 height 15
type input "[DATE] 05:30"
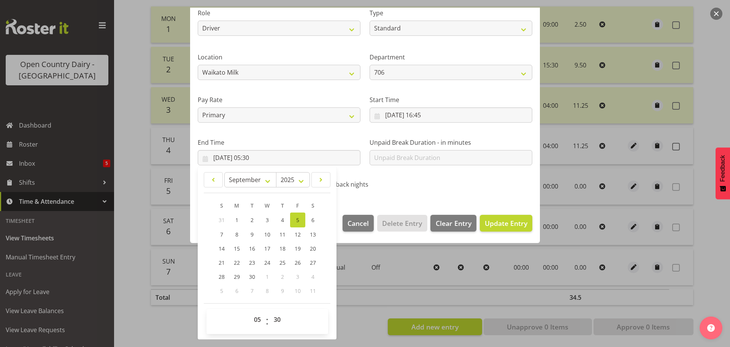
click at [462, 197] on section "Shift Name 706 Waharoa Nightshift Job Select Job Driver Driver supervisor Suppo…" at bounding box center [365, 79] width 350 height 256
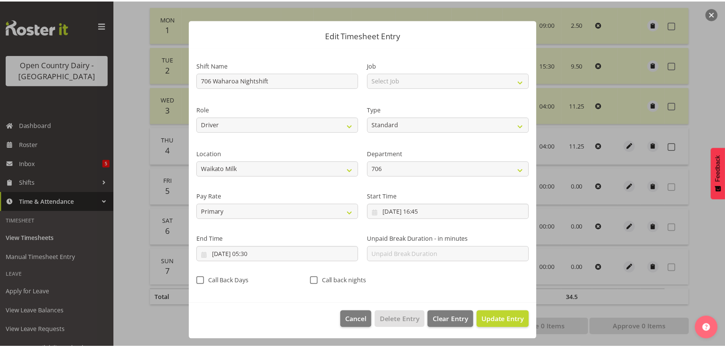
scroll to position [7, 0]
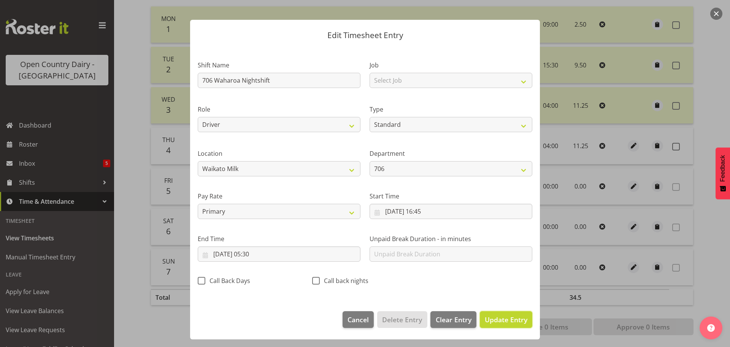
click at [506, 320] on span "Update Entry" at bounding box center [506, 319] width 43 height 9
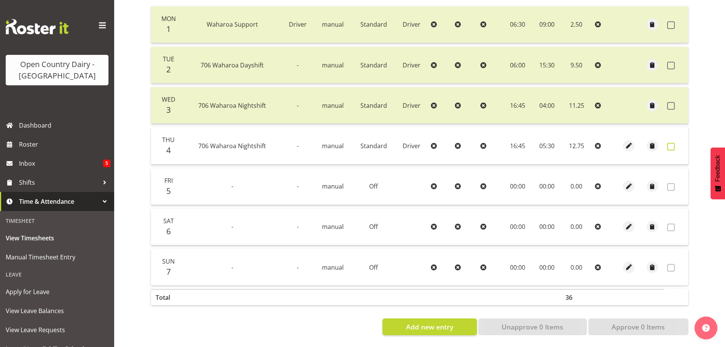
drag, startPoint x: 671, startPoint y: 140, endPoint x: 667, endPoint y: 145, distance: 6.2
click at [670, 143] on span at bounding box center [671, 147] width 8 height 8
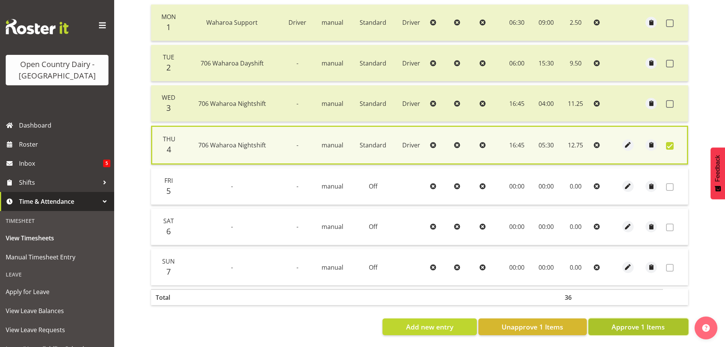
click at [638, 321] on span "Approve 1 Items" at bounding box center [637, 326] width 53 height 10
checkbox input "false"
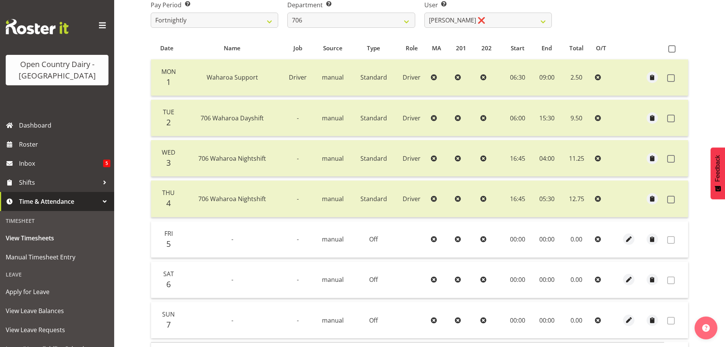
scroll to position [77, 0]
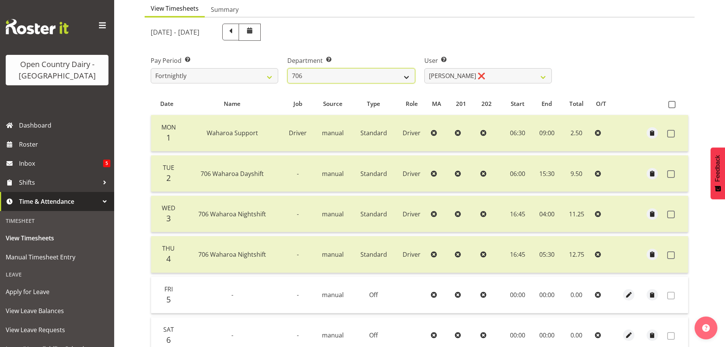
click at [357, 72] on select "701 702 703 704 705 706 707 708 709 710 711 712 713 714 715 716 717 718 719 720" at bounding box center [350, 75] width 127 height 15
select select "761"
click at [287, 68] on select "701 702 703 704 705 706 707 708 709 710 711 712 713 714 715 716 717 718 719 720" at bounding box center [350, 75] width 127 height 15
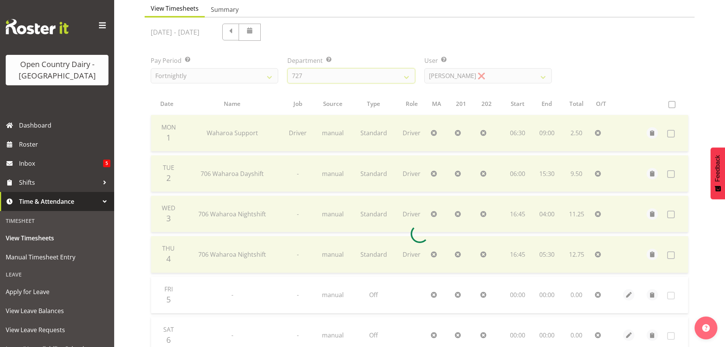
scroll to position [35, 0]
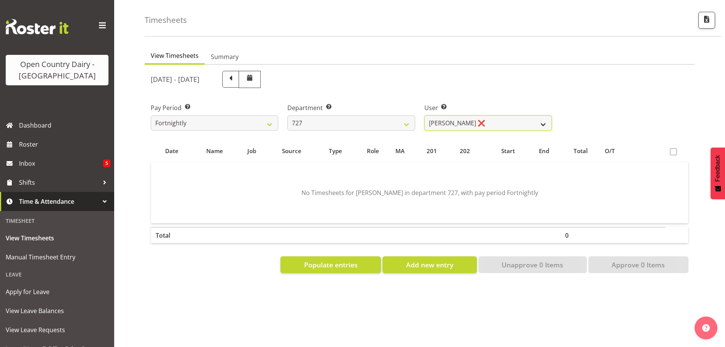
click at [488, 115] on select "[PERSON_NAME] ❌ [PERSON_NAME] ❌ [PERSON_NAME] ❌" at bounding box center [487, 122] width 127 height 15
select select "11588"
click at [424, 115] on select "[PERSON_NAME] ❌ [PERSON_NAME] ❌ [PERSON_NAME] ❌" at bounding box center [487, 122] width 127 height 15
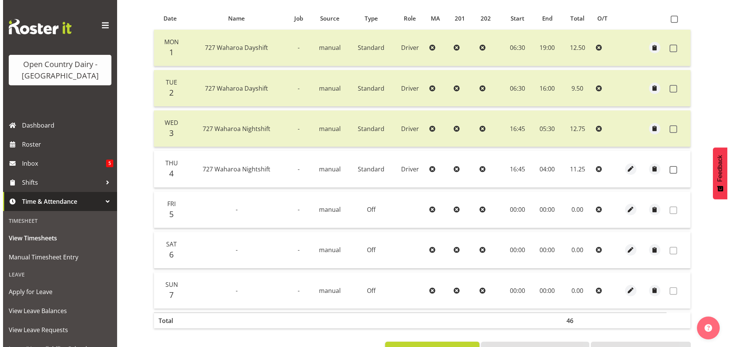
scroll to position [191, 0]
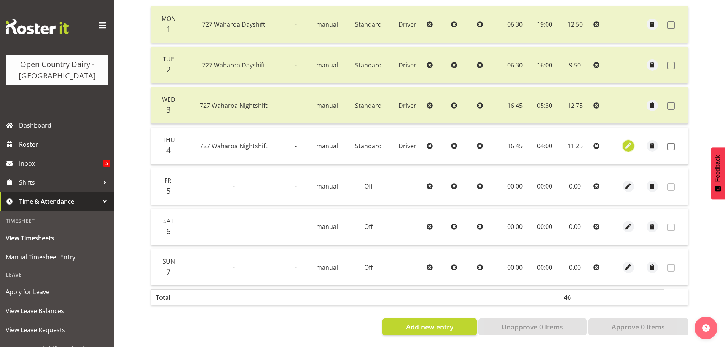
click at [629, 143] on span "button" at bounding box center [628, 145] width 9 height 9
select select "Standard"
select select "8"
select select "2025"
select select "4"
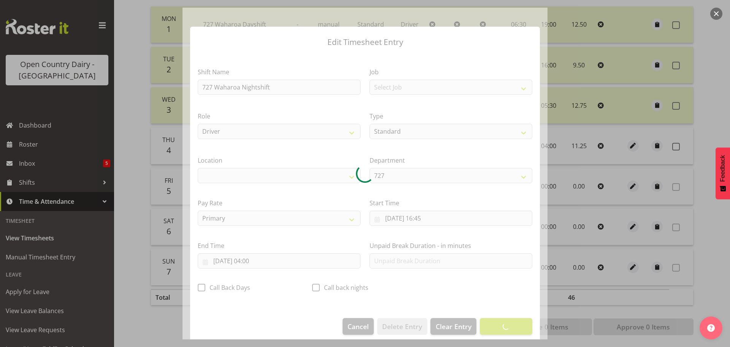
select select "1054"
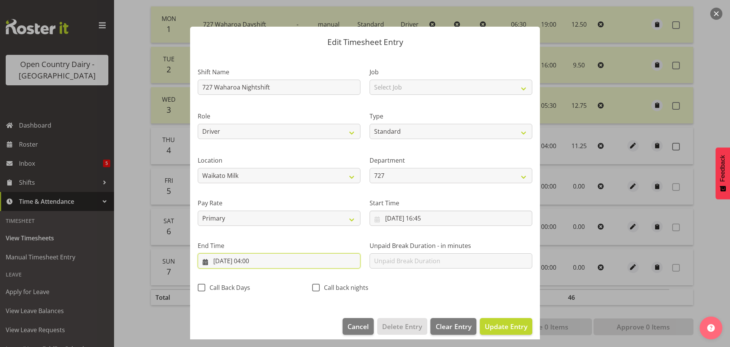
click at [251, 261] on input "[DATE] 04:00" at bounding box center [279, 260] width 163 height 15
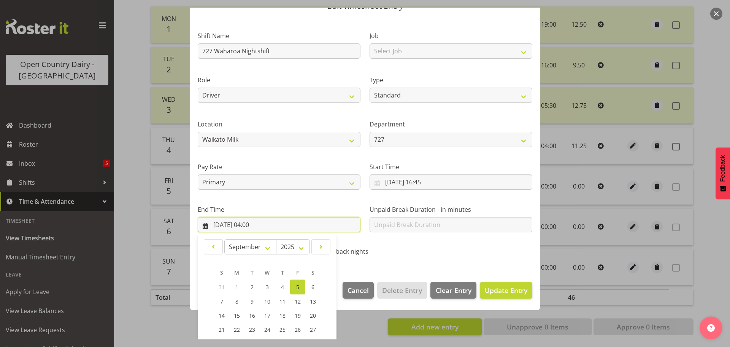
scroll to position [103, 0]
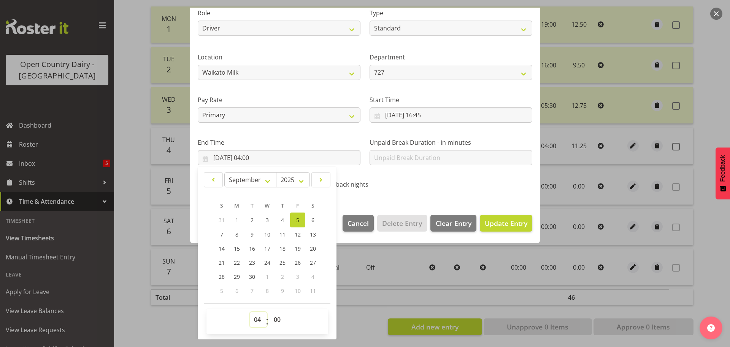
click at [258, 321] on select "00 01 02 03 04 05 06 07 08 09 10 11 12 13 14 15 16 17 18 19 20 21 22 23" at bounding box center [258, 319] width 17 height 15
select select "5"
click at [250, 312] on select "00 01 02 03 04 05 06 07 08 09 10 11 12 13 14 15 16 17 18 19 20 21 22 23" at bounding box center [258, 319] width 17 height 15
type input "[DATE] 05:00"
click at [278, 321] on select "00 01 02 03 04 05 06 07 08 09 10 11 12 13 14 15 16 17 18 19 20 21 22 23 24 25 2…" at bounding box center [278, 319] width 17 height 15
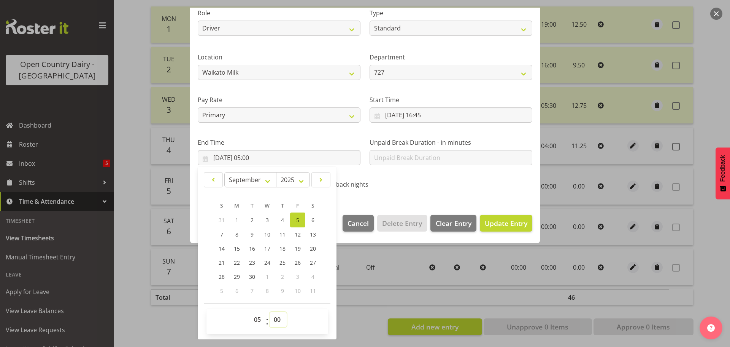
select select "30"
click at [270, 312] on select "00 01 02 03 04 05 06 07 08 09 10 11 12 13 14 15 16 17 18 19 20 21 22 23 24 25 2…" at bounding box center [278, 319] width 17 height 15
type input "[DATE] 05:30"
click at [498, 225] on span "Update Entry" at bounding box center [506, 222] width 43 height 9
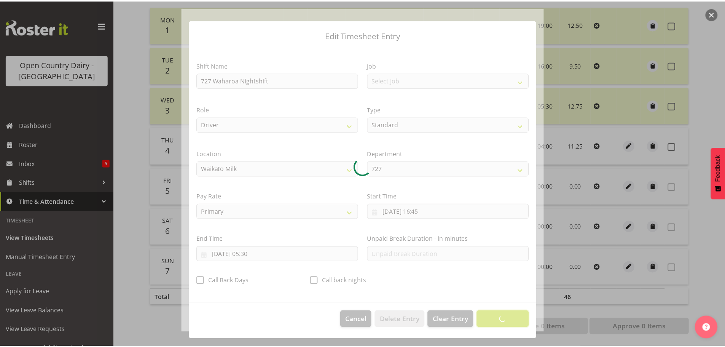
scroll to position [7, 0]
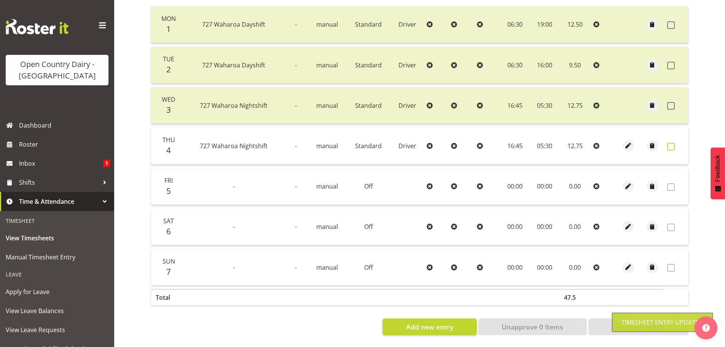
click at [671, 143] on span at bounding box center [671, 147] width 8 height 8
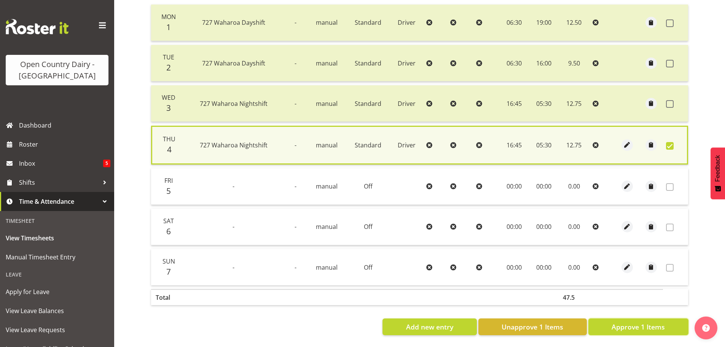
click at [657, 321] on span "Approve 1 Items" at bounding box center [637, 326] width 53 height 10
checkbox input "false"
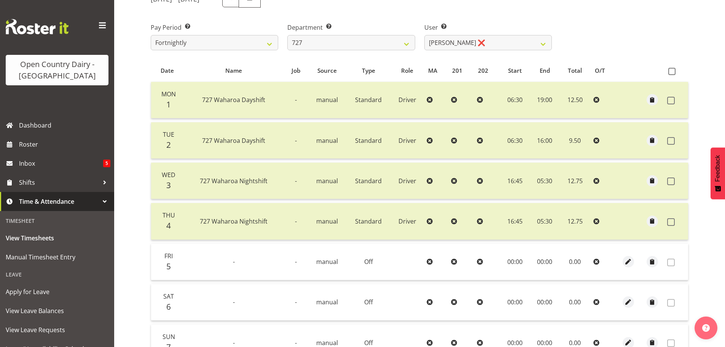
scroll to position [1, 0]
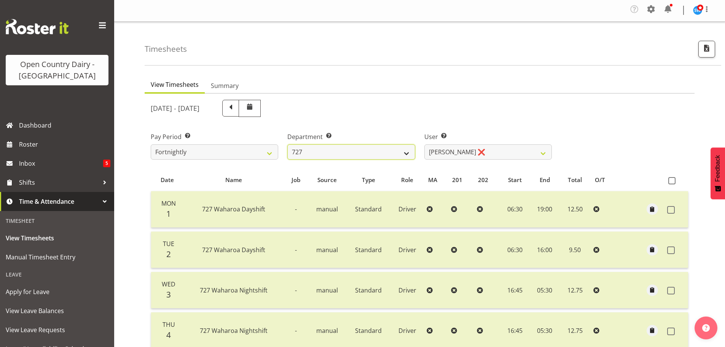
click at [335, 155] on select "701 702 703 704 705 706 707 708 709 710 711 712 713 714 715 716 717 718 719 720" at bounding box center [350, 151] width 127 height 15
click at [327, 156] on select "701 702 703 704 705 706 707 708 709 710 711 712 713 714 715 716 717 718 719 720" at bounding box center [350, 151] width 127 height 15
select select "880"
click at [287, 144] on select "701 702 703 704 705 706 707 708 709 710 711 712 713 714 715 716 717 718 719 720" at bounding box center [350, 151] width 127 height 15
select select "11252"
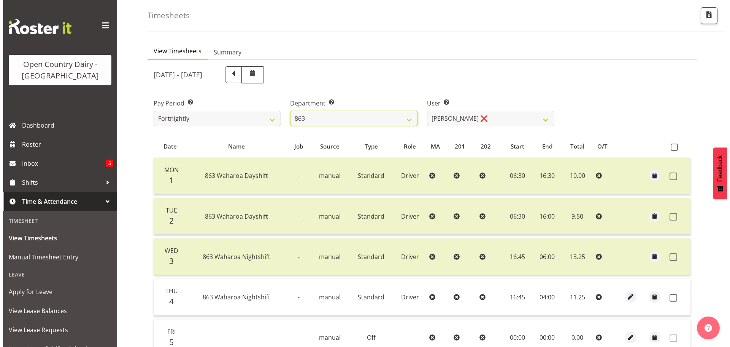
scroll to position [77, 0]
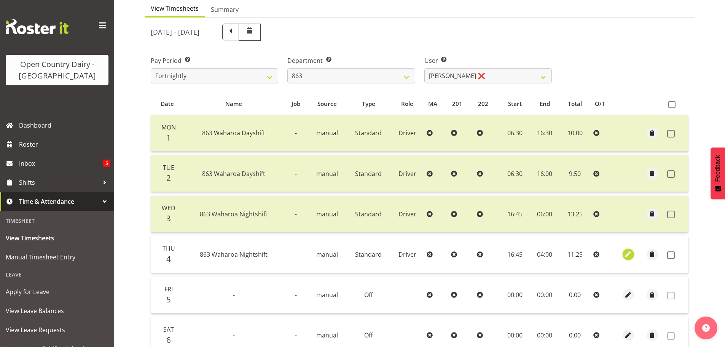
click at [629, 258] on span "button" at bounding box center [628, 254] width 9 height 9
select select "Standard"
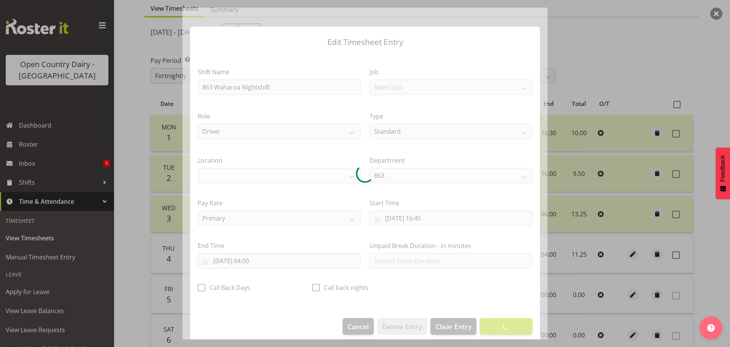
select select "1054"
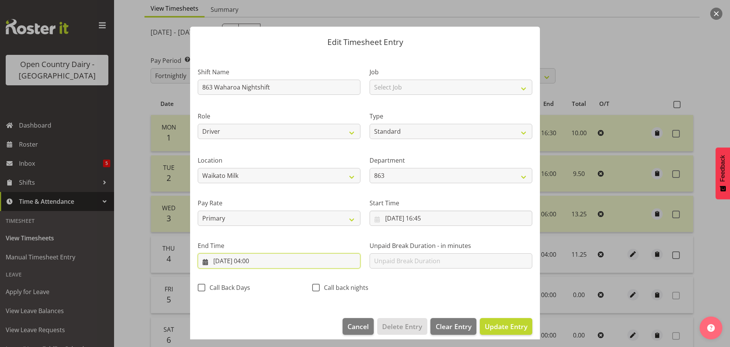
click at [253, 264] on input "[DATE] 04:00" at bounding box center [279, 260] width 163 height 15
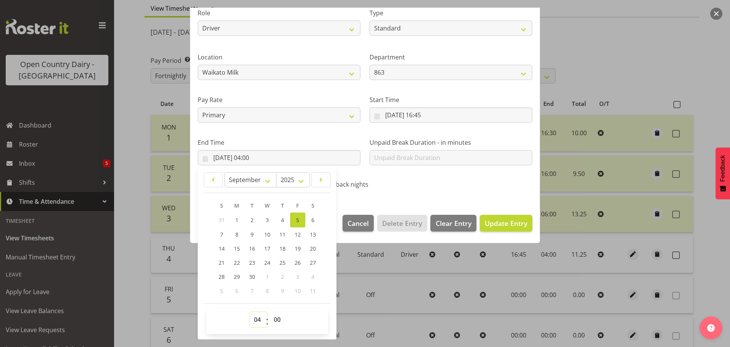
click at [255, 319] on select "00 01 02 03 04 05 06 07 08 09 10 11 12 13 14 15 16 17 18 19 20 21 22 23" at bounding box center [258, 319] width 17 height 15
select select "5"
click at [250, 312] on select "00 01 02 03 04 05 06 07 08 09 10 11 12 13 14 15 16 17 18 19 20 21 22 23" at bounding box center [258, 319] width 17 height 15
type input "[DATE] 05:00"
drag, startPoint x: 276, startPoint y: 320, endPoint x: 276, endPoint y: 312, distance: 8.4
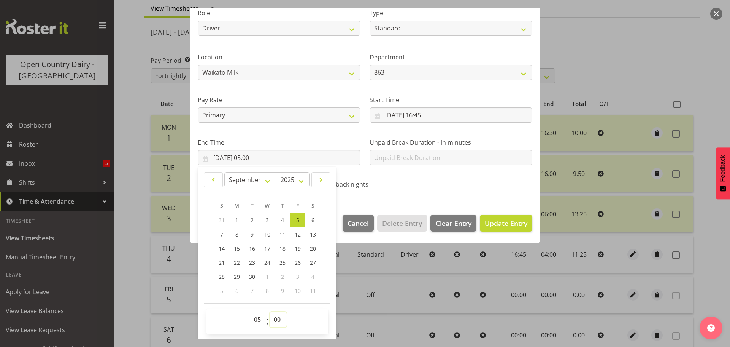
click at [276, 320] on select "00 01 02 03 04 05 06 07 08 09 10 11 12 13 14 15 16 17 18 19 20 21 22 23 24 25 2…" at bounding box center [278, 319] width 17 height 15
select select "30"
click at [270, 312] on select "00 01 02 03 04 05 06 07 08 09 10 11 12 13 14 15 16 17 18 19 20 21 22 23 24 25 2…" at bounding box center [278, 319] width 17 height 15
type input "[DATE] 05:30"
click at [488, 224] on span "Update Entry" at bounding box center [506, 222] width 43 height 9
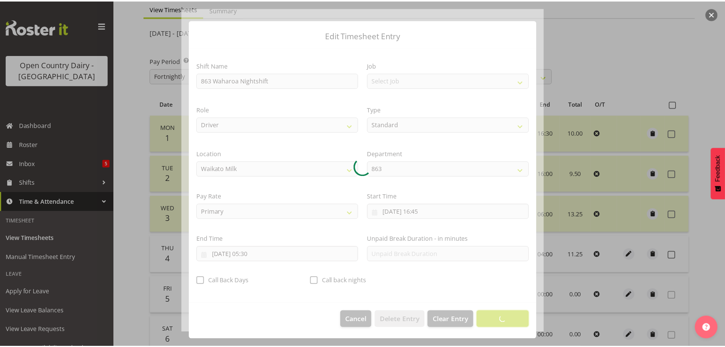
scroll to position [7, 0]
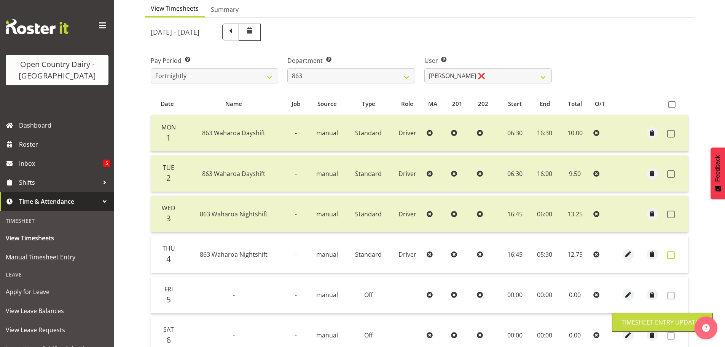
click at [672, 255] on span at bounding box center [671, 255] width 8 height 8
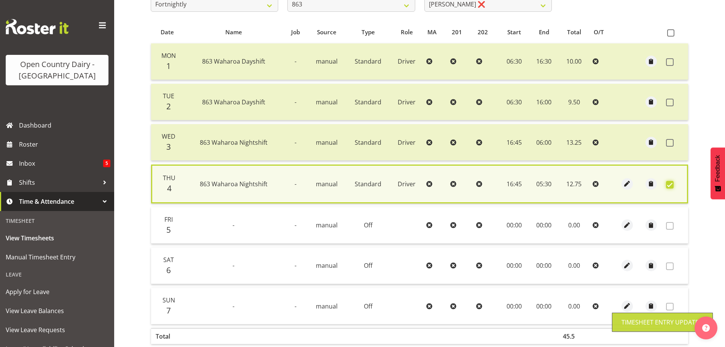
scroll to position [193, 0]
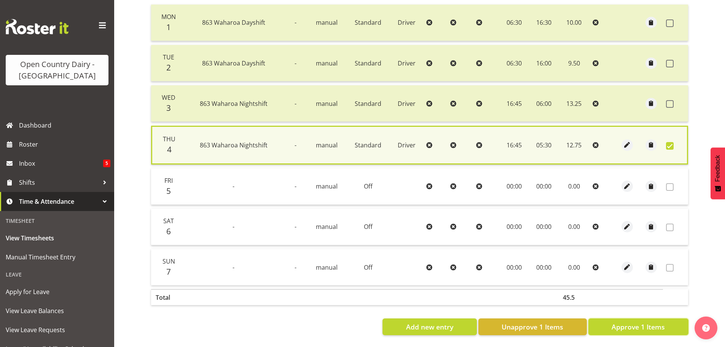
click at [613, 321] on span "Approve 1 Items" at bounding box center [637, 326] width 53 height 10
checkbox input "false"
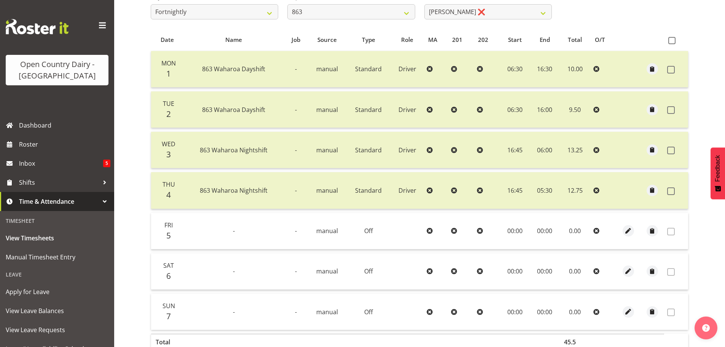
scroll to position [77, 0]
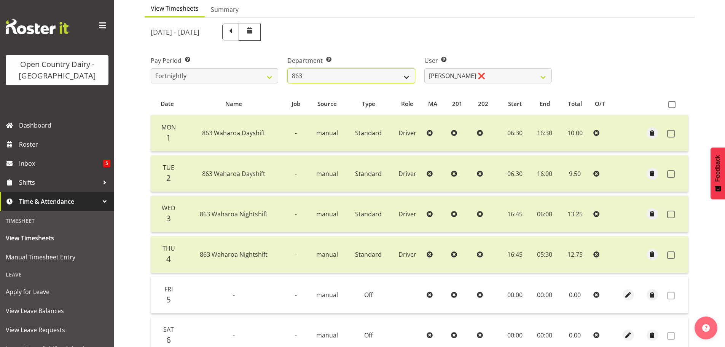
click at [346, 73] on select "701 702 703 704 705 706 707 708 709 710 711 712 713 714 715 716 717 718 719 720" at bounding box center [350, 75] width 127 height 15
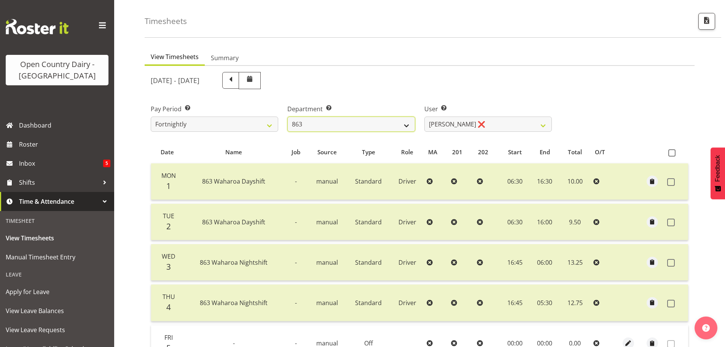
scroll to position [0, 0]
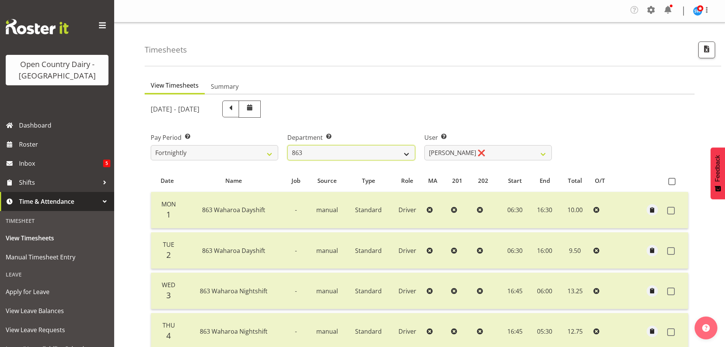
click at [376, 150] on select "701 702 703 704 705 706 707 708 709 710 711 712 713 714 715 716 717 718 719 720" at bounding box center [350, 152] width 127 height 15
select select "874"
click at [287, 145] on select "701 702 703 704 705 706 707 708 709 710 711 712 713 714 715 716 717 718 719 720" at bounding box center [350, 152] width 127 height 15
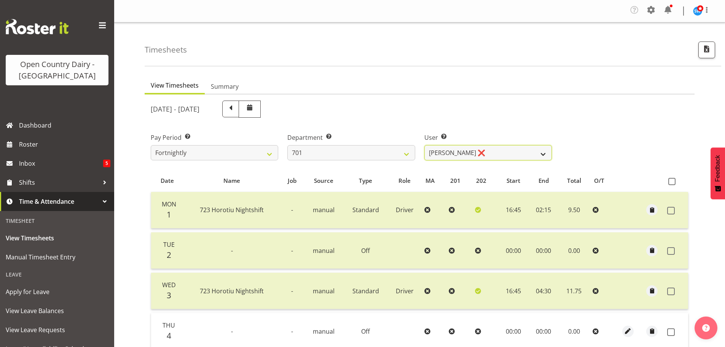
click at [491, 151] on select "[PERSON_NAME] ❌ [PERSON_NAME] ❌ [PERSON_NAME] ❌ [PERSON_NAME] ❌" at bounding box center [487, 152] width 127 height 15
select select "9454"
click at [424, 145] on select "[PERSON_NAME] ❌ [PERSON_NAME] ❌ [PERSON_NAME] ❌ [PERSON_NAME] ❌" at bounding box center [487, 152] width 127 height 15
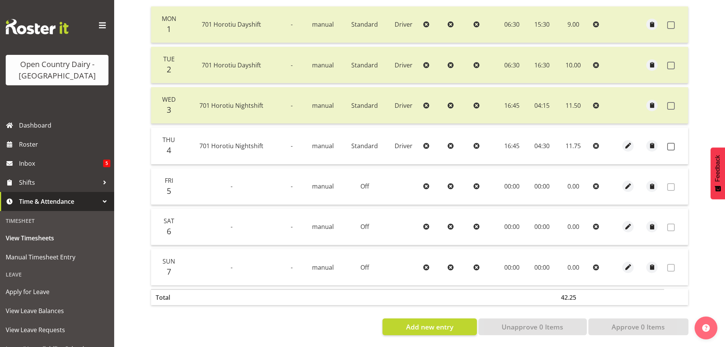
scroll to position [191, 0]
click at [670, 143] on span at bounding box center [671, 147] width 8 height 8
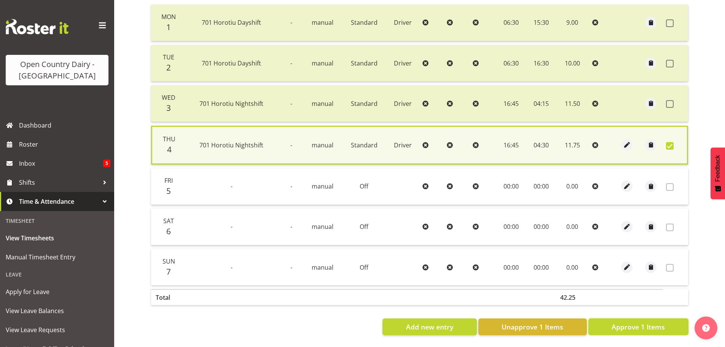
drag, startPoint x: 653, startPoint y: 321, endPoint x: 657, endPoint y: 322, distance: 3.9
click at [652, 321] on span "Approve 1 Items" at bounding box center [637, 326] width 53 height 10
checkbox input "false"
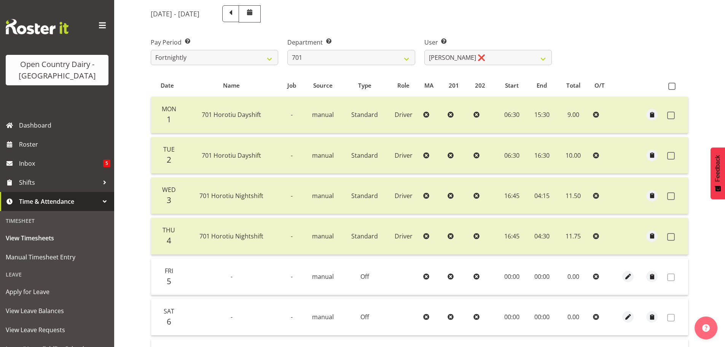
scroll to position [39, 0]
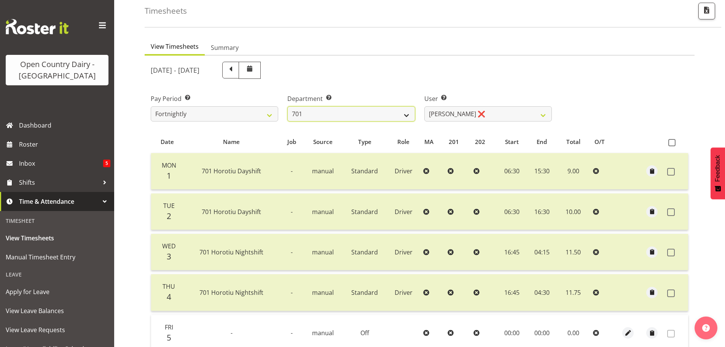
click at [374, 111] on select "701 702 703 704 705 706 707 708 709 710 711 712 713 714 715 716 717 718 719 720" at bounding box center [350, 113] width 127 height 15
select select "710"
click at [287, 106] on select "701 702 703 704 705 706 707 708 709 710 711 712 713 714 715 716 717 718 719 720" at bounding box center [350, 113] width 127 height 15
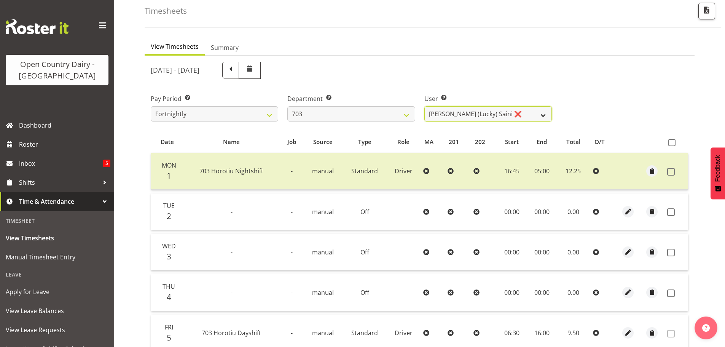
click at [463, 114] on select "[PERSON_NAME] (Lucky) Saini ❌ [PERSON_NAME] ❌ [PERSON_NAME] ❌" at bounding box center [487, 113] width 127 height 15
select select "8209"
click at [424, 106] on select "[PERSON_NAME] (Lucky) Saini ❌ [PERSON_NAME] ❌ [PERSON_NAME] ❌" at bounding box center [487, 113] width 127 height 15
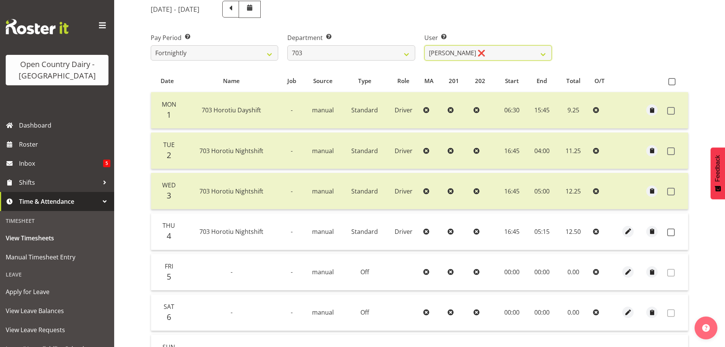
scroll to position [153, 0]
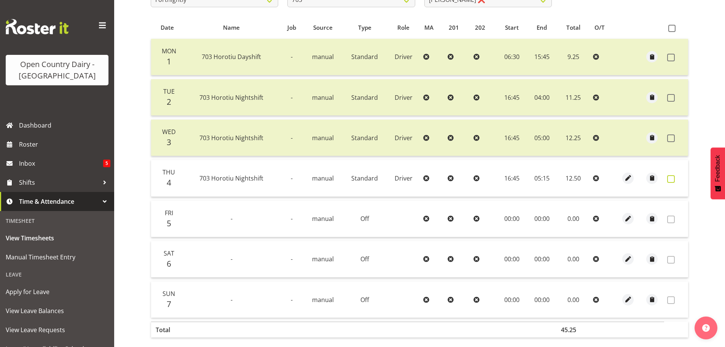
click at [670, 178] on span at bounding box center [671, 179] width 8 height 8
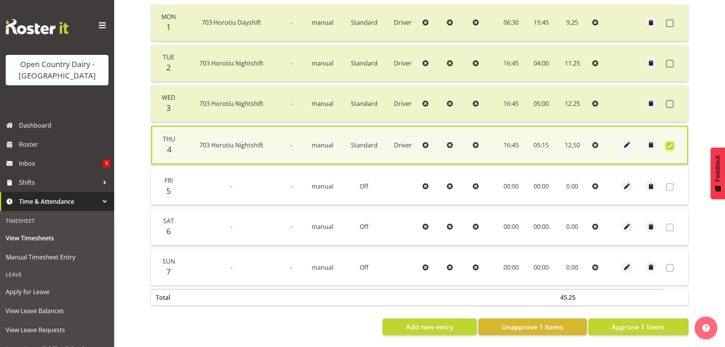
scroll to position [193, 0]
click at [649, 325] on span "Approve 1 Items" at bounding box center [637, 326] width 53 height 10
checkbox input "false"
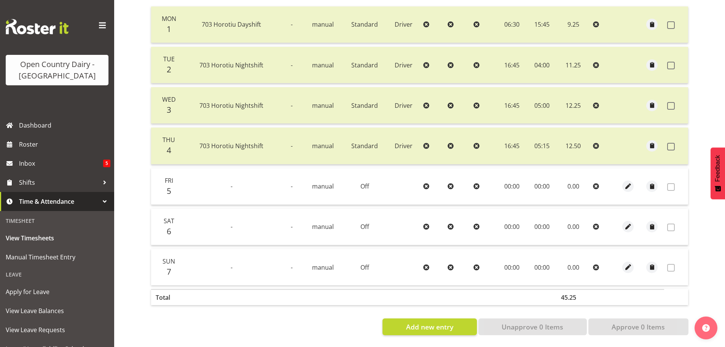
scroll to position [39, 0]
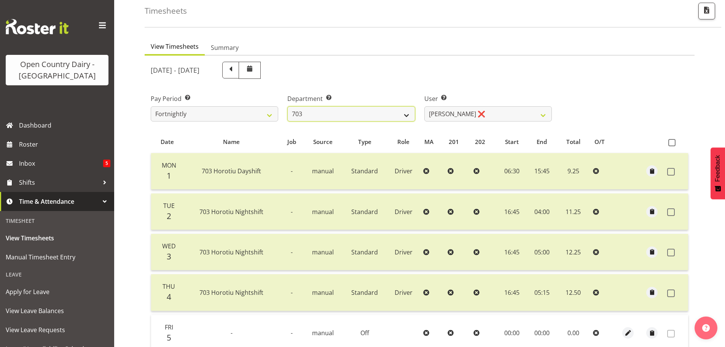
click at [350, 111] on select "701 702 703 704 705 706 707 708 709 710 711 712 713 714 715 716 717 718 719 720" at bounding box center [350, 113] width 127 height 15
select select "811"
click at [287, 106] on select "701 702 703 704 705 706 707 708 709 710 711 712 713 714 715 716 717 718 719 720" at bounding box center [350, 113] width 127 height 15
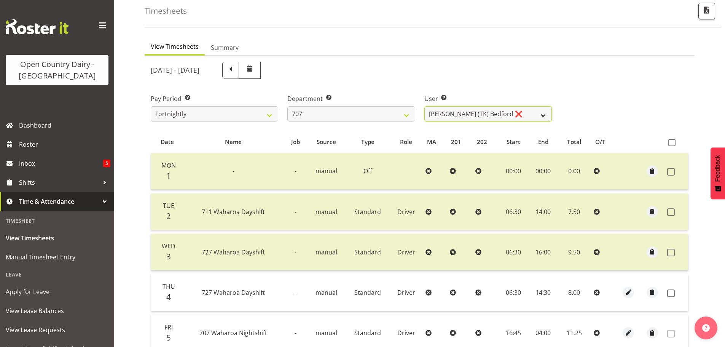
click at [528, 115] on select "[PERSON_NAME] (TK) Bedford ❌ [PERSON_NAME] (Junior) ❌ [PERSON_NAME] ❌" at bounding box center [487, 113] width 127 height 15
select select "8199"
click at [424, 106] on select "[PERSON_NAME] (TK) Bedford ❌ [PERSON_NAME] (Junior) ❌ [PERSON_NAME] ❌" at bounding box center [487, 113] width 127 height 15
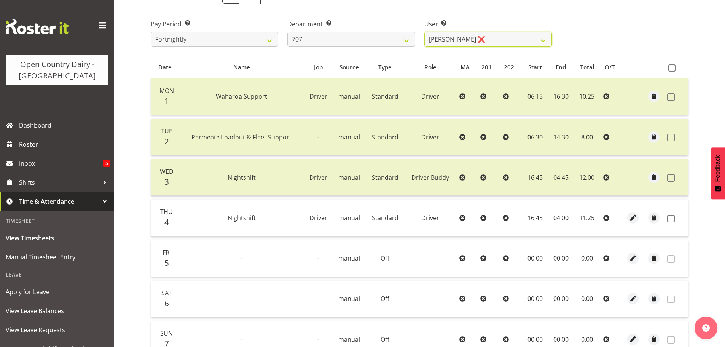
scroll to position [115, 0]
click at [673, 218] on span at bounding box center [671, 217] width 8 height 8
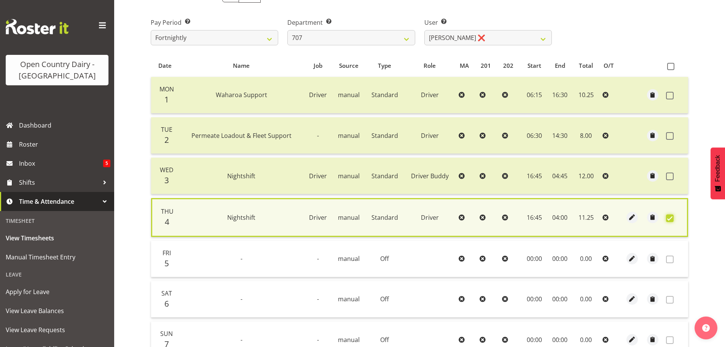
scroll to position [193, 0]
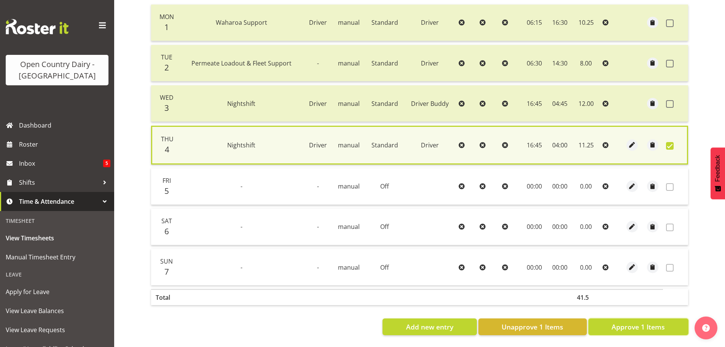
click at [648, 322] on span "Approve 1 Items" at bounding box center [637, 326] width 53 height 10
checkbox input "false"
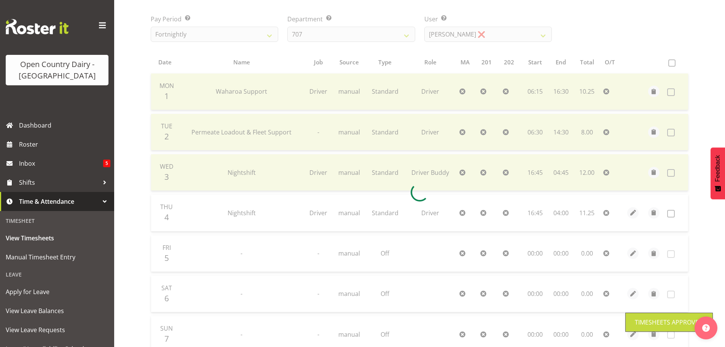
scroll to position [39, 0]
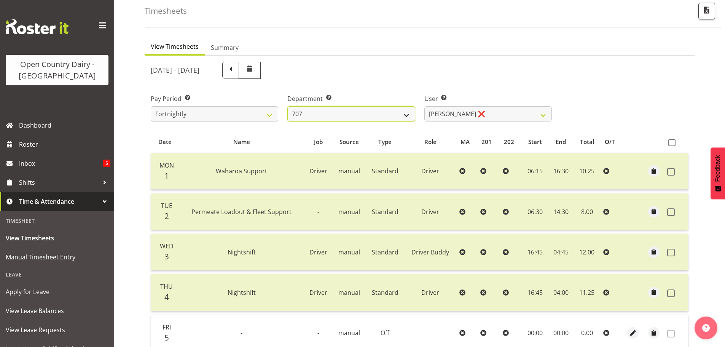
click at [400, 113] on select "701 702 703 704 705 706 707 708 709 710 711 712 713 714 715 716 717 718 719 720" at bounding box center [350, 113] width 127 height 15
select select "762"
click at [287, 106] on select "701 702 703 704 705 706 707 708 709 710 711 712 713 714 715 716 717 718 719 720" at bounding box center [350, 113] width 127 height 15
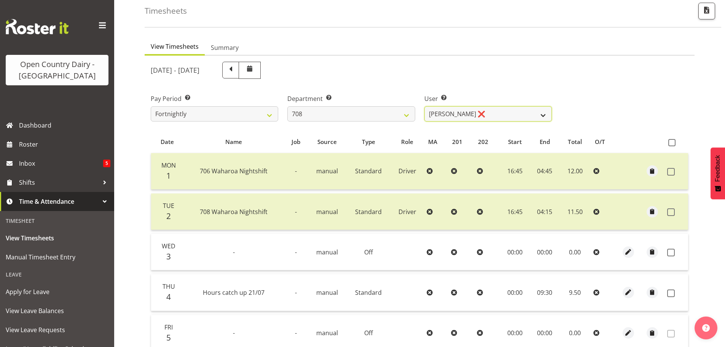
click at [478, 113] on select "[PERSON_NAME] ❌ [PERSON_NAME] ❌" at bounding box center [487, 113] width 127 height 15
select select "11697"
click at [424, 106] on select "[PERSON_NAME] ❌ [PERSON_NAME] ❌" at bounding box center [487, 113] width 127 height 15
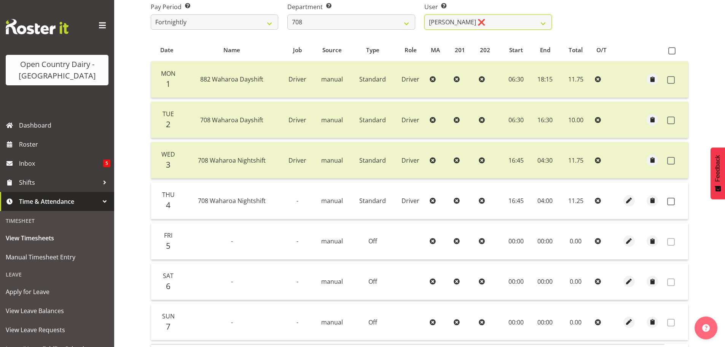
scroll to position [115, 0]
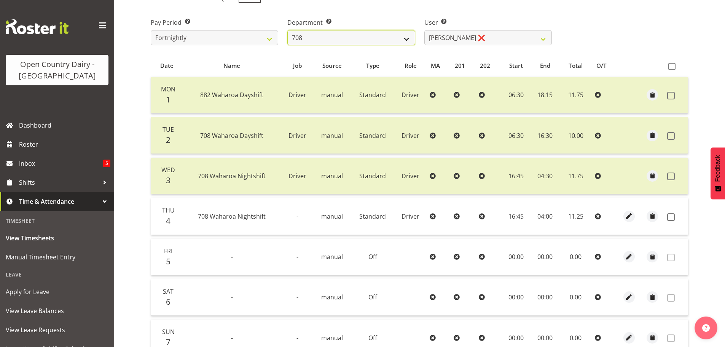
click at [347, 35] on select "701 702 703 704 705 706 707 708 709 710 711 712 713 714 715 716 717 718 719 720" at bounding box center [350, 37] width 127 height 15
select select "832"
click at [287, 30] on select "701 702 703 704 705 706 707 708 709 710 711 712 713 714 715 716 717 718 719 720" at bounding box center [350, 37] width 127 height 15
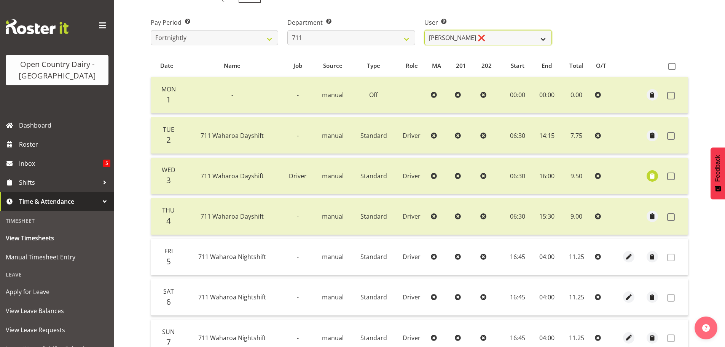
click at [475, 38] on select "[PERSON_NAME] ❌ [PERSON_NAME] ❌ [PERSON_NAME] ❌" at bounding box center [487, 37] width 127 height 15
select select "8181"
click at [424, 30] on select "[PERSON_NAME] ❌ [PERSON_NAME] ❌ [PERSON_NAME] ❌" at bounding box center [487, 37] width 127 height 15
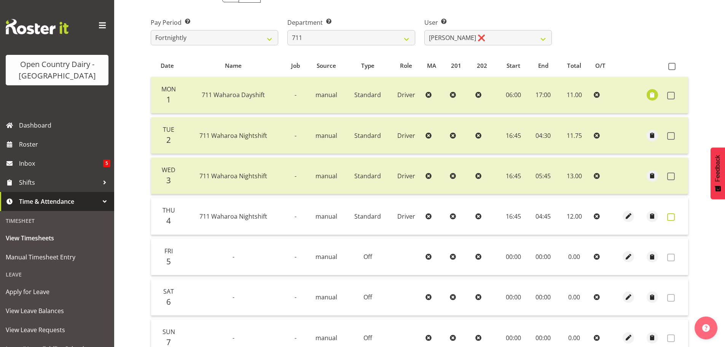
click at [673, 219] on span at bounding box center [671, 217] width 8 height 8
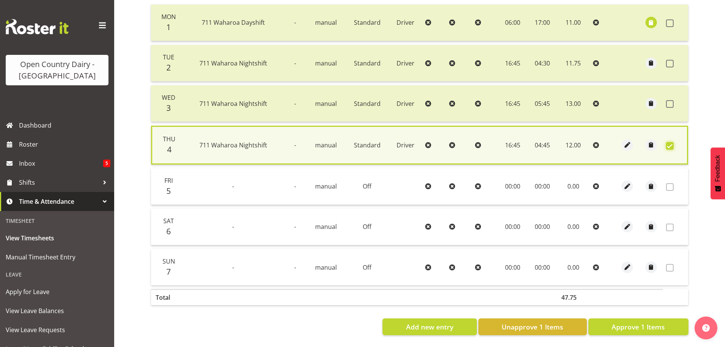
scroll to position [193, 0]
click at [640, 324] on span "Approve 1 Items" at bounding box center [637, 326] width 53 height 10
checkbox input "false"
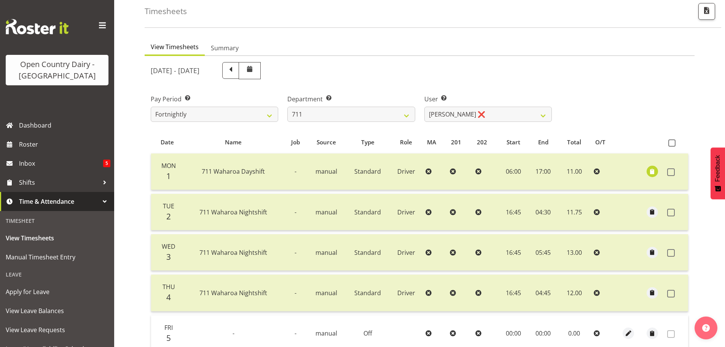
scroll to position [1, 0]
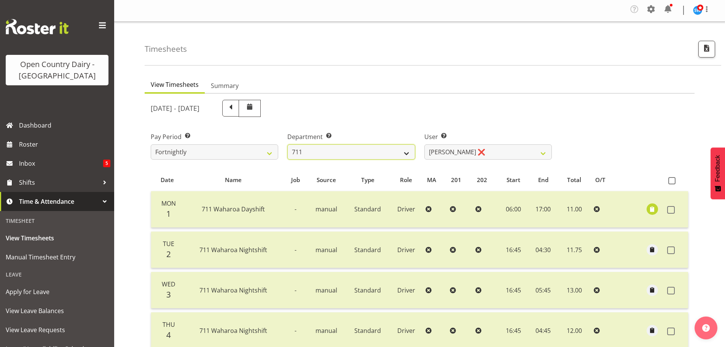
click at [343, 149] on select "701 702 703 704 705 706 707 708 709 710 711 712 713 714 715 716 717 718 719 720" at bounding box center [350, 151] width 127 height 15
select select "716"
click at [287, 144] on select "701 702 703 704 705 706 707 708 709 710 711 712 713 714 715 716 717 718 719 720" at bounding box center [350, 151] width 127 height 15
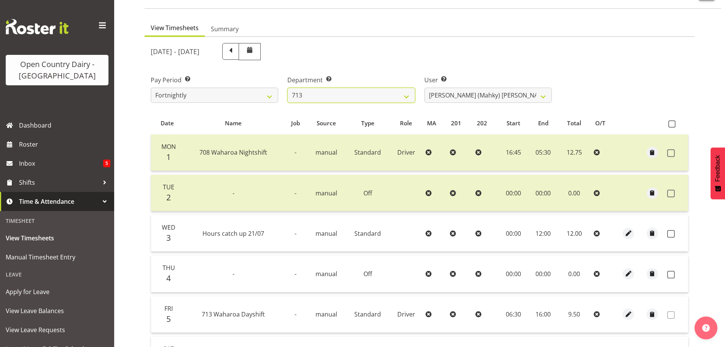
scroll to position [115, 0]
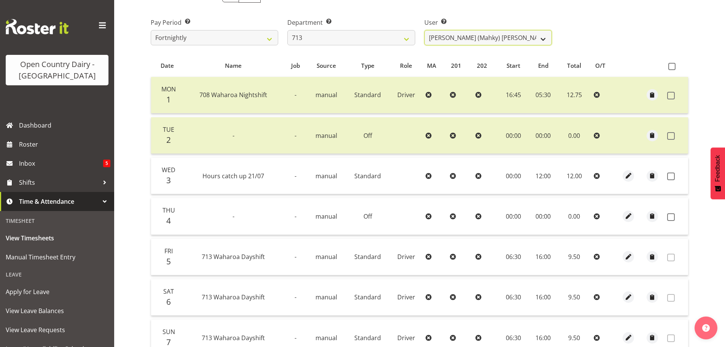
click at [508, 40] on select "[PERSON_NAME] (Mahky) [PERSON_NAME] ❌ [PERSON_NAME] ❌ [PERSON_NAME] ❌" at bounding box center [487, 37] width 127 height 15
select select "10300"
click at [424, 30] on select "[PERSON_NAME] (Mahky) [PERSON_NAME] ❌ [PERSON_NAME] ❌ [PERSON_NAME] ❌" at bounding box center [487, 37] width 127 height 15
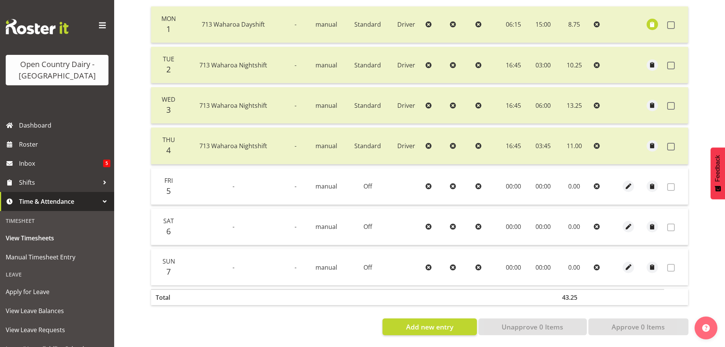
scroll to position [39, 0]
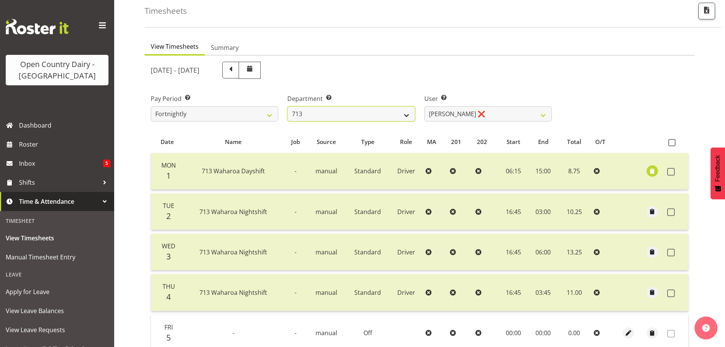
click at [353, 114] on select "701 702 703 704 705 706 707 708 709 710 711 712 713 714 715 716 717 718 719 720" at bounding box center [350, 113] width 127 height 15
select select "756"
click at [287, 106] on select "701 702 703 704 705 706 707 708 709 710 711 712 713 714 715 716 717 718 719 720" at bounding box center [350, 113] width 127 height 15
select select "8163"
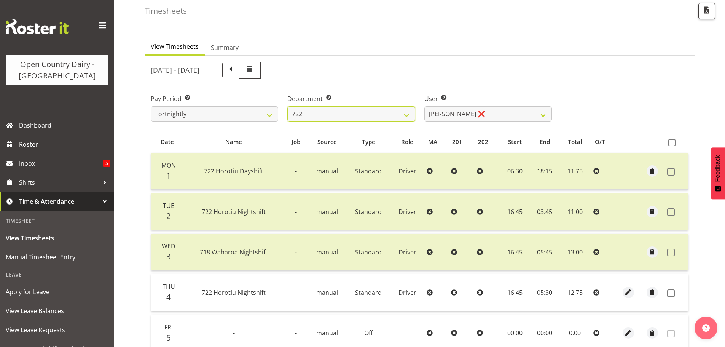
scroll to position [77, 0]
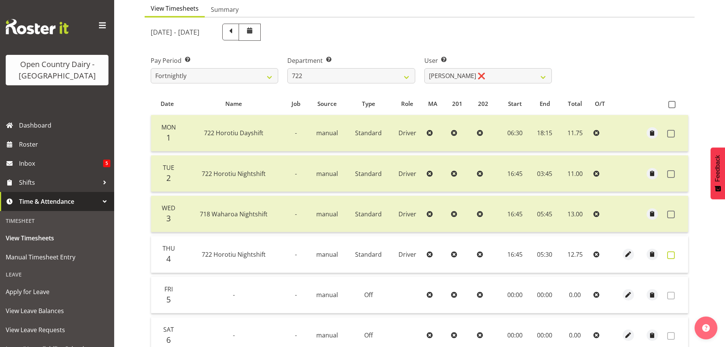
click at [671, 256] on span at bounding box center [671, 255] width 8 height 8
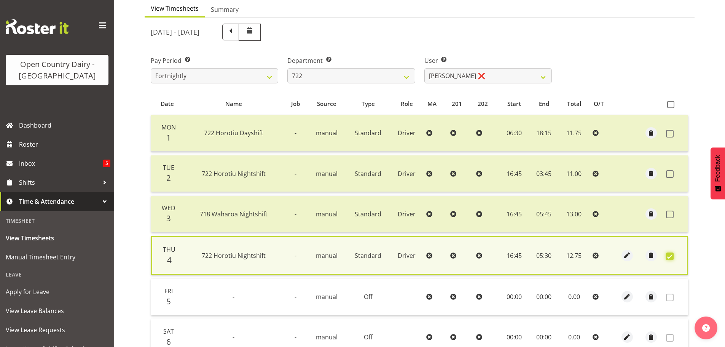
scroll to position [191, 0]
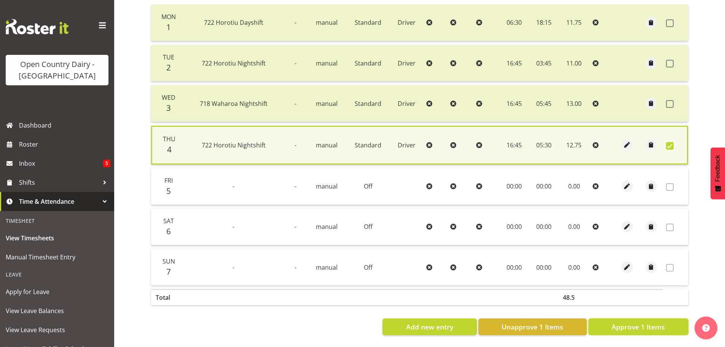
click at [633, 323] on span "Approve 1 Items" at bounding box center [637, 326] width 53 height 10
checkbox input "false"
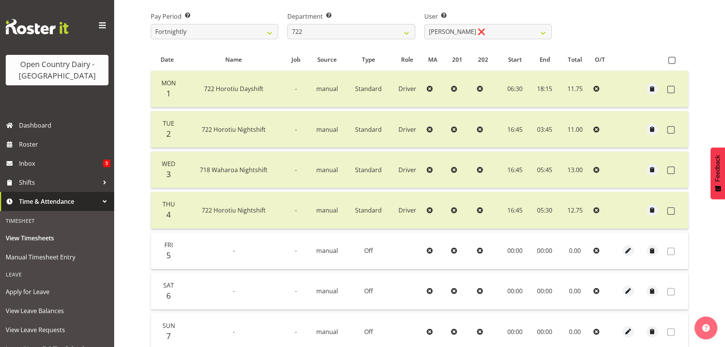
scroll to position [115, 0]
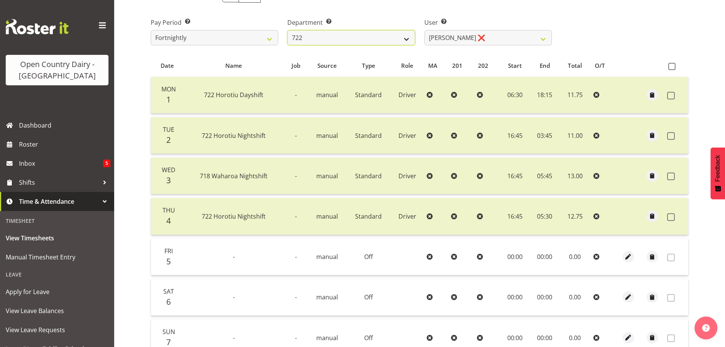
click at [375, 33] on select "701 702 703 704 705 706 707 708 709 710 711 712 713 714 715 716 717 718 719 720" at bounding box center [350, 37] width 127 height 15
select select "898"
click at [287, 30] on select "701 702 703 704 705 706 707 708 709 710 711 712 713 714 715 716 717 718 719 720" at bounding box center [350, 37] width 127 height 15
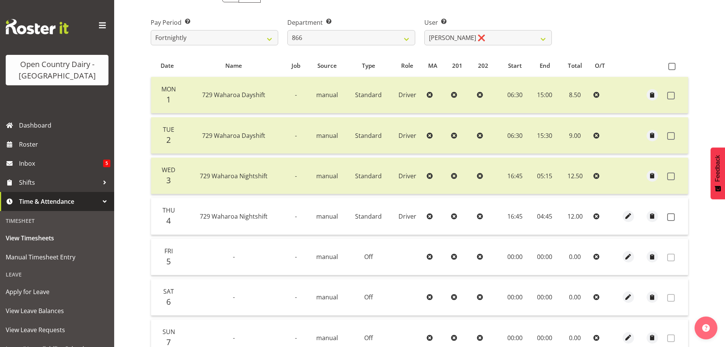
drag, startPoint x: 670, startPoint y: 218, endPoint x: 641, endPoint y: 234, distance: 32.7
click at [671, 218] on span at bounding box center [671, 217] width 8 height 8
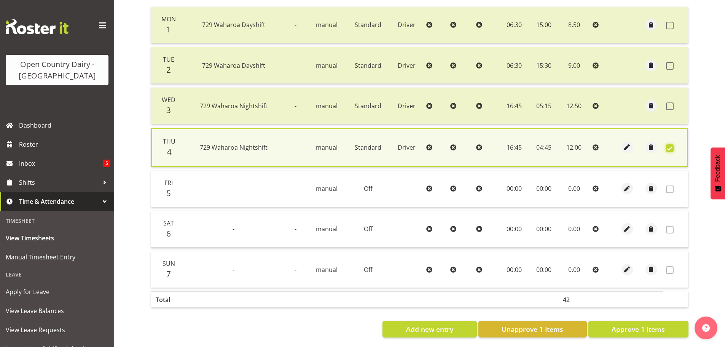
scroll to position [193, 0]
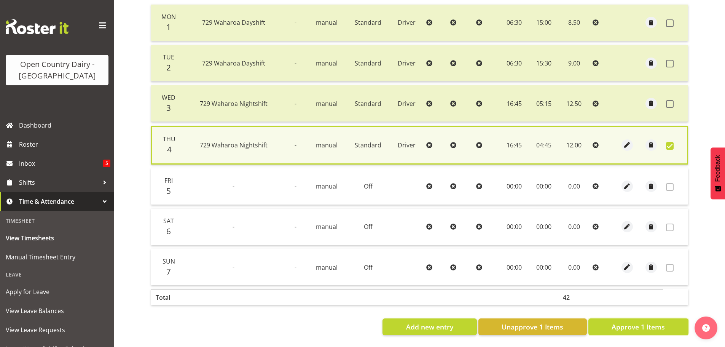
click at [649, 323] on span "Approve 1 Items" at bounding box center [637, 326] width 53 height 10
checkbox input "false"
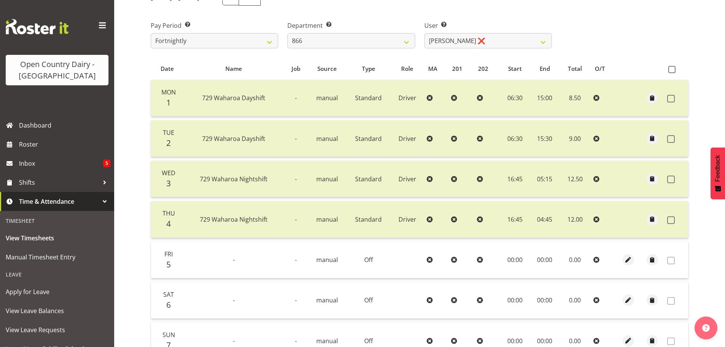
scroll to position [1, 0]
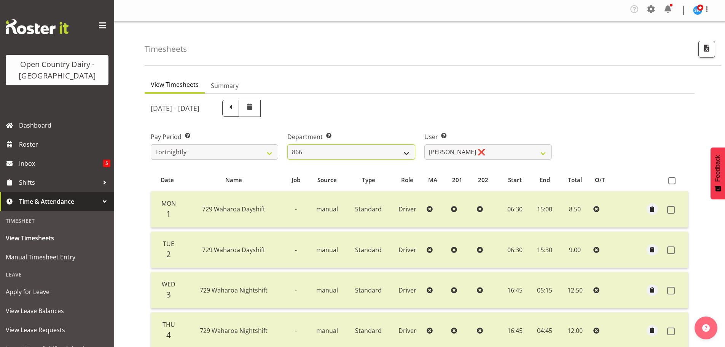
click at [342, 153] on select "701 702 703 704 705 706 707 708 709 710 711 712 713 714 715 716 717 718 719 720" at bounding box center [350, 151] width 127 height 15
click at [287, 144] on select "701 702 703 704 705 706 707 708 709 710 711 712 713 714 715 716 717 718 719 720" at bounding box center [350, 151] width 127 height 15
click at [379, 153] on select "701 702 703 704 705 706 707 708 709 710 711 712 713 714 715 716 717 718 719 720" at bounding box center [350, 151] width 127 height 15
select select "710"
click at [287, 144] on select "701 702 703 704 705 706 707 708 709 710 711 712 713 714 715 716 717 718 719 720" at bounding box center [350, 151] width 127 height 15
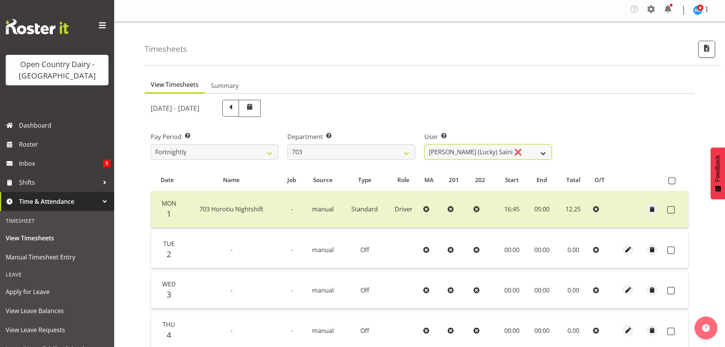
click at [469, 150] on select "[PERSON_NAME] (Lucky) Saini ❌ [PERSON_NAME] ❌ [PERSON_NAME] ❌" at bounding box center [487, 151] width 127 height 15
select select "8209"
click at [424, 144] on select "[PERSON_NAME] (Lucky) Saini ❌ [PERSON_NAME] ❌ [PERSON_NAME] ❌" at bounding box center [487, 151] width 127 height 15
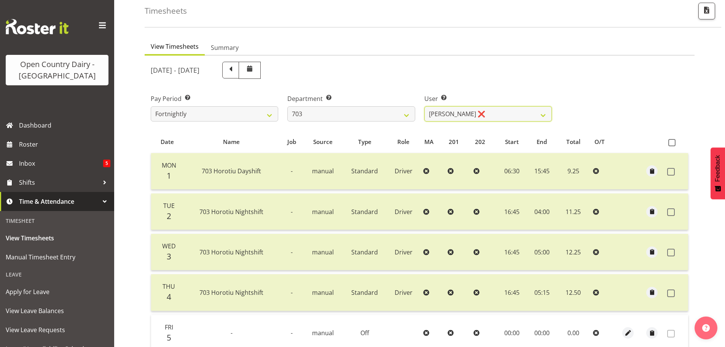
scroll to position [0, 0]
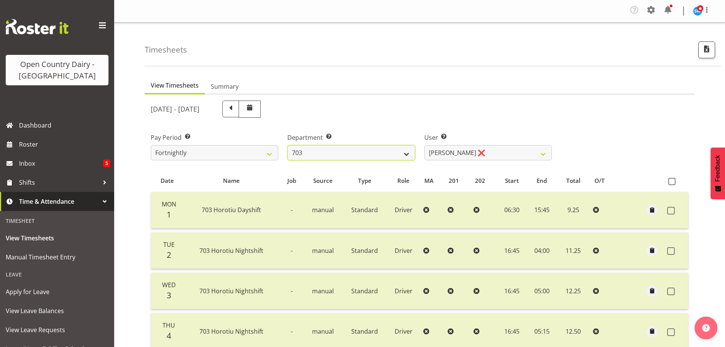
click at [369, 150] on select "701 702 703 704 705 706 707 708 709 710 711 712 713 714 715 716 717 718 719 720" at bounding box center [350, 152] width 127 height 15
select select "733"
click at [287, 145] on select "701 702 703 704 705 706 707 708 709 710 711 712 713 714 715 716 717 718 719 720" at bounding box center [350, 152] width 127 height 15
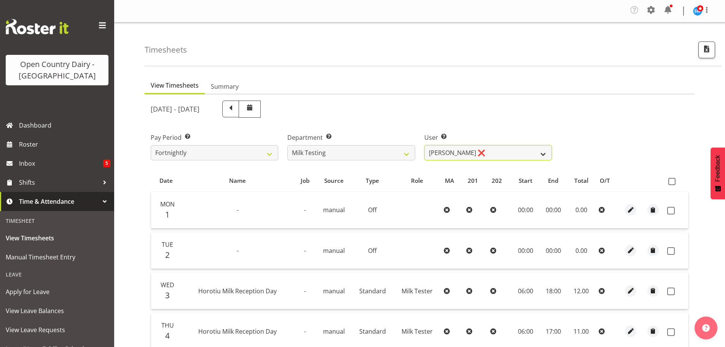
click at [496, 151] on select "[PERSON_NAME] ❌ [PERSON_NAME] ❌ [PERSON_NAME] ❌ [PERSON_NAME] ❌ [PERSON_NAME] ❌…" at bounding box center [487, 152] width 127 height 15
select select "7401"
click at [424, 145] on select "[PERSON_NAME] ❌ [PERSON_NAME] ❌ [PERSON_NAME] ❌ [PERSON_NAME] ❌ [PERSON_NAME] ❌…" at bounding box center [487, 152] width 127 height 15
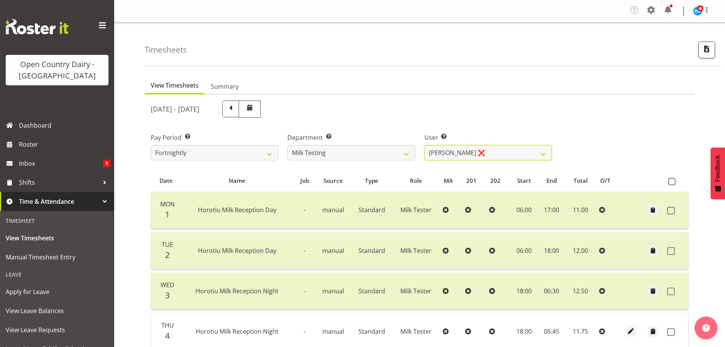
scroll to position [114, 0]
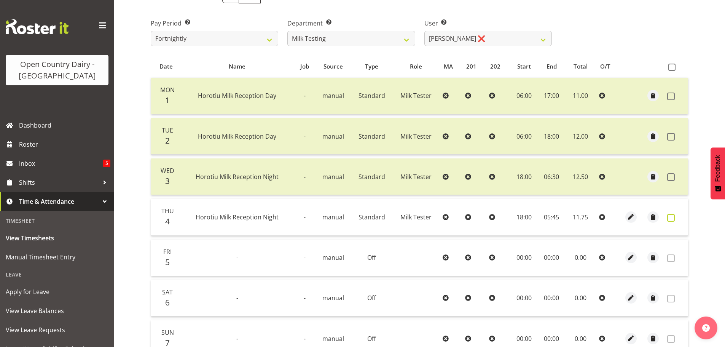
click at [672, 220] on span at bounding box center [671, 218] width 8 height 8
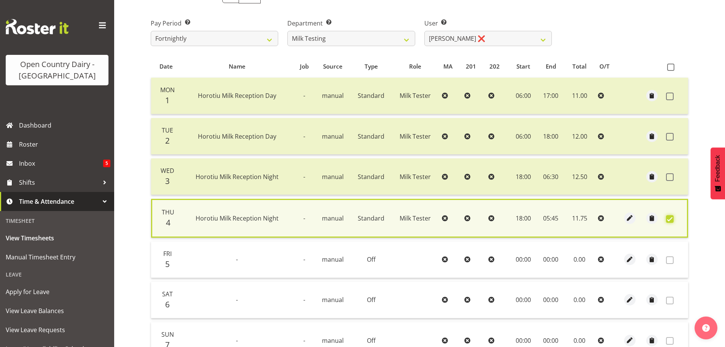
scroll to position [193, 0]
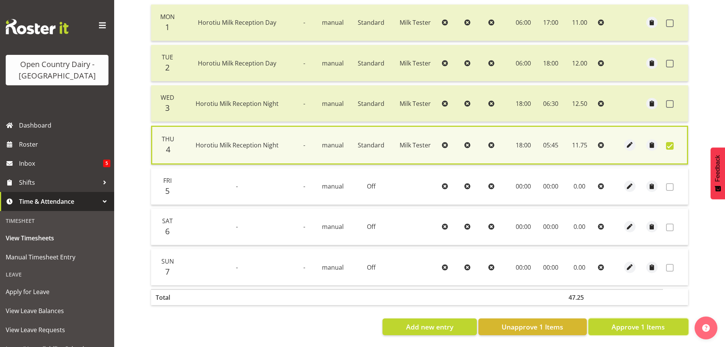
click at [655, 325] on span "Approve 1 Items" at bounding box center [637, 326] width 53 height 10
checkbox input "false"
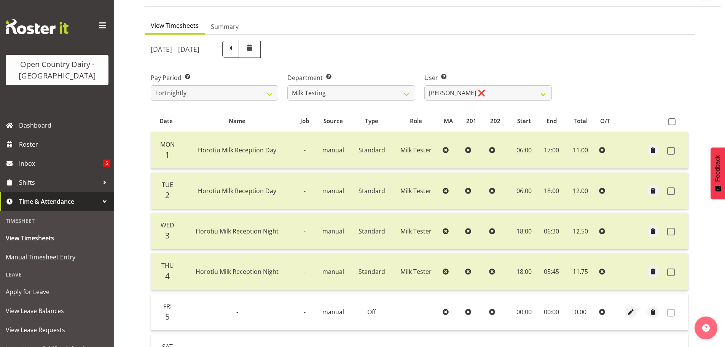
scroll to position [1, 0]
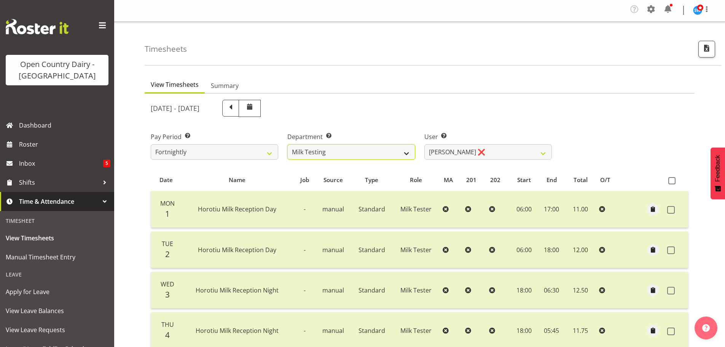
click at [348, 156] on select "701 702 703 704 705 706 707 708 709 710 711 712 713 714 715 716 717 718 719 720" at bounding box center [350, 151] width 127 height 15
click at [334, 156] on select "701 702 703 704 705 706 707 708 709 710 711 712 713 714 715 716 717 718 719 720" at bounding box center [350, 152] width 127 height 15
select select "874"
click at [287, 145] on select "701 702 703 704 705 706 707 708 709 710 711 712 713 714 715 716 717 718 719 720" at bounding box center [350, 152] width 127 height 15
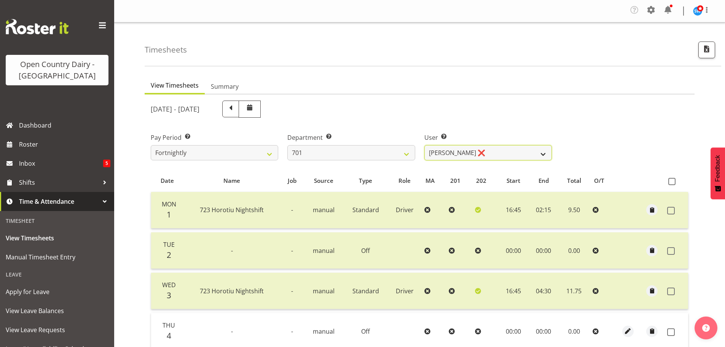
click at [535, 154] on select "[PERSON_NAME] ❌ [PERSON_NAME] ❌ [PERSON_NAME] ❌ [PERSON_NAME] ❌" at bounding box center [487, 152] width 127 height 15
click at [424, 145] on select "[PERSON_NAME] ❌ [PERSON_NAME] ❌ [PERSON_NAME] ❌ [PERSON_NAME] ❌" at bounding box center [487, 152] width 127 height 15
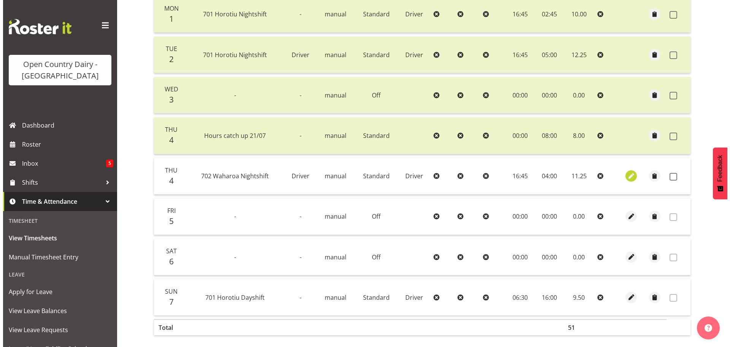
scroll to position [228, 0]
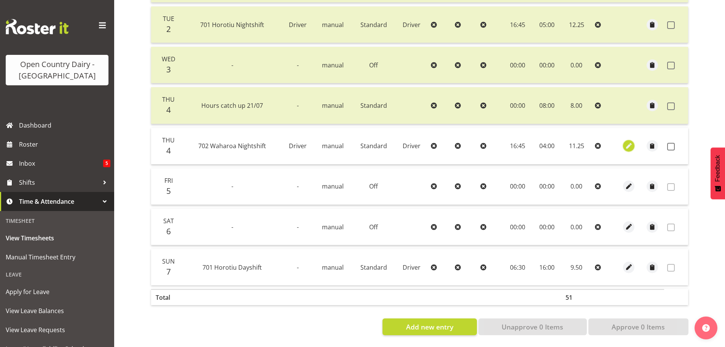
click at [630, 143] on span "button" at bounding box center [628, 146] width 9 height 9
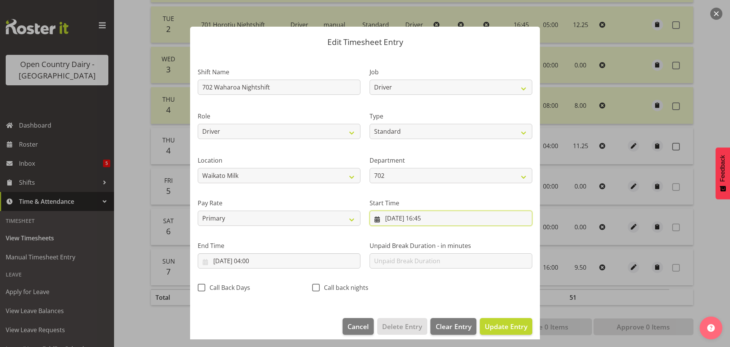
click at [429, 221] on input "[DATE] 16:45" at bounding box center [451, 217] width 163 height 15
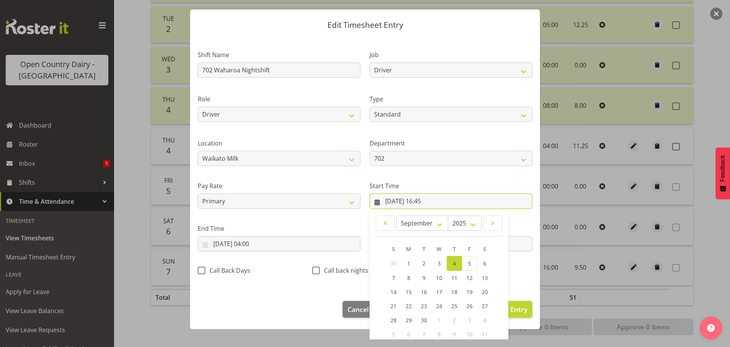
scroll to position [60, 0]
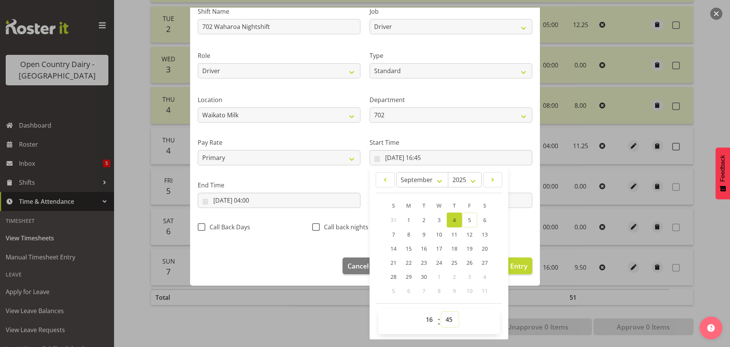
click at [447, 323] on select "00 01 02 03 04 05 06 07 08 09 10 11 12 13 14 15 16 17 18 19 20 21 22 23 24 25 2…" at bounding box center [450, 319] width 17 height 15
click at [442, 312] on select "00 01 02 03 04 05 06 07 08 09 10 11 12 13 14 15 16 17 18 19 20 21 22 23 24 25 2…" at bounding box center [450, 319] width 17 height 15
click at [249, 199] on input "[DATE] 04:00" at bounding box center [279, 199] width 163 height 15
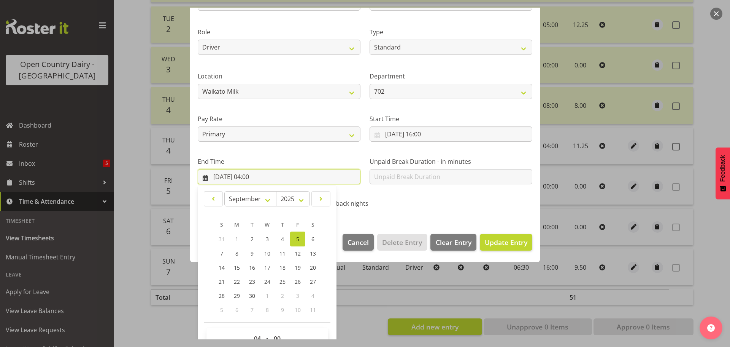
scroll to position [103, 0]
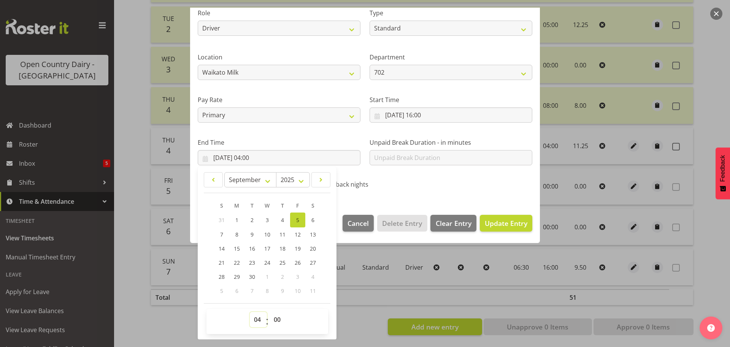
click at [257, 323] on select "00 01 02 03 04 05 06 07 08 09 10 11 12 13 14 15 16 17 18 19 20 21 22 23" at bounding box center [258, 319] width 17 height 15
click at [250, 312] on select "00 01 02 03 04 05 06 07 08 09 10 11 12 13 14 15 16 17 18 19 20 21 22 23" at bounding box center [258, 319] width 17 height 15
click at [513, 224] on span "Update Entry" at bounding box center [506, 222] width 43 height 9
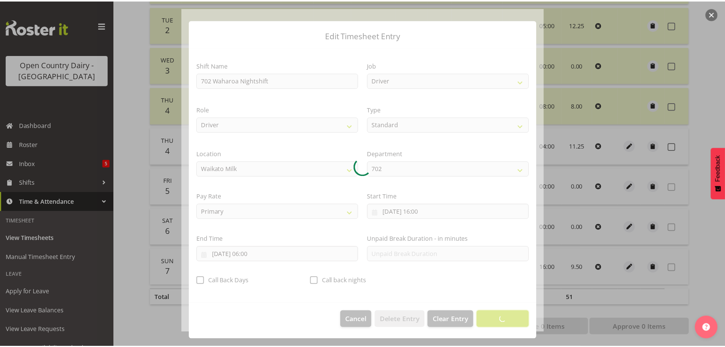
scroll to position [7, 0]
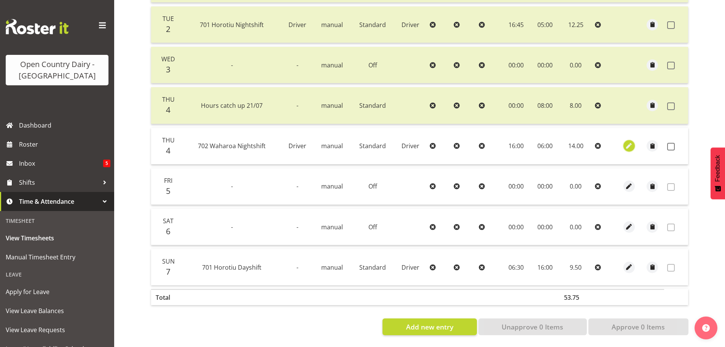
click at [630, 145] on span "button" at bounding box center [628, 146] width 9 height 9
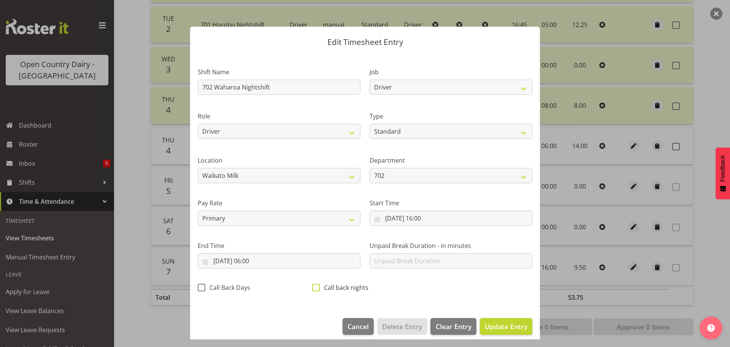
click at [314, 286] on span at bounding box center [316, 287] width 8 height 8
click at [314, 286] on input "Call back nights" at bounding box center [314, 287] width 5 height 5
click at [495, 325] on span "Update Entry" at bounding box center [506, 325] width 43 height 9
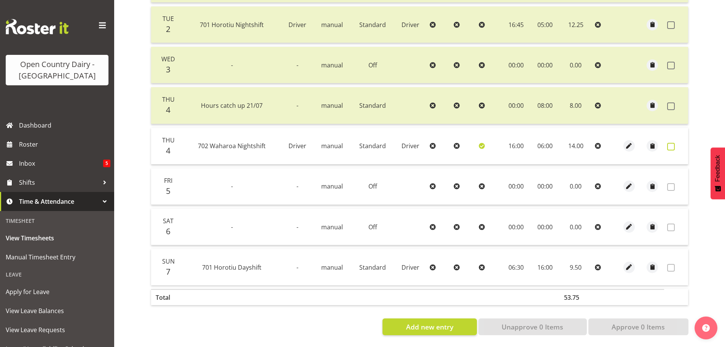
click at [672, 146] on span at bounding box center [671, 147] width 8 height 8
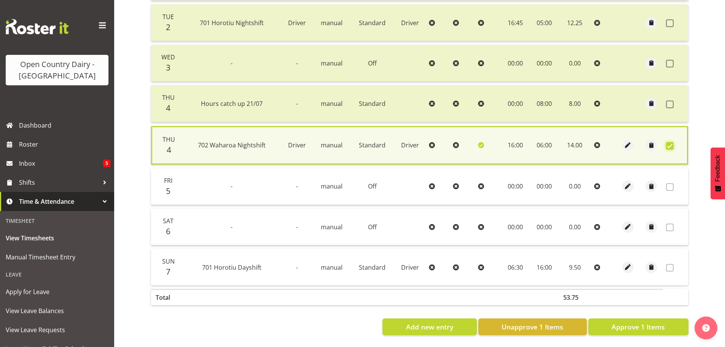
scroll to position [233, 0]
click at [646, 323] on span "Approve 1 Items" at bounding box center [637, 326] width 53 height 10
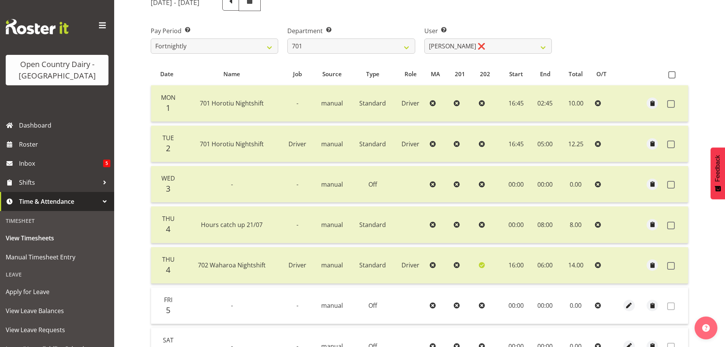
scroll to position [41, 0]
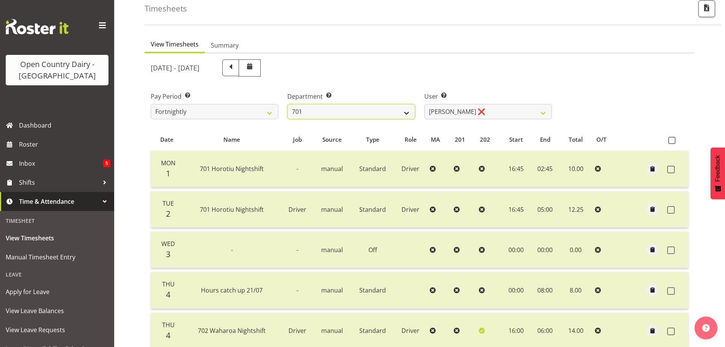
click at [395, 107] on select "701 702 703 704 705 706 707 708 709 710 711 712 713 714 715 716 717 718 719 720" at bounding box center [350, 111] width 127 height 15
click at [287, 104] on select "701 702 703 704 705 706 707 708 709 710 711 712 713 714 715 716 717 718 719 720" at bounding box center [350, 111] width 127 height 15
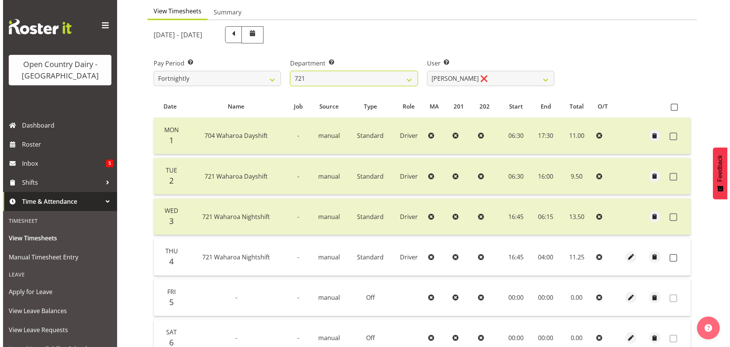
scroll to position [117, 0]
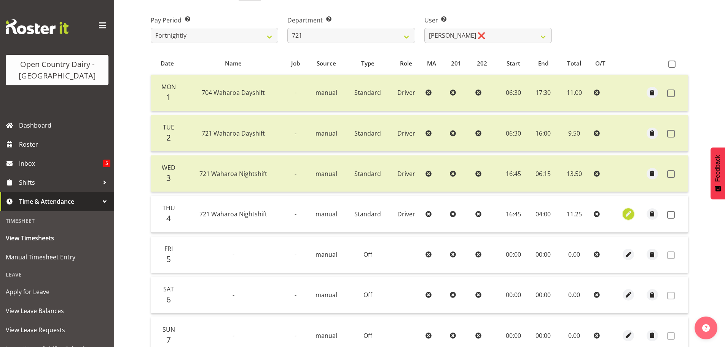
click at [628, 216] on span "button" at bounding box center [628, 213] width 9 height 9
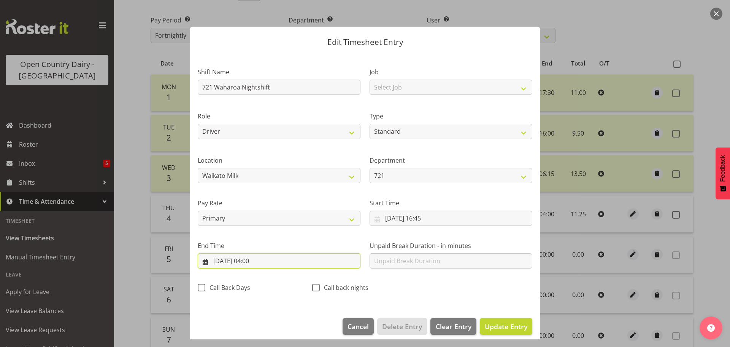
click at [251, 262] on input "[DATE] 04:00" at bounding box center [279, 260] width 163 height 15
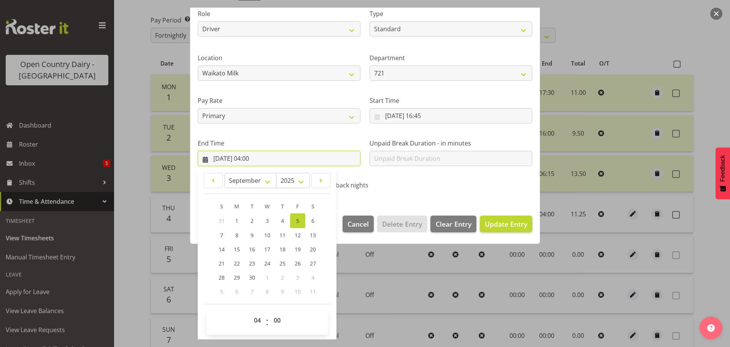
scroll to position [103, 0]
drag, startPoint x: 258, startPoint y: 321, endPoint x: 257, endPoint y: 315, distance: 6.3
click at [258, 321] on select "00 01 02 03 04 05 06 07 08 09 10 11 12 13 14 15 16 17 18 19 20 21 22 23" at bounding box center [258, 319] width 17 height 15
click at [250, 312] on select "00 01 02 03 04 05 06 07 08 09 10 11 12 13 14 15 16 17 18 19 20 21 22 23" at bounding box center [258, 319] width 17 height 15
click at [504, 224] on span "Update Entry" at bounding box center [506, 222] width 43 height 9
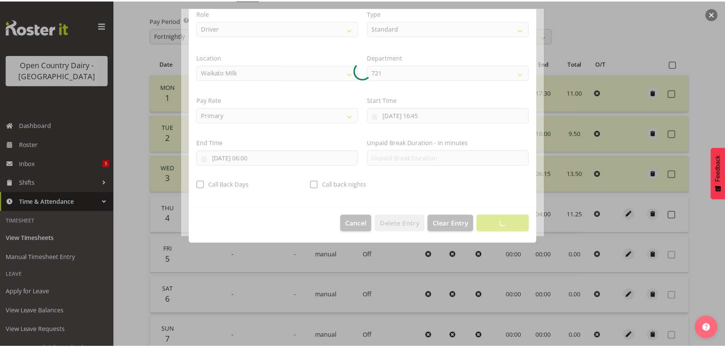
scroll to position [7, 0]
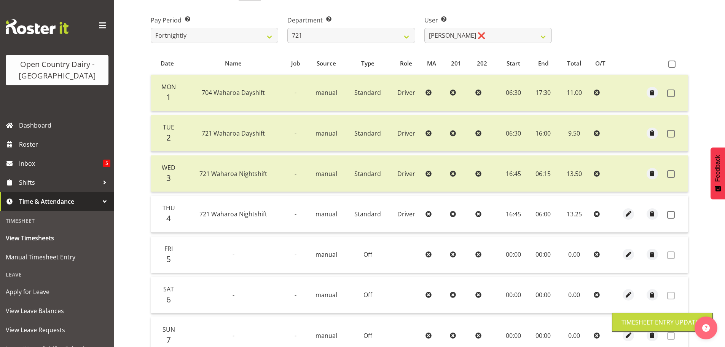
drag, startPoint x: 670, startPoint y: 215, endPoint x: 658, endPoint y: 221, distance: 13.1
click at [669, 215] on span at bounding box center [671, 215] width 8 height 8
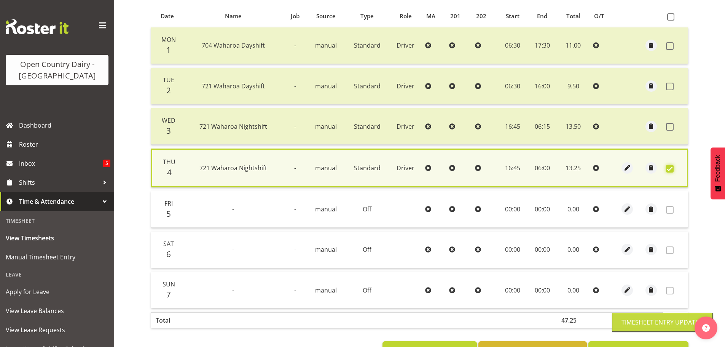
scroll to position [193, 0]
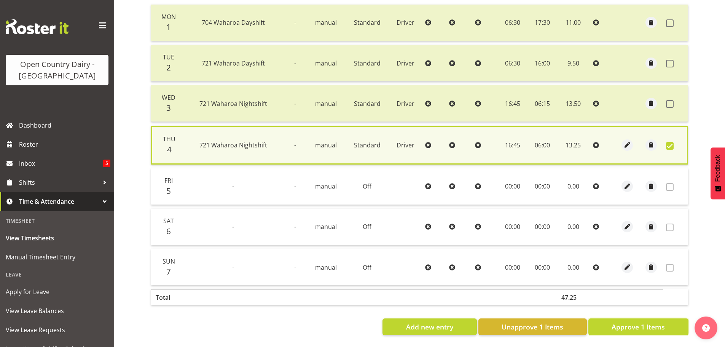
click at [603, 323] on button "Approve 1 Items" at bounding box center [638, 326] width 100 height 17
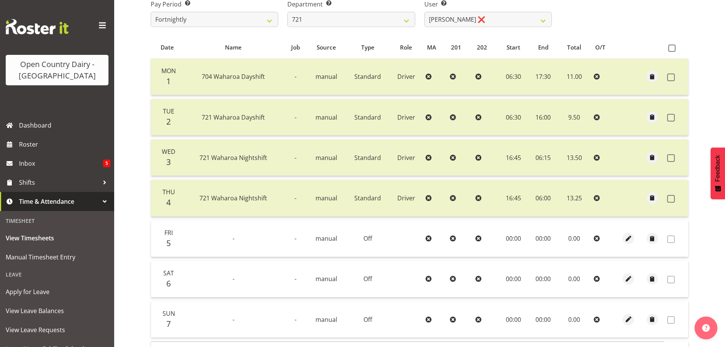
scroll to position [39, 0]
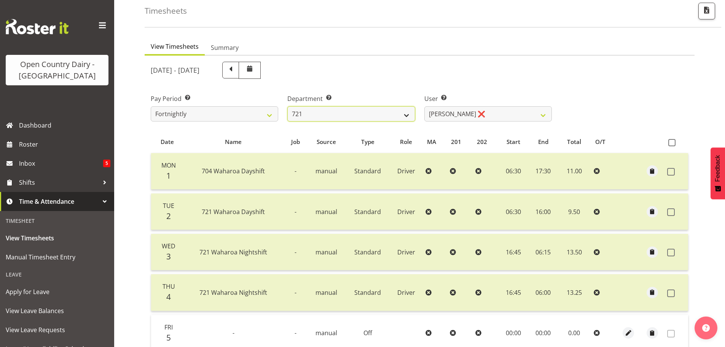
click at [334, 111] on select "701 702 703 704 705 706 707 708 709 710 711 712 713 714 715 716 717 718 719 720" at bounding box center [350, 113] width 127 height 15
click at [287, 106] on select "701 702 703 704 705 706 707 708 709 710 711 712 713 714 715 716 717 718 719 720" at bounding box center [350, 113] width 127 height 15
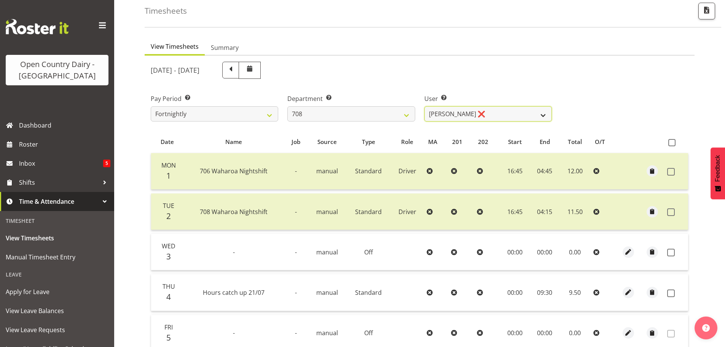
click at [498, 112] on select "[PERSON_NAME] ❌ [PERSON_NAME] ❌" at bounding box center [487, 113] width 127 height 15
click at [424, 106] on select "[PERSON_NAME] ❌ [PERSON_NAME] ❌" at bounding box center [487, 113] width 127 height 15
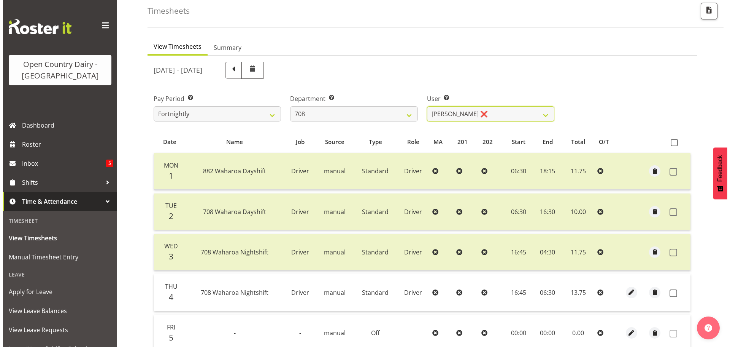
scroll to position [153, 0]
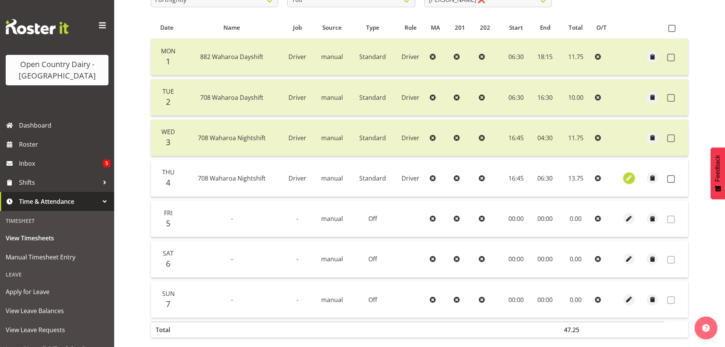
click at [628, 180] on span "button" at bounding box center [628, 177] width 9 height 9
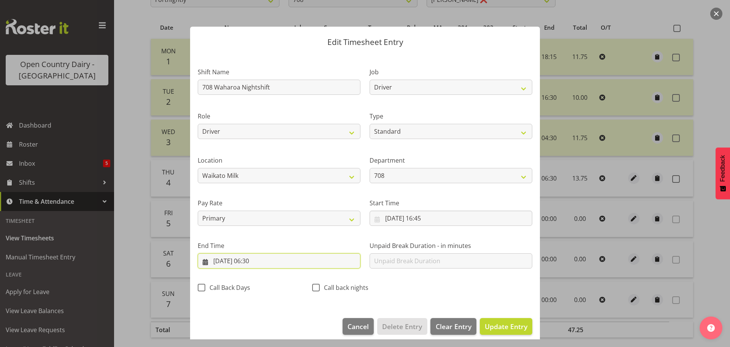
click at [261, 264] on input "[DATE] 06:30" at bounding box center [279, 260] width 163 height 15
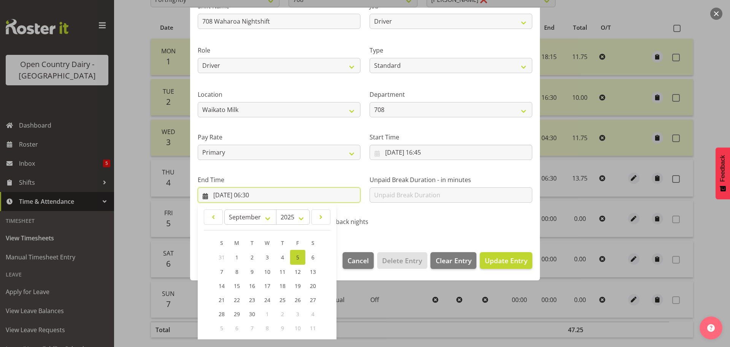
scroll to position [103, 0]
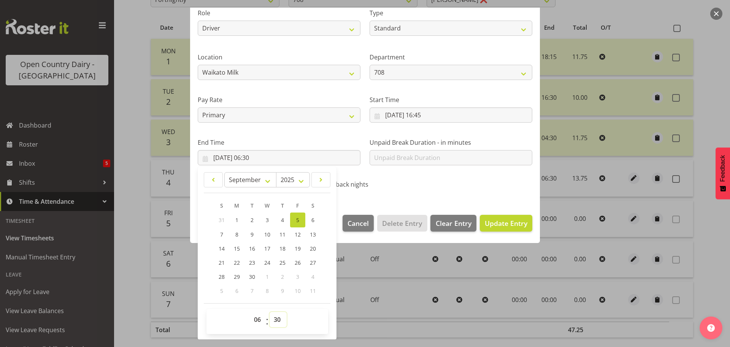
click at [279, 321] on select "00 01 02 03 04 05 06 07 08 09 10 11 12 13 14 15 16 17 18 19 20 21 22 23 24 25 2…" at bounding box center [278, 319] width 17 height 15
click at [270, 312] on select "00 01 02 03 04 05 06 07 08 09 10 11 12 13 14 15 16 17 18 19 20 21 22 23 24 25 2…" at bounding box center [278, 319] width 17 height 15
click at [505, 226] on span "Update Entry" at bounding box center [506, 222] width 43 height 9
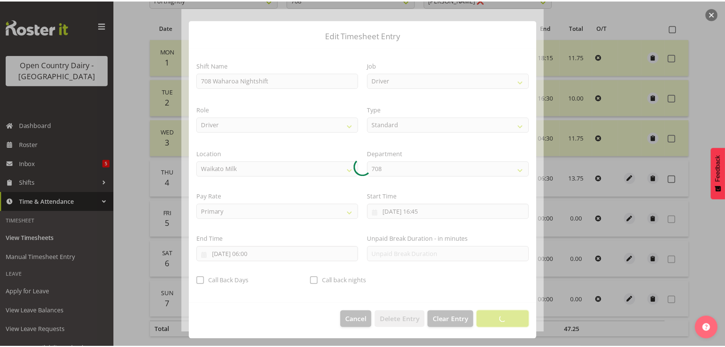
scroll to position [7, 0]
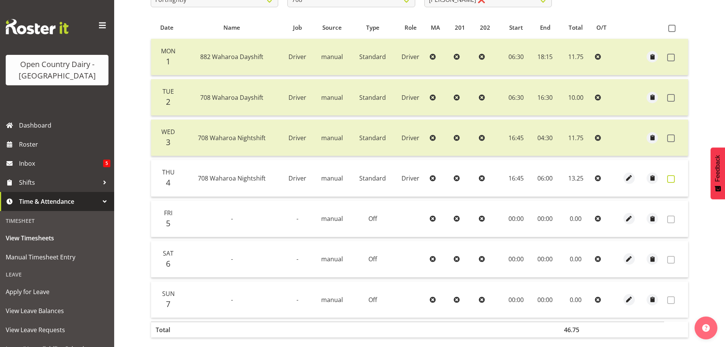
click at [672, 178] on span at bounding box center [671, 179] width 8 height 8
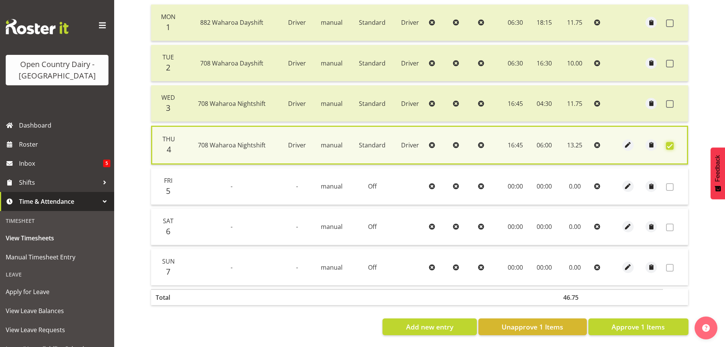
scroll to position [193, 0]
click at [626, 321] on span "Approve 1 Items" at bounding box center [637, 326] width 53 height 10
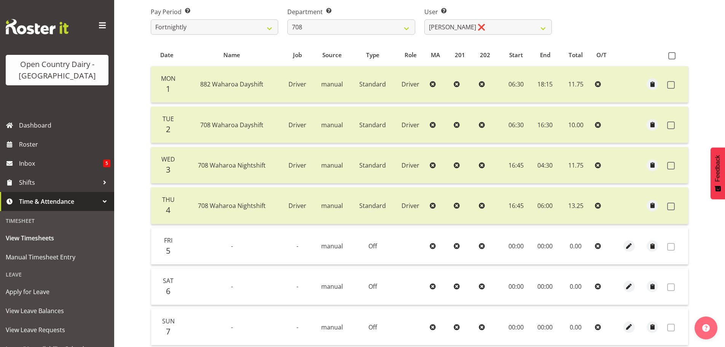
scroll to position [39, 0]
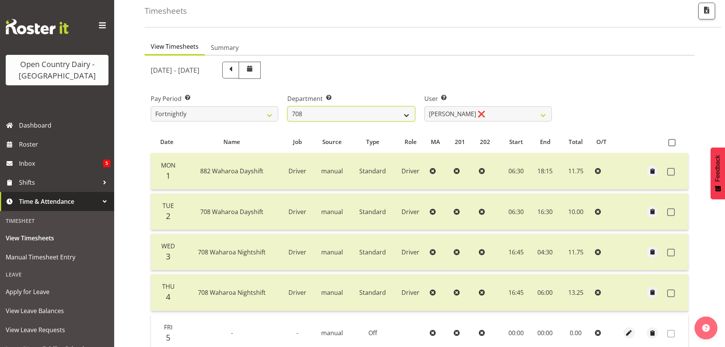
click at [383, 113] on select "701 702 703 704 705 706 707 708 709 710 711 712 713 714 715 716 717 718 719 720" at bounding box center [350, 113] width 127 height 15
click at [287, 106] on select "701 702 703 704 705 706 707 708 709 710 711 712 713 714 715 716 717 718 719 720" at bounding box center [350, 113] width 127 height 15
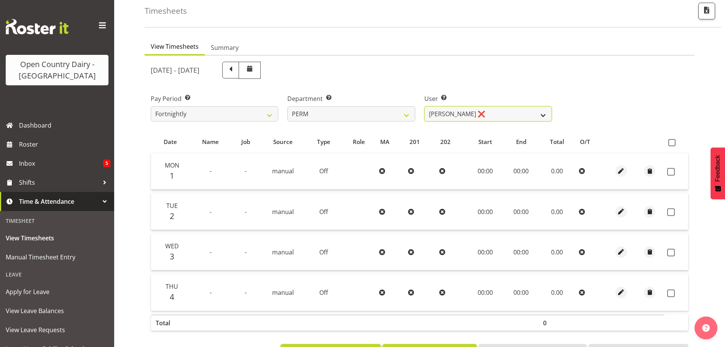
click at [504, 110] on select "[PERSON_NAME] ❌ [PERSON_NAME] ❌ [PERSON_NAME] ❌ [PERSON_NAME] ❌ [PERSON_NAME] ❌…" at bounding box center [487, 113] width 127 height 15
click at [424, 106] on select "[PERSON_NAME] ❌ [PERSON_NAME] ❌ [PERSON_NAME] ❌ [PERSON_NAME] ❌ [PERSON_NAME] ❌…" at bounding box center [487, 113] width 127 height 15
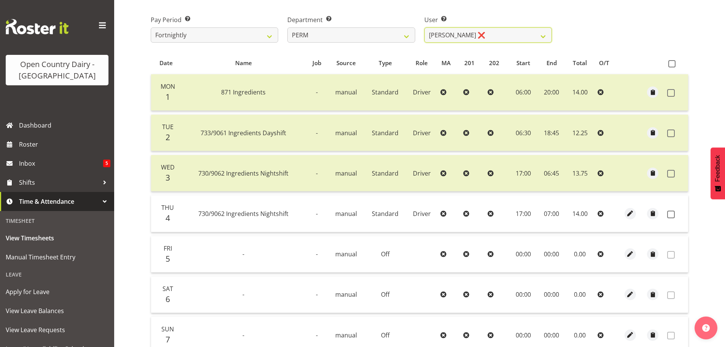
scroll to position [191, 0]
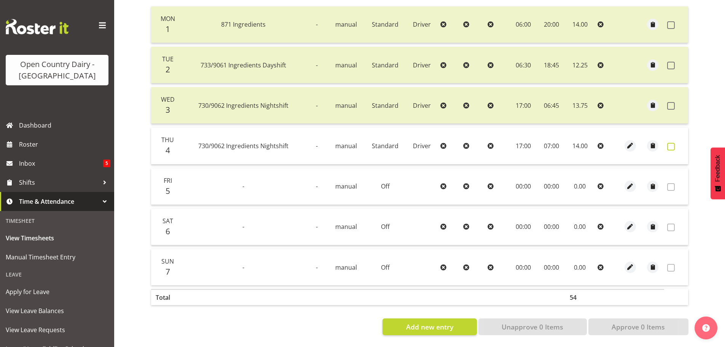
click at [673, 143] on span at bounding box center [671, 147] width 8 height 8
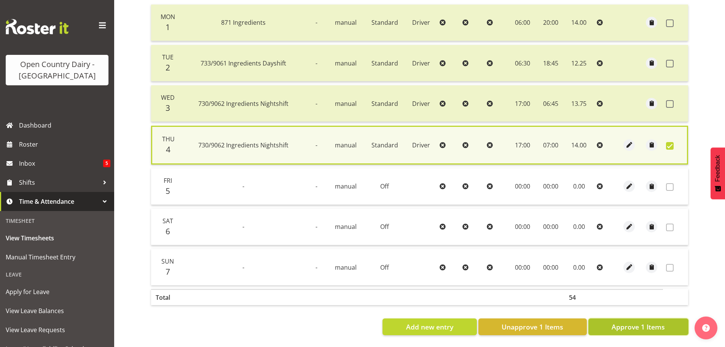
click at [636, 323] on span "Approve 1 Items" at bounding box center [637, 326] width 53 height 10
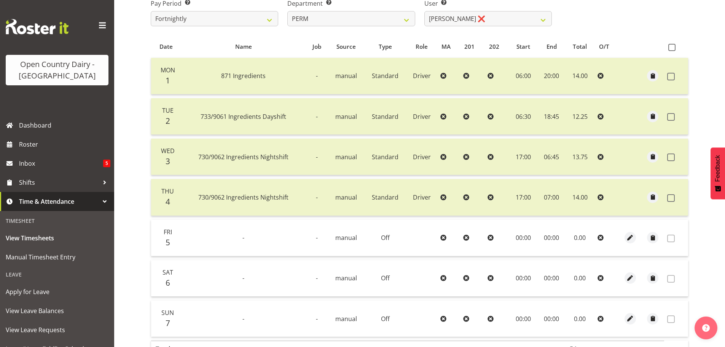
scroll to position [1, 0]
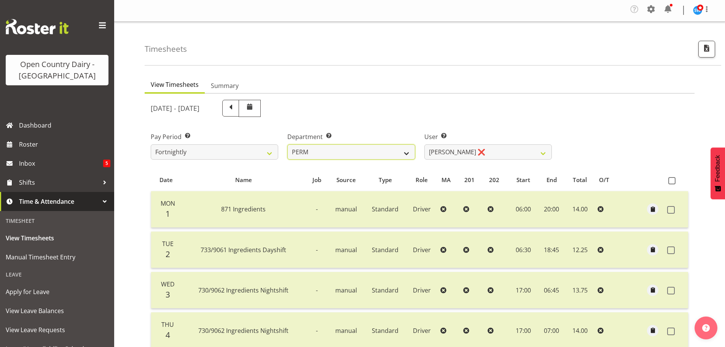
click at [317, 148] on select "701 702 703 704 705 706 707 708 709 710 711 712 713 714 715 716 717 718 719 720" at bounding box center [350, 151] width 127 height 15
click at [287, 144] on select "701 702 703 704 705 706 707 708 709 710 711 712 713 714 715 716 717 718 719 720" at bounding box center [350, 151] width 127 height 15
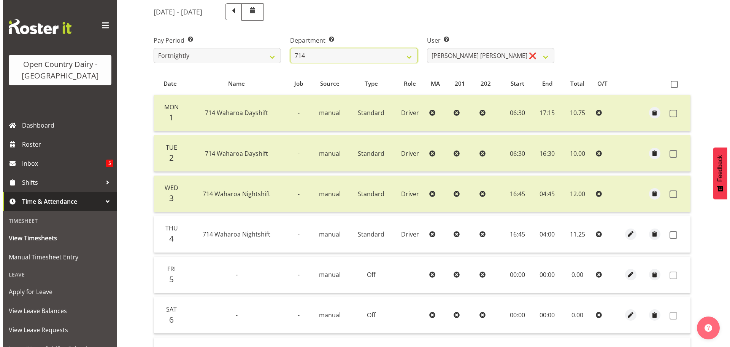
scroll to position [115, 0]
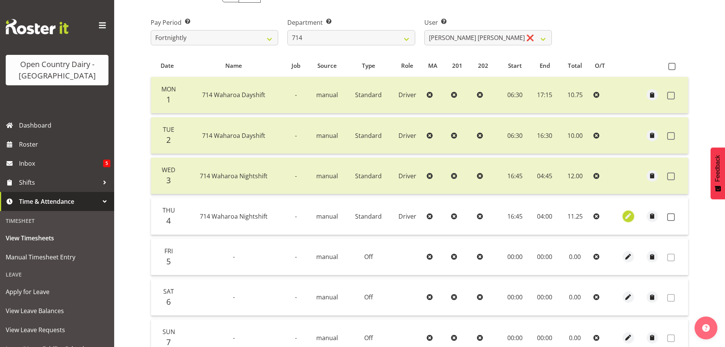
click at [629, 218] on span "button" at bounding box center [628, 216] width 9 height 9
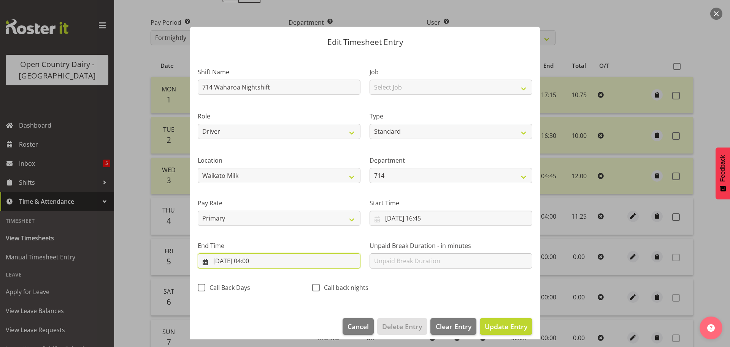
click at [252, 262] on input "[DATE] 04:00" at bounding box center [279, 260] width 163 height 15
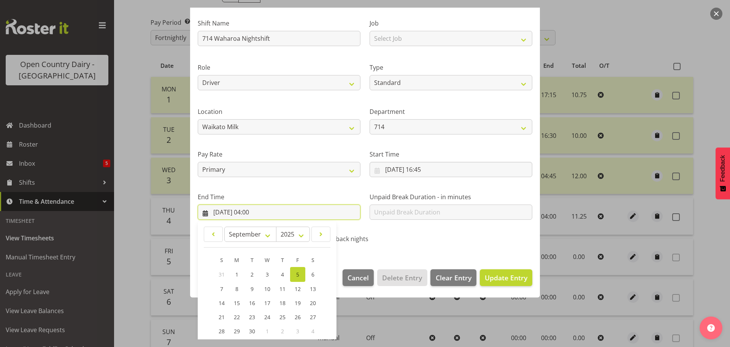
scroll to position [103, 0]
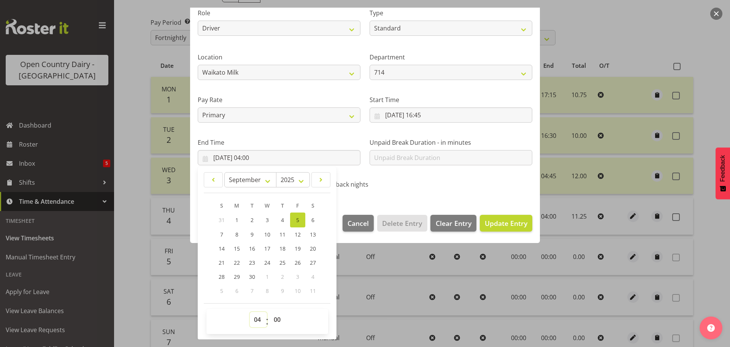
click at [260, 323] on select "00 01 02 03 04 05 06 07 08 09 10 11 12 13 14 15 16 17 18 19 20 21 22 23" at bounding box center [258, 319] width 17 height 15
click at [250, 312] on select "00 01 02 03 04 05 06 07 08 09 10 11 12 13 14 15 16 17 18 19 20 21 22 23" at bounding box center [258, 319] width 17 height 15
click at [279, 323] on select "00 01 02 03 04 05 06 07 08 09 10 11 12 13 14 15 16 17 18 19 20 21 22 23 24 25 2…" at bounding box center [278, 319] width 17 height 15
click at [270, 312] on select "00 01 02 03 04 05 06 07 08 09 10 11 12 13 14 15 16 17 18 19 20 21 22 23 24 25 2…" at bounding box center [278, 319] width 17 height 15
click at [494, 226] on span "Update Entry" at bounding box center [506, 222] width 43 height 9
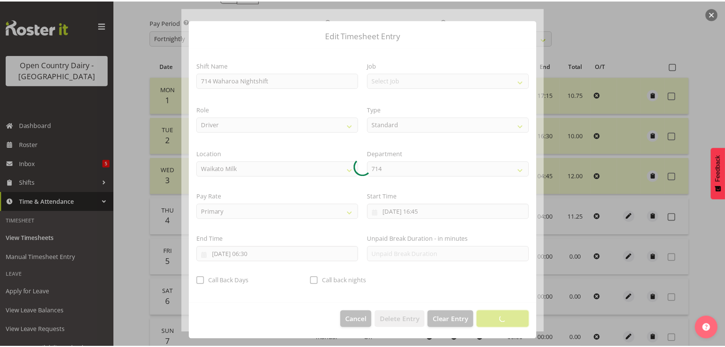
scroll to position [7, 0]
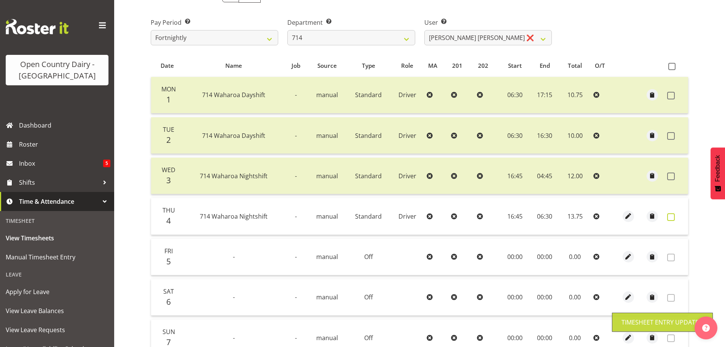
click at [671, 217] on span at bounding box center [671, 217] width 8 height 8
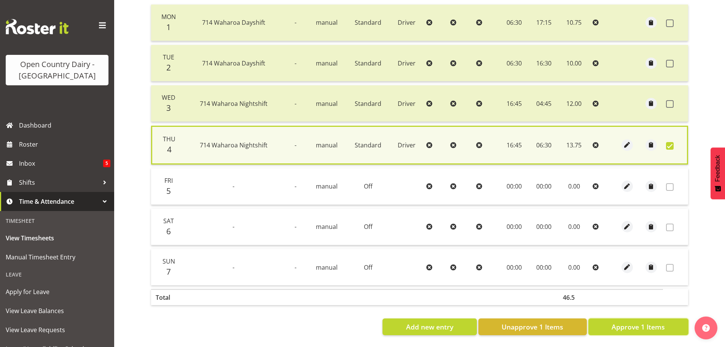
click at [642, 322] on span "Approve 1 Items" at bounding box center [637, 326] width 53 height 10
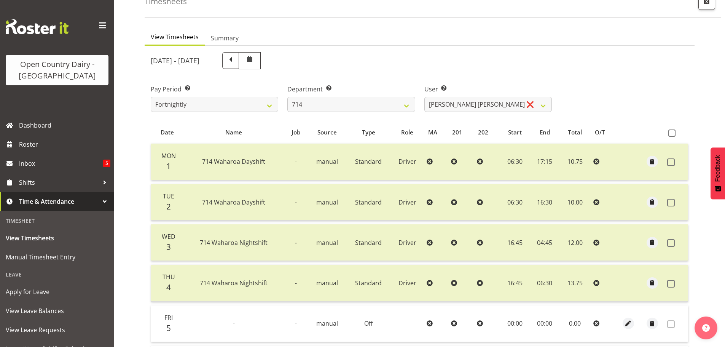
scroll to position [1, 0]
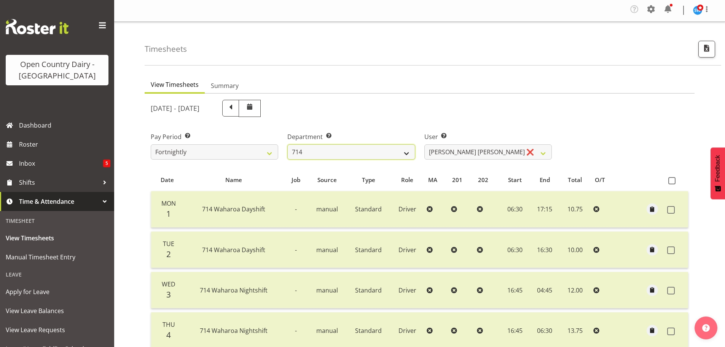
click at [348, 153] on select "701 702 703 704 705 706 707 708 709 710 711 712 713 714 715 716 717 718 719 720" at bounding box center [350, 151] width 127 height 15
click at [287, 144] on select "701 702 703 704 705 706 707 708 709 710 711 712 713 714 715 716 717 718 719 720" at bounding box center [350, 151] width 127 height 15
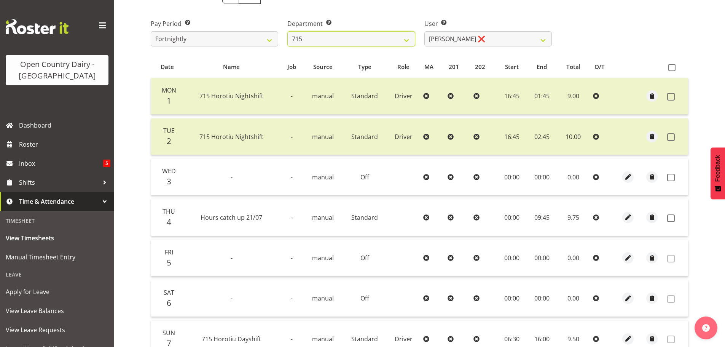
scroll to position [39, 0]
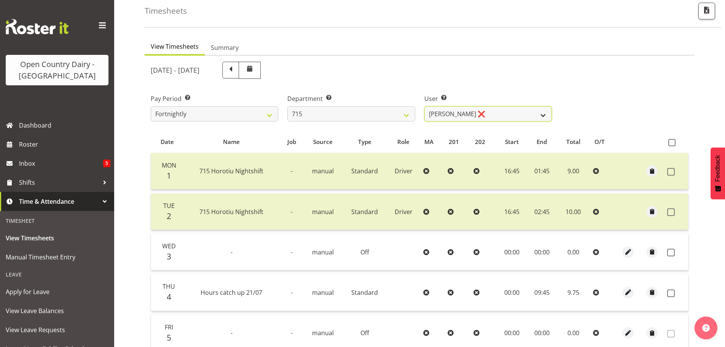
click at [498, 116] on select "[PERSON_NAME] ❌ [PERSON_NAME] ❌ [PERSON_NAME] ❌ [PERSON_NAME] ❌" at bounding box center [487, 113] width 127 height 15
click at [424, 106] on select "[PERSON_NAME] ❌ [PERSON_NAME] ❌ [PERSON_NAME] ❌ [PERSON_NAME] ❌" at bounding box center [487, 113] width 127 height 15
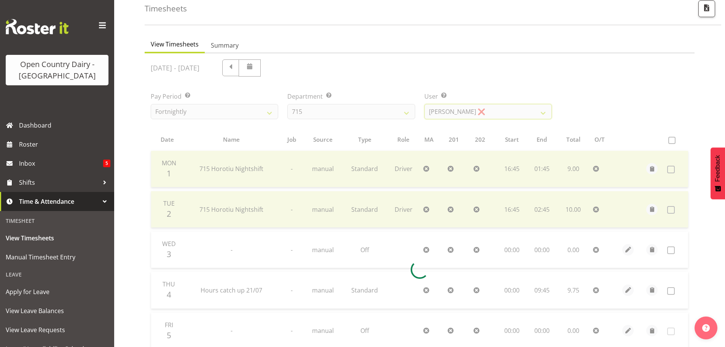
scroll to position [153, 0]
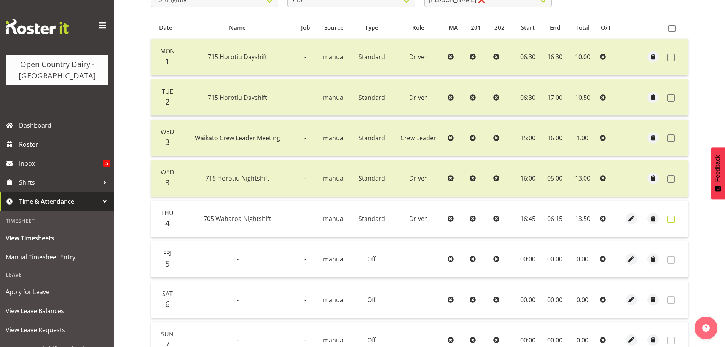
click at [668, 220] on span at bounding box center [671, 219] width 8 height 8
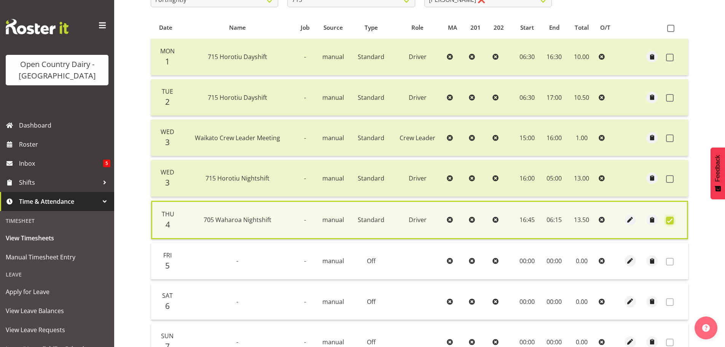
scroll to position [233, 0]
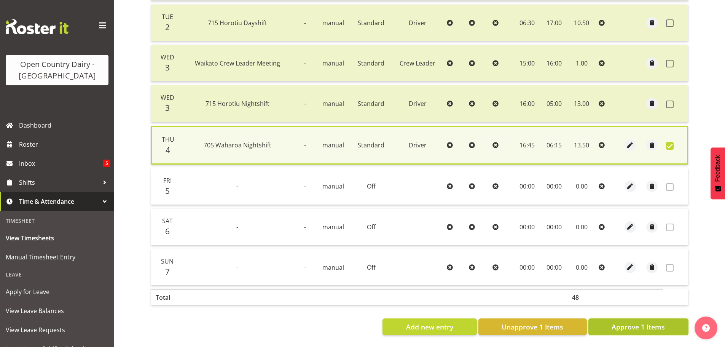
click at [627, 322] on span "Approve 1 Items" at bounding box center [637, 326] width 53 height 10
